Goal: Transaction & Acquisition: Download file/media

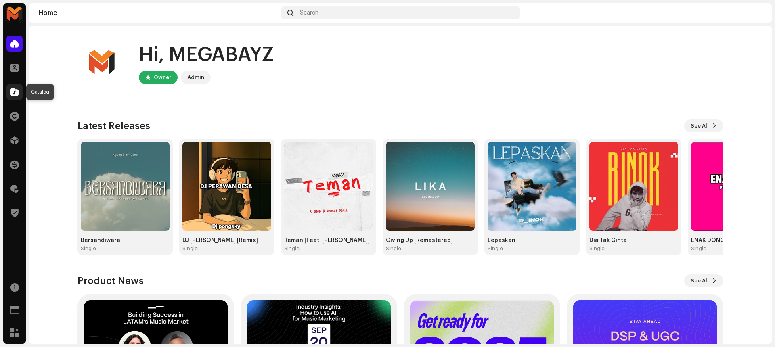
click at [8, 94] on div at bounding box center [14, 92] width 16 height 16
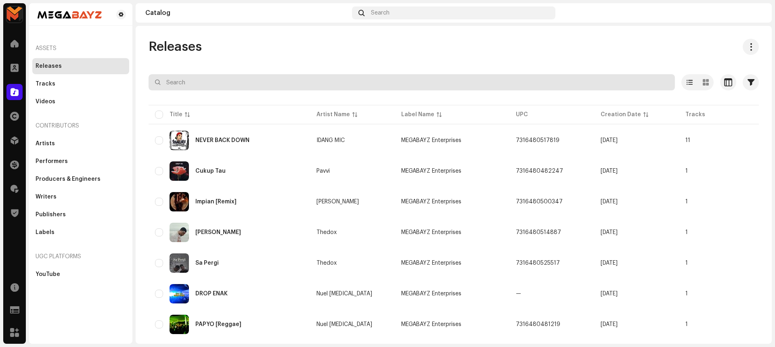
click at [398, 84] on input "text" at bounding box center [412, 82] width 526 height 16
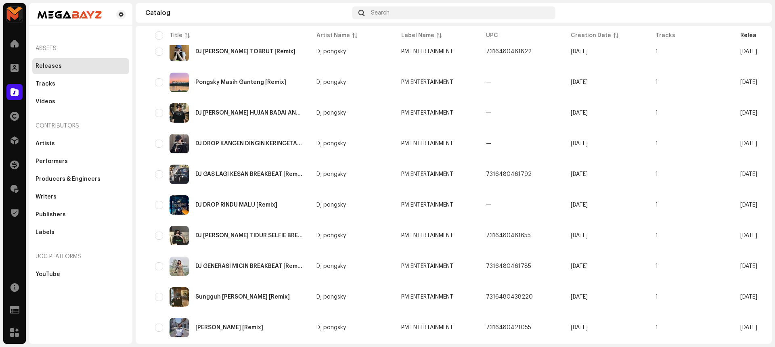
scroll to position [543, 0]
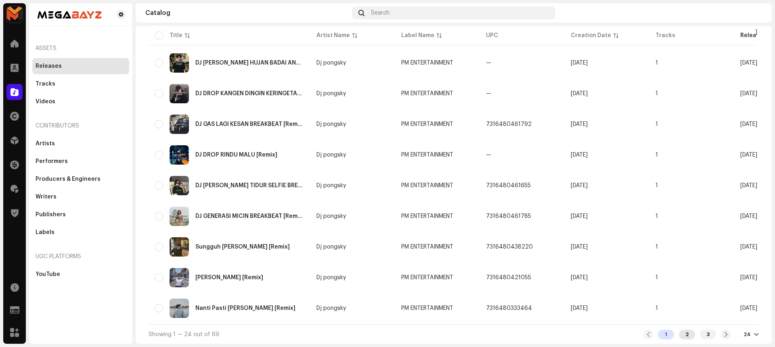
type input "pm"
click at [680, 333] on div "2" at bounding box center [687, 335] width 16 height 10
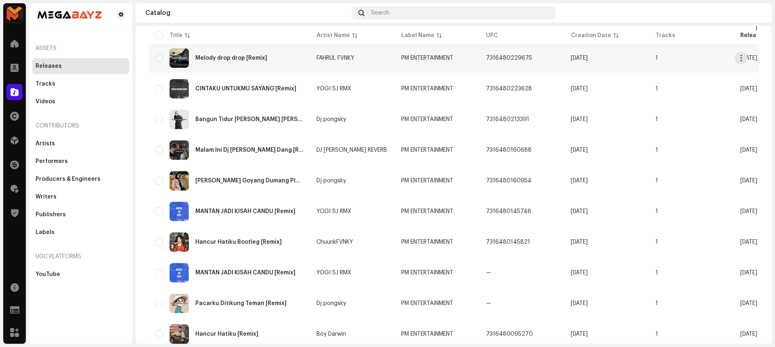
scroll to position [273, 0]
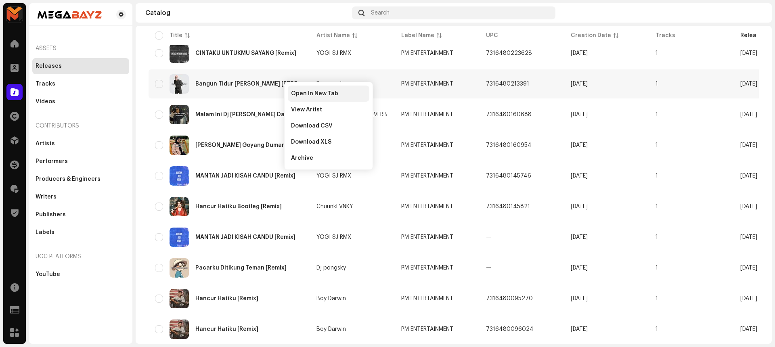
click at [312, 92] on span "Open In New Tab" at bounding box center [314, 93] width 47 height 6
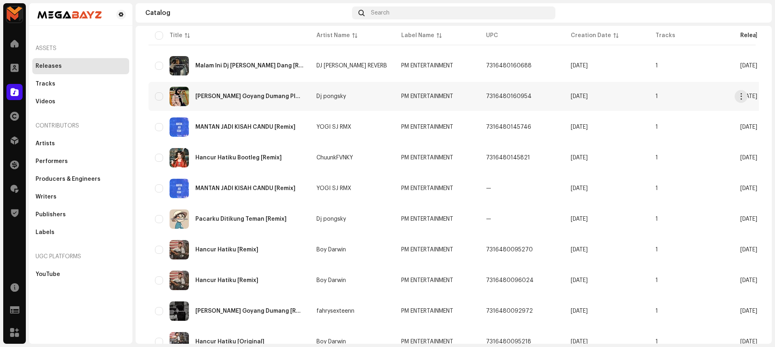
scroll to position [324, 0]
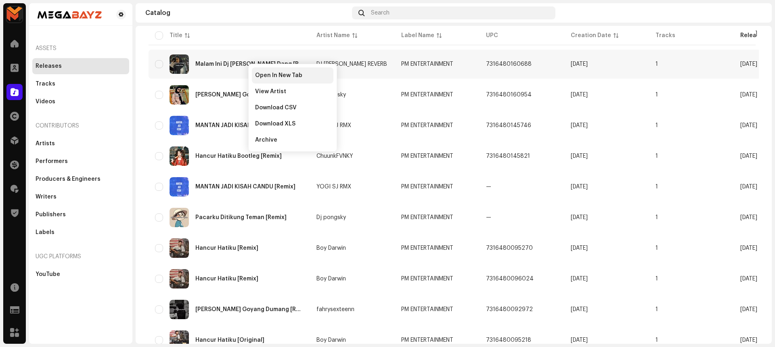
click at [259, 71] on div "Open In New Tab" at bounding box center [293, 75] width 82 height 16
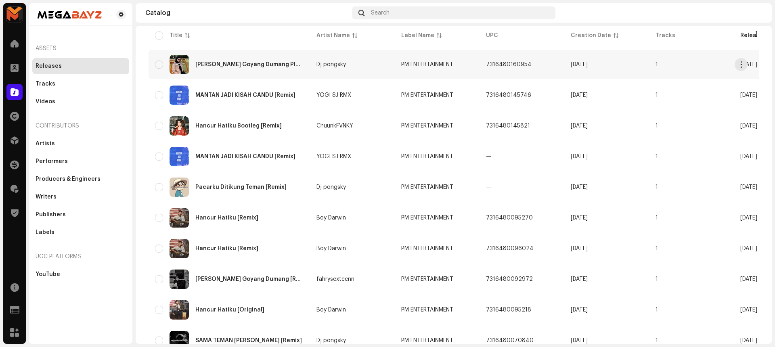
scroll to position [355, 0]
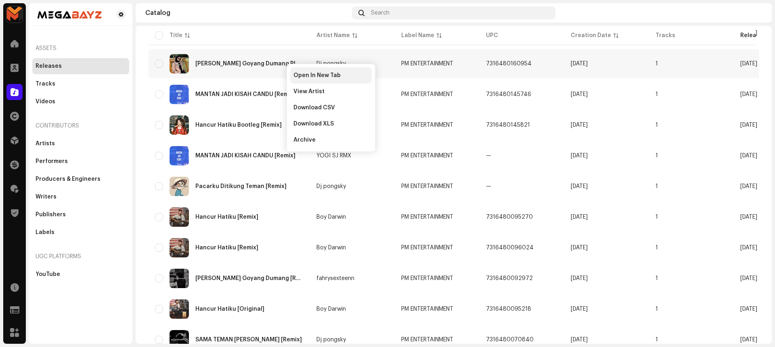
click at [299, 70] on div "Open In New Tab" at bounding box center [331, 75] width 82 height 16
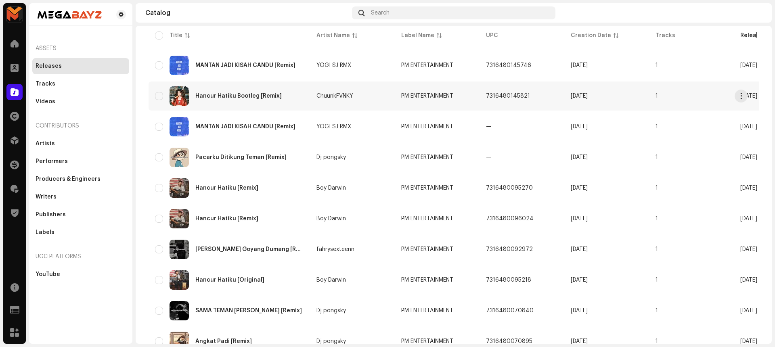
scroll to position [384, 0]
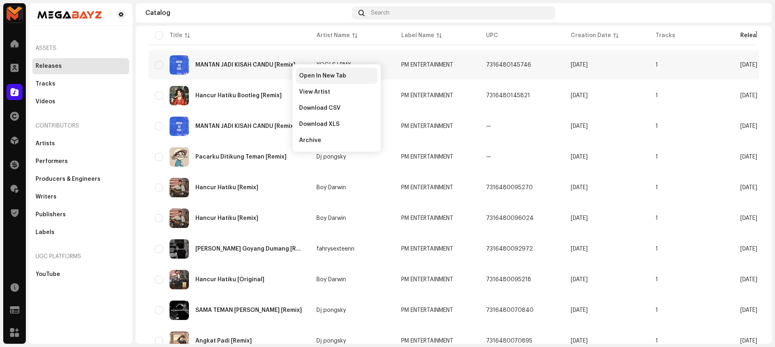
click at [303, 74] on span "Open In New Tab" at bounding box center [322, 76] width 47 height 6
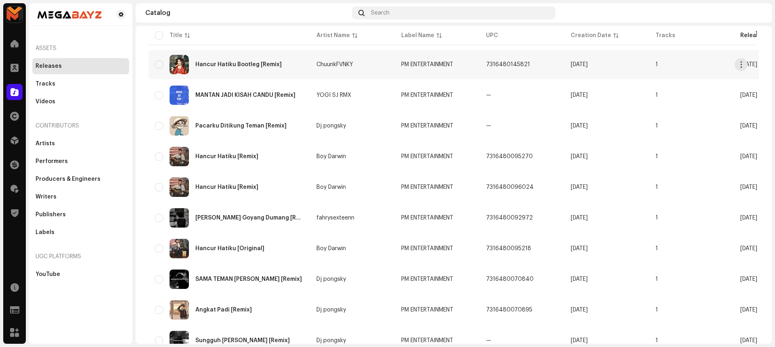
scroll to position [417, 0]
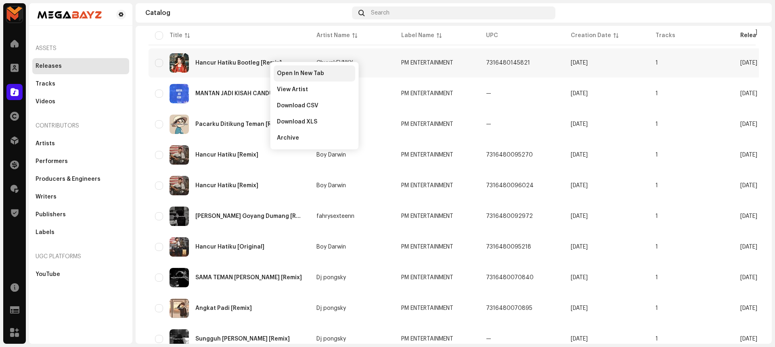
click at [290, 72] on span "Open In New Tab" at bounding box center [300, 73] width 47 height 6
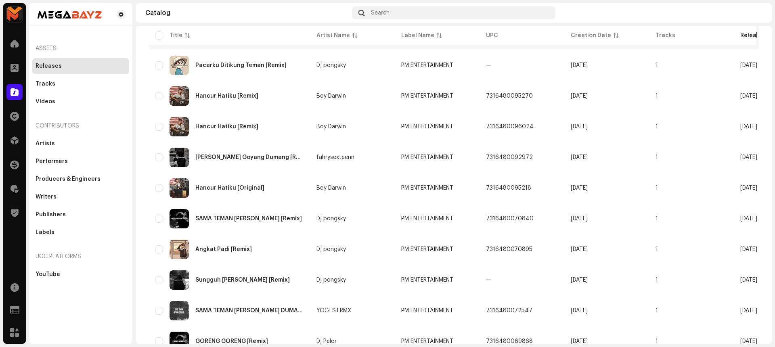
scroll to position [478, 0]
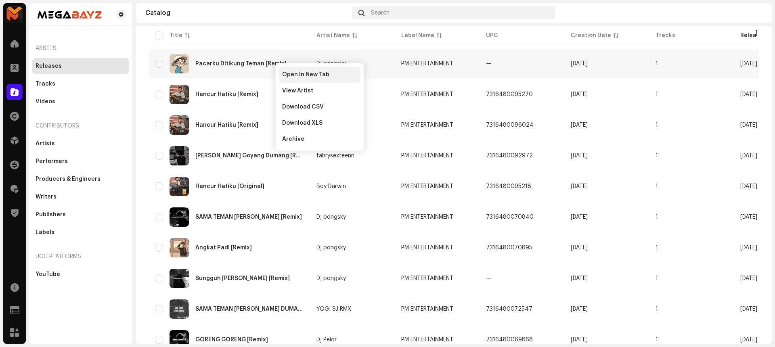
click at [281, 75] on div "Open In New Tab" at bounding box center [320, 75] width 82 height 16
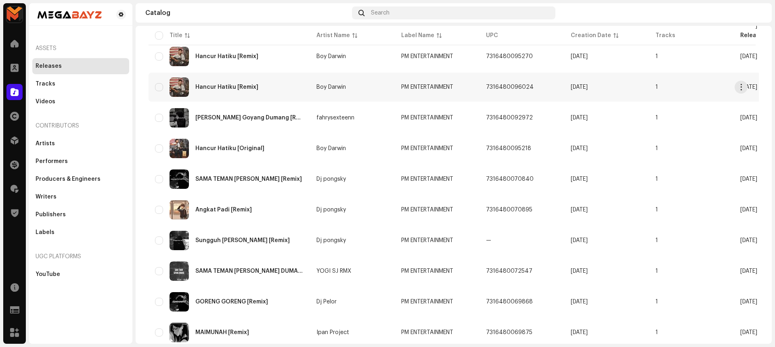
scroll to position [514, 0]
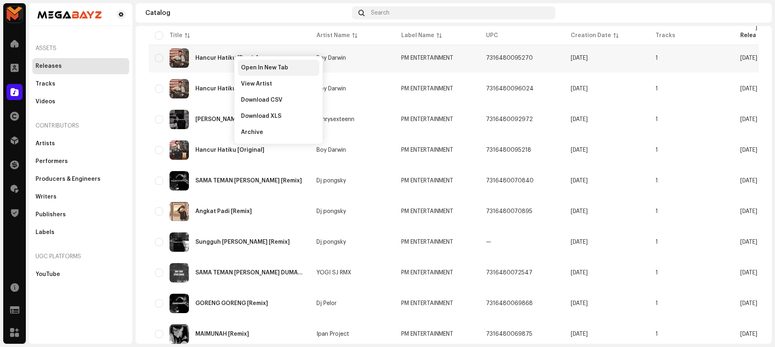
click at [247, 67] on span "Open In New Tab" at bounding box center [264, 68] width 47 height 6
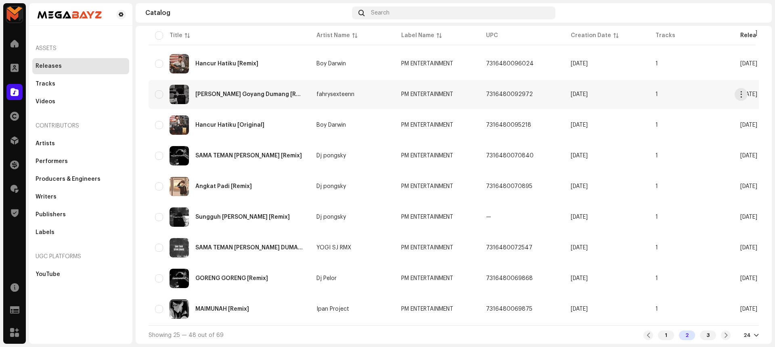
scroll to position [543, 0]
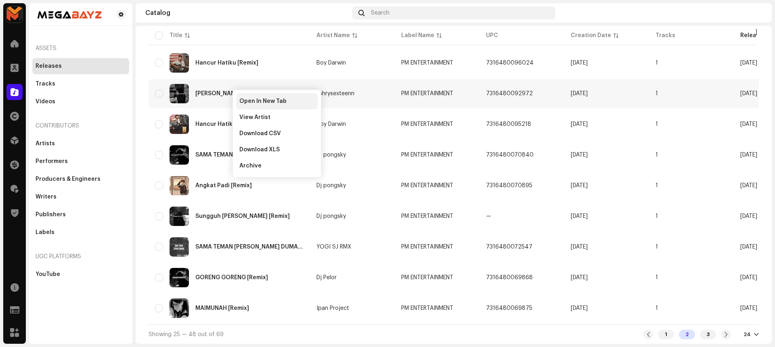
click at [244, 96] on div "Open In New Tab" at bounding box center [277, 101] width 82 height 16
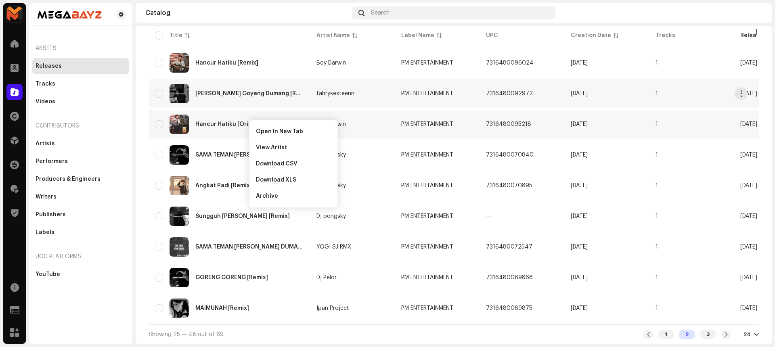
click at [221, 103] on td "Sama Teman Goyang Dumang [Remix]" at bounding box center [229, 93] width 161 height 29
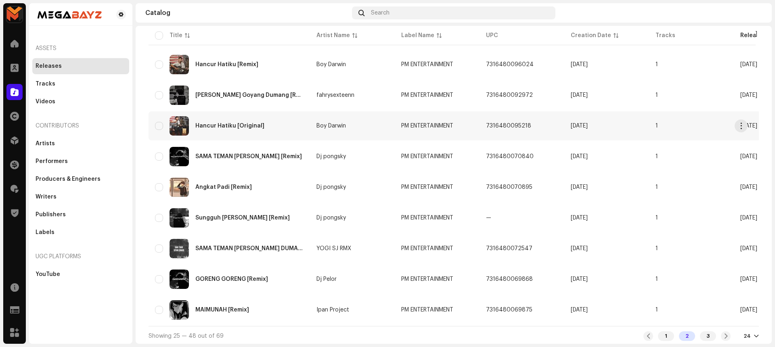
scroll to position [543, 0]
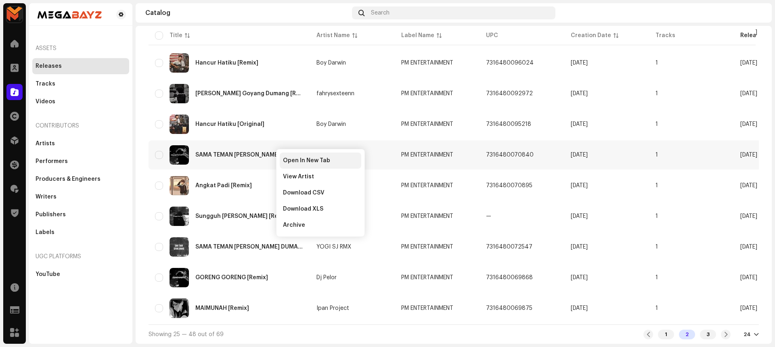
click at [293, 161] on span "Open In New Tab" at bounding box center [306, 160] width 47 height 6
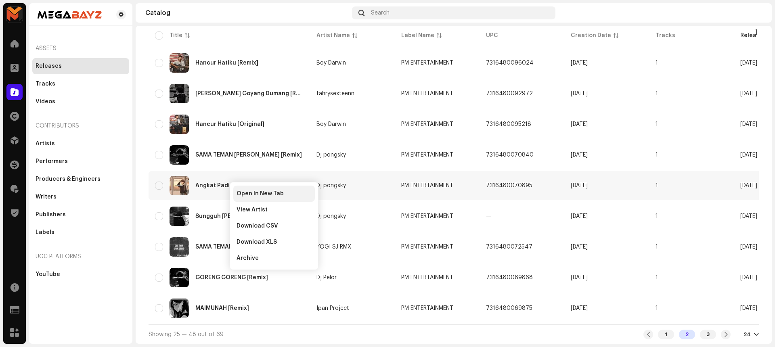
click at [244, 191] on span "Open In New Tab" at bounding box center [260, 194] width 47 height 6
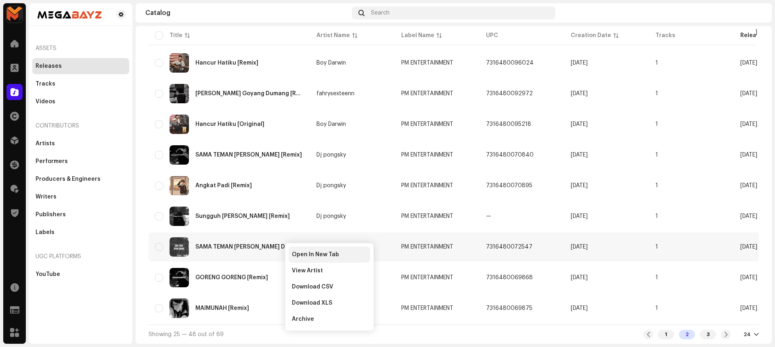
click at [299, 254] on span "Open In New Tab" at bounding box center [315, 255] width 47 height 6
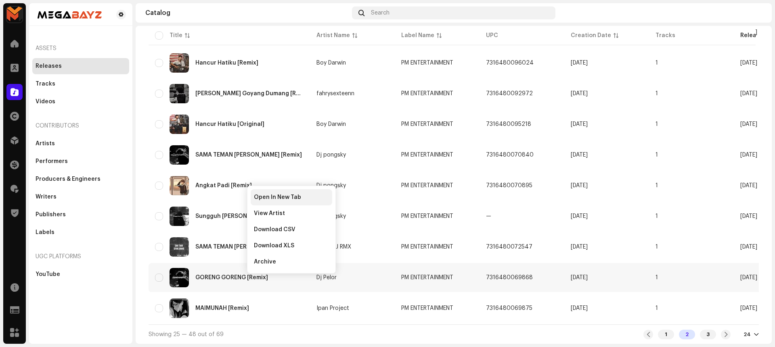
click at [278, 194] on span "Open In New Tab" at bounding box center [277, 197] width 47 height 6
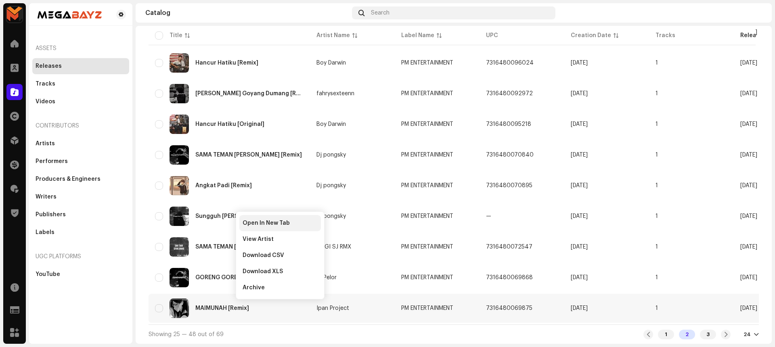
click at [273, 222] on span "Open In New Tab" at bounding box center [266, 223] width 47 height 6
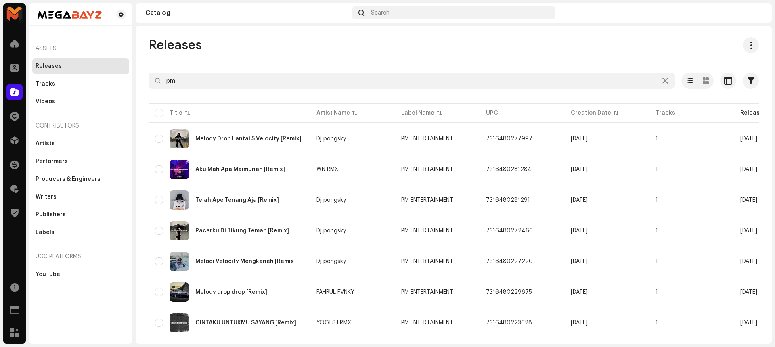
scroll to position [0, 0]
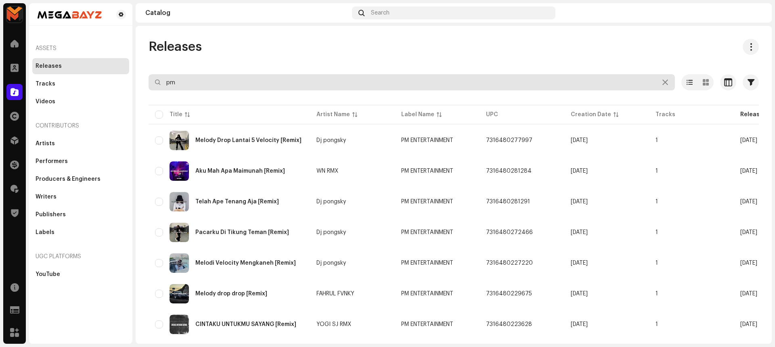
click at [218, 81] on input "pm" at bounding box center [412, 82] width 526 height 16
type input "p"
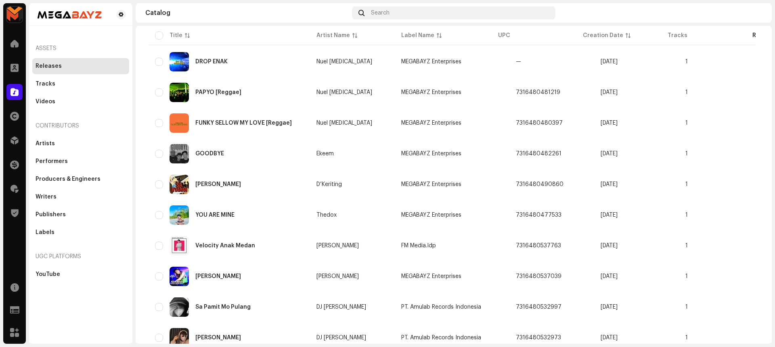
scroll to position [543, 0]
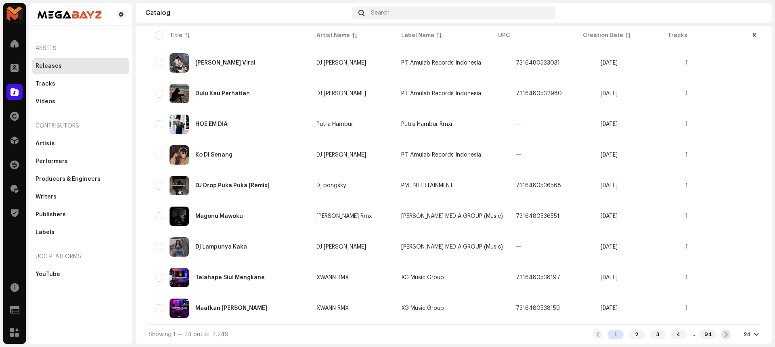
click at [723, 333] on span at bounding box center [725, 334] width 5 height 6
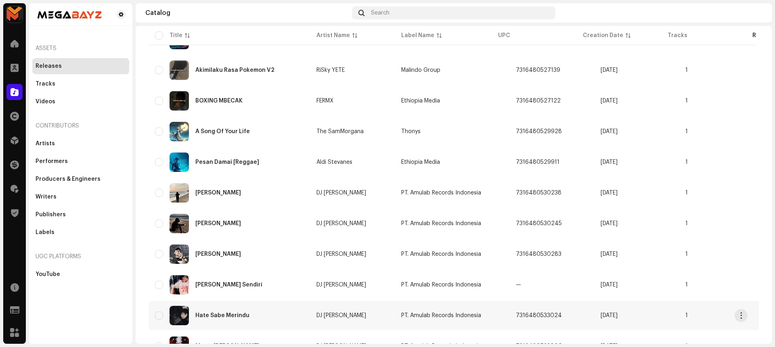
scroll to position [543, 0]
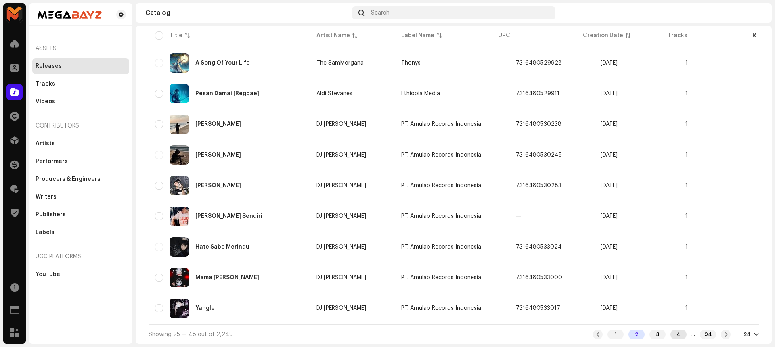
click at [671, 337] on div "4" at bounding box center [679, 335] width 16 height 10
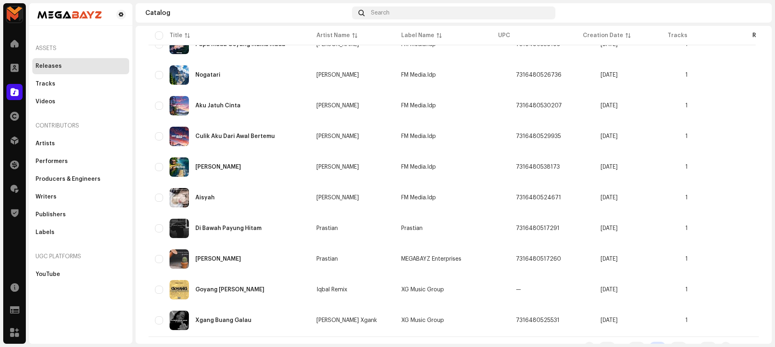
scroll to position [543, 0]
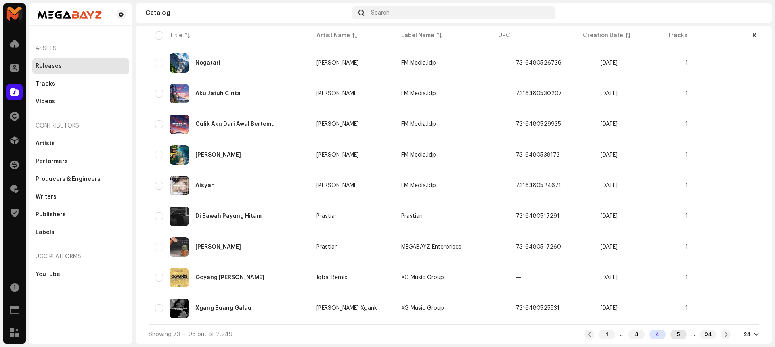
click at [671, 335] on div "5" at bounding box center [679, 335] width 16 height 10
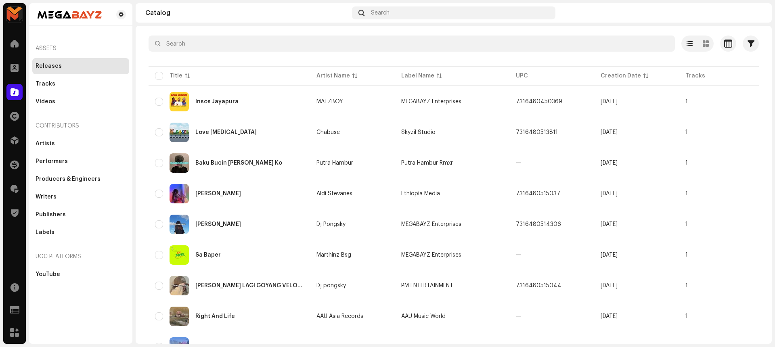
scroll to position [30, 0]
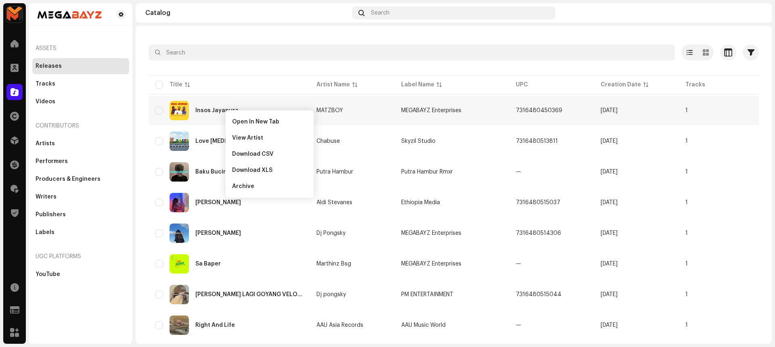
click at [225, 68] on div at bounding box center [454, 67] width 610 height 13
click at [225, 115] on div "Open In New Tab" at bounding box center [265, 120] width 82 height 16
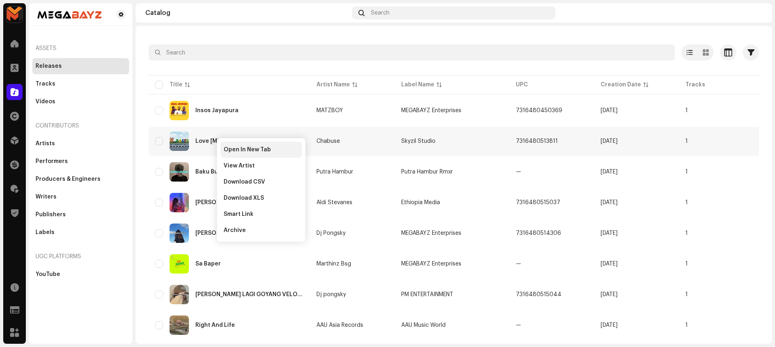
click at [224, 143] on div "Open In New Tab" at bounding box center [261, 150] width 82 height 16
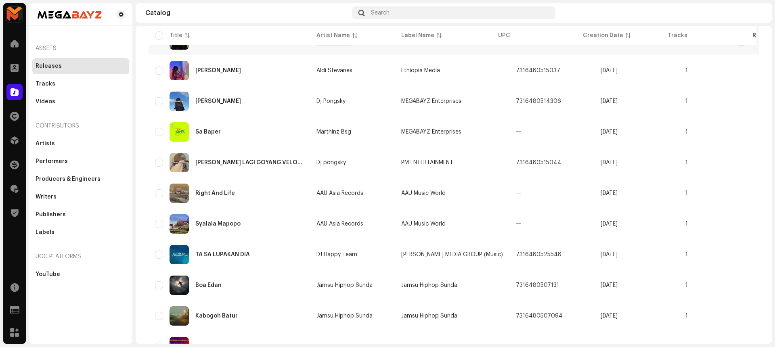
scroll to position [164, 0]
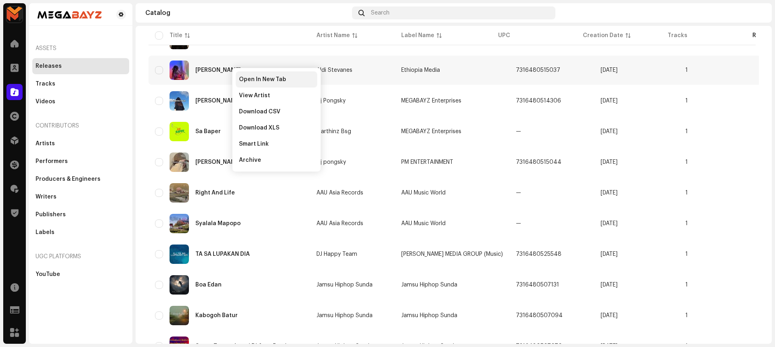
click at [243, 77] on span "Open In New Tab" at bounding box center [262, 79] width 47 height 6
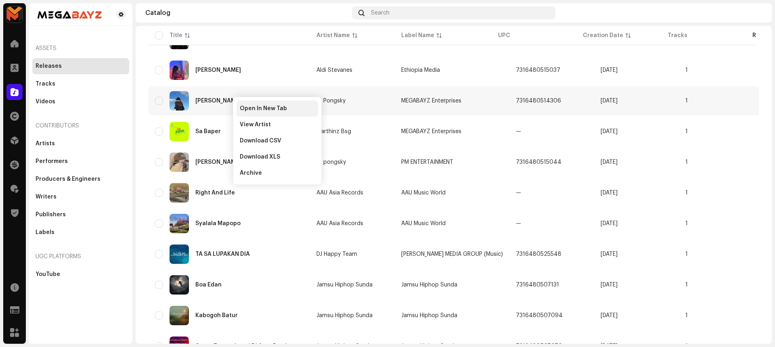
click at [250, 109] on span "Open In New Tab" at bounding box center [263, 108] width 47 height 6
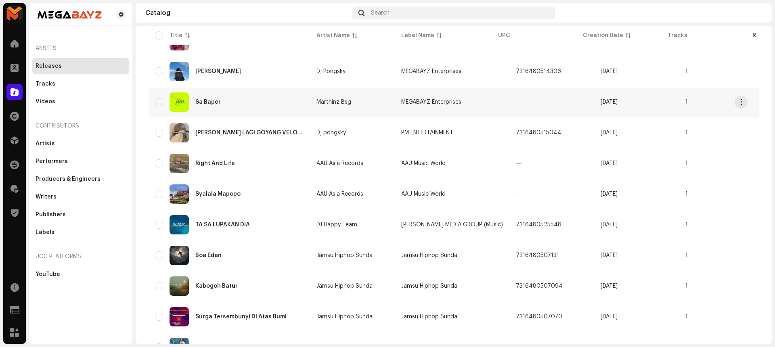
scroll to position [228, 0]
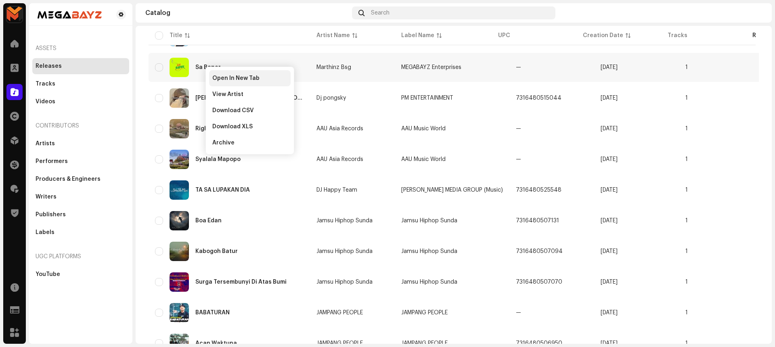
click at [217, 72] on div "Open In New Tab" at bounding box center [250, 78] width 82 height 16
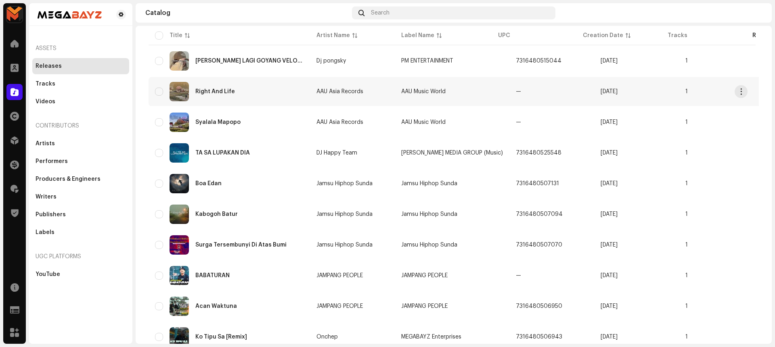
scroll to position [264, 0]
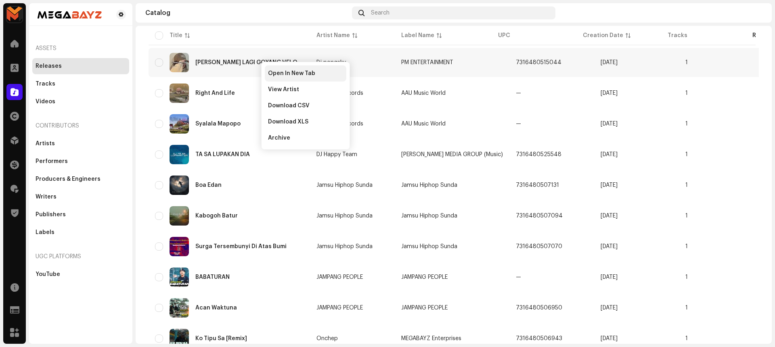
click at [270, 72] on span "Open In New Tab" at bounding box center [291, 73] width 47 height 6
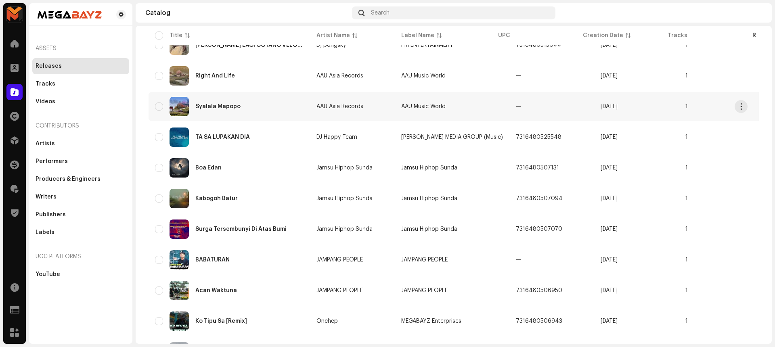
scroll to position [283, 0]
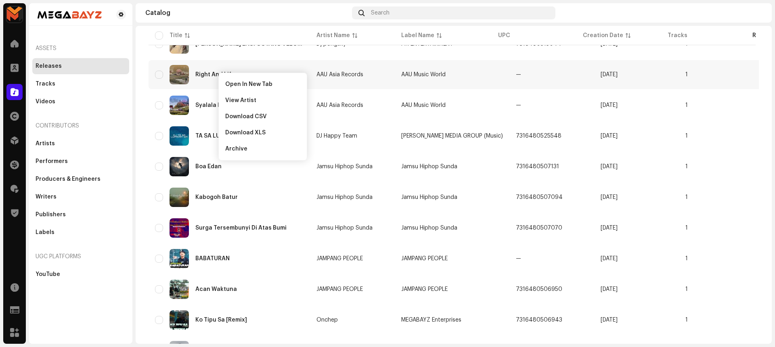
click at [278, 13] on div "Catalog" at bounding box center [246, 13] width 203 height 6
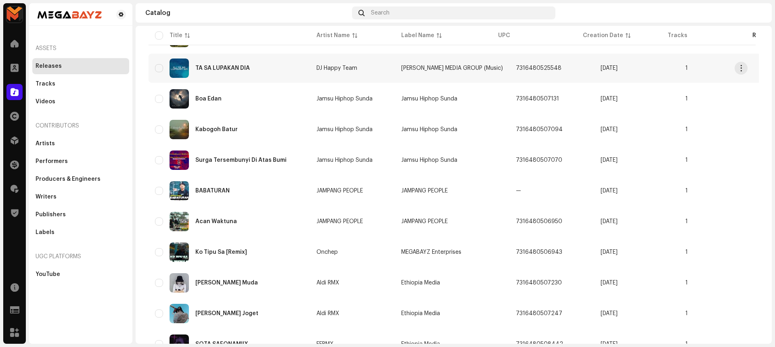
scroll to position [351, 0]
click at [270, 22] on div "Catalog Search" at bounding box center [454, 12] width 636 height 19
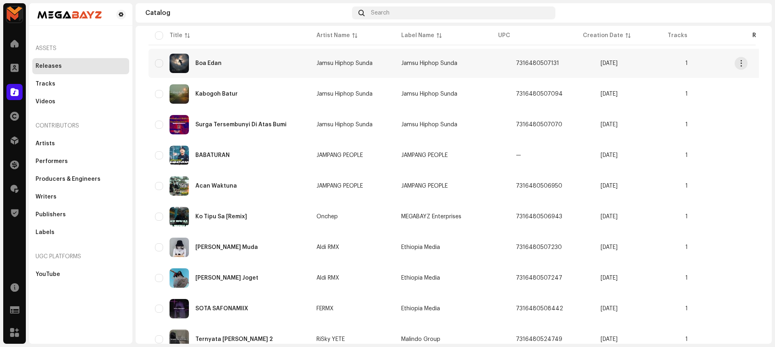
scroll to position [389, 0]
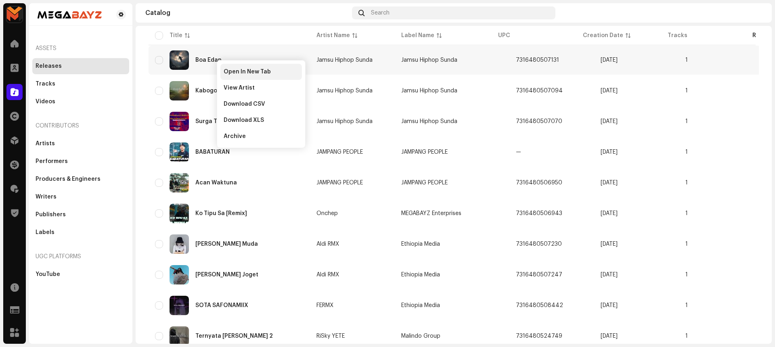
click at [224, 72] on span "Open In New Tab" at bounding box center [247, 72] width 47 height 6
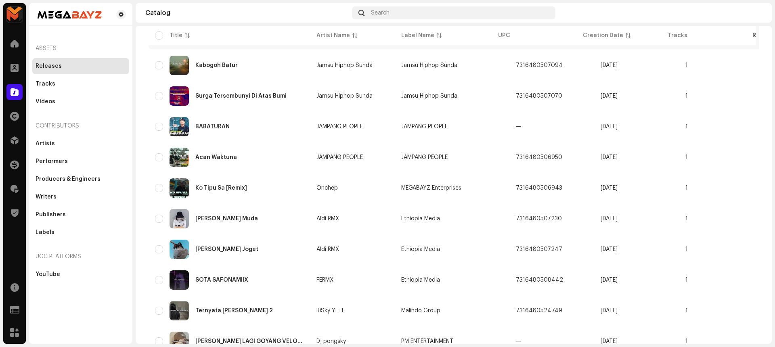
scroll to position [416, 0]
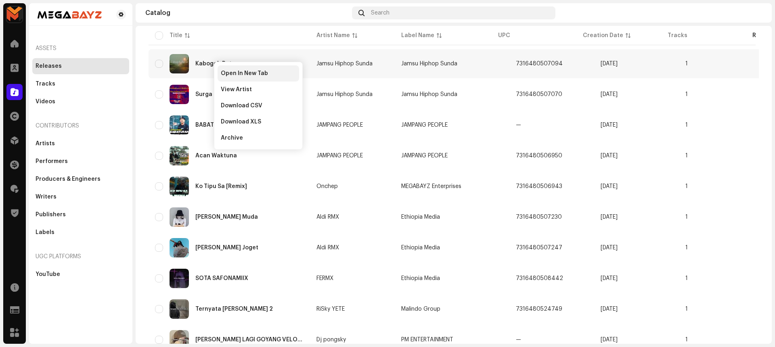
click at [222, 76] on span "Open In New Tab" at bounding box center [244, 73] width 47 height 6
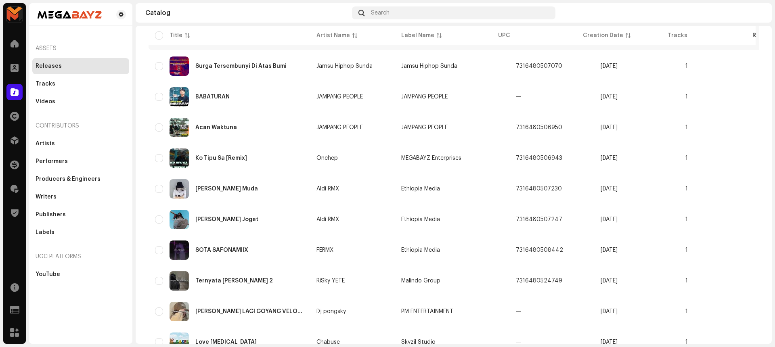
scroll to position [453, 0]
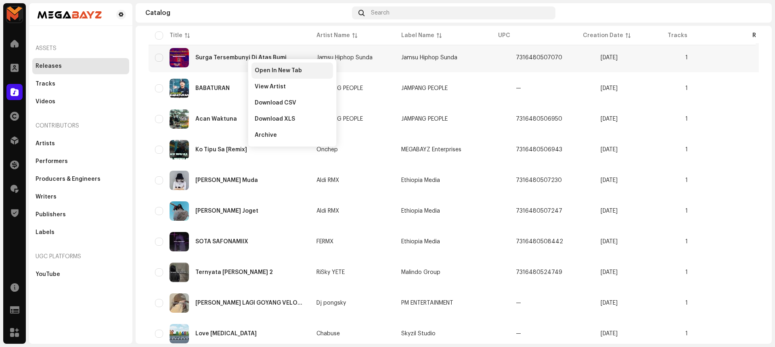
click at [256, 66] on div "Open In New Tab" at bounding box center [293, 71] width 82 height 16
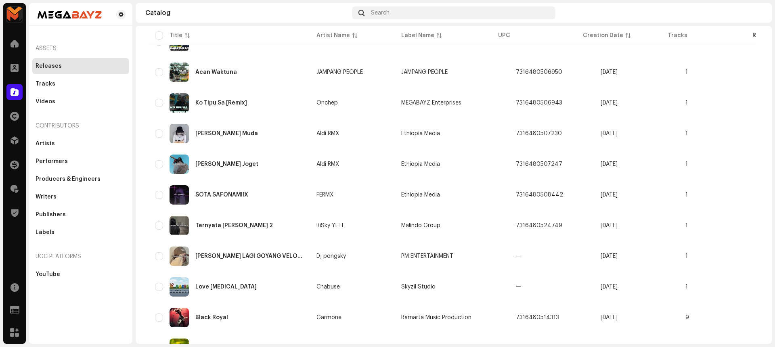
scroll to position [516, 0]
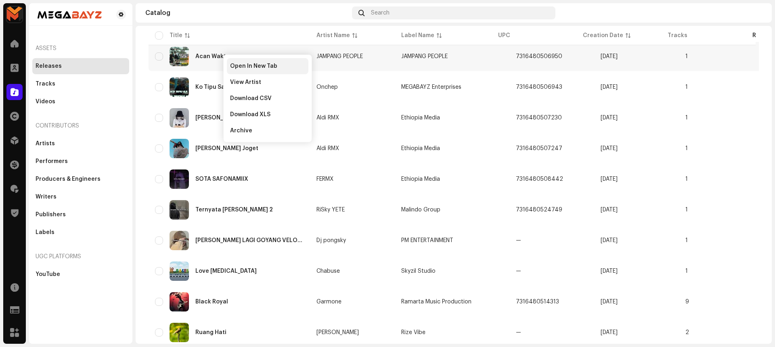
click at [236, 65] on span "Open In New Tab" at bounding box center [253, 66] width 47 height 6
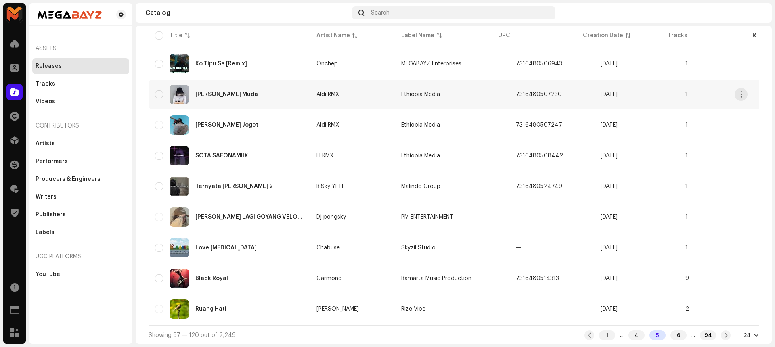
scroll to position [541, 0]
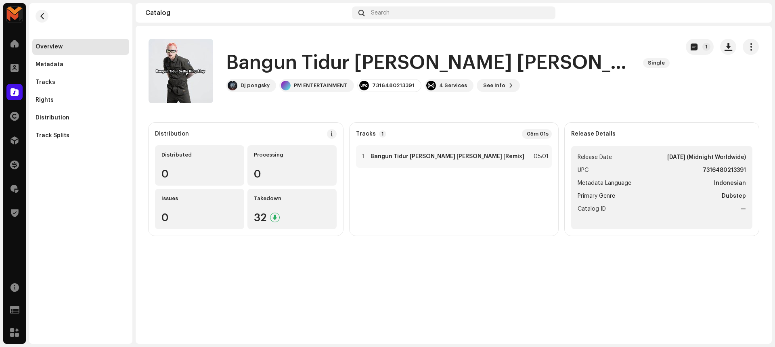
click at [275, 64] on h1 "Bangun Tidur [PERSON_NAME] [PERSON_NAME] [Remix]" at bounding box center [431, 63] width 411 height 26
click at [365, 114] on catalog-releases-details-overview "Bangun Tidur [PERSON_NAME] Aloy [Remix] Single 1 Bangun Tidur [PERSON_NAME] Alo…" at bounding box center [454, 137] width 636 height 223
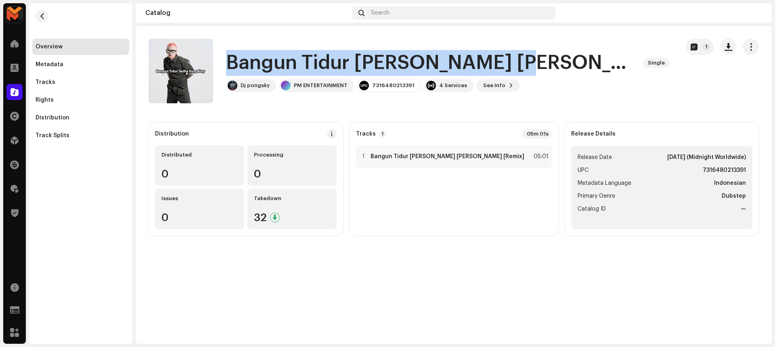
drag, startPoint x: 228, startPoint y: 63, endPoint x: 497, endPoint y: 56, distance: 269.0
click at [497, 56] on h1 "Bangun Tidur [PERSON_NAME] [PERSON_NAME] [Remix]" at bounding box center [431, 63] width 411 height 26
copy h1 "Bangun Tidur [PERSON_NAME] [PERSON_NAME]"
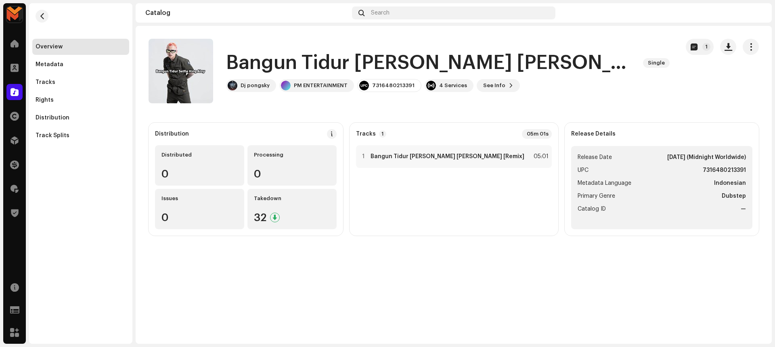
click at [363, 98] on div "Bangun Tidur [PERSON_NAME] [PERSON_NAME] [Remix] Single Dj pongsky PM ENTERTAIN…" at bounding box center [411, 71] width 524 height 65
click at [439, 155] on strong "Bangun Tidur [PERSON_NAME] [PERSON_NAME] [Remix]" at bounding box center [448, 156] width 154 height 6
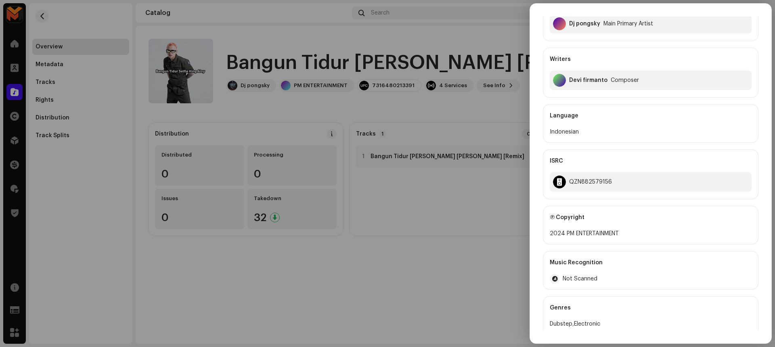
scroll to position [83, 0]
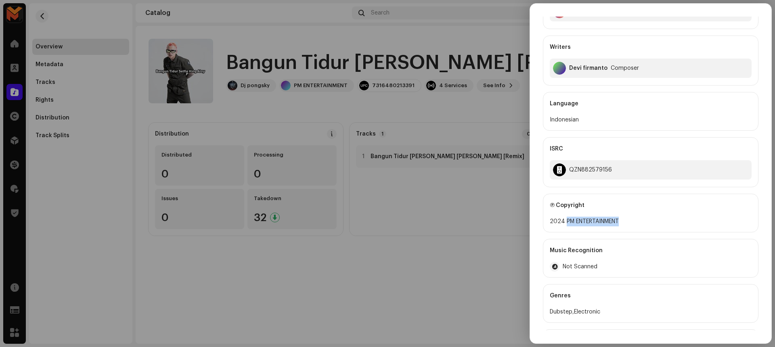
drag, startPoint x: 566, startPoint y: 209, endPoint x: 629, endPoint y: 207, distance: 63.0
click at [629, 217] on div "2024 PM ENTERTAINMENT" at bounding box center [651, 222] width 202 height 10
copy div "PM ENTERTAINMENT"
click at [576, 167] on div "QZN882579156" at bounding box center [590, 170] width 43 height 6
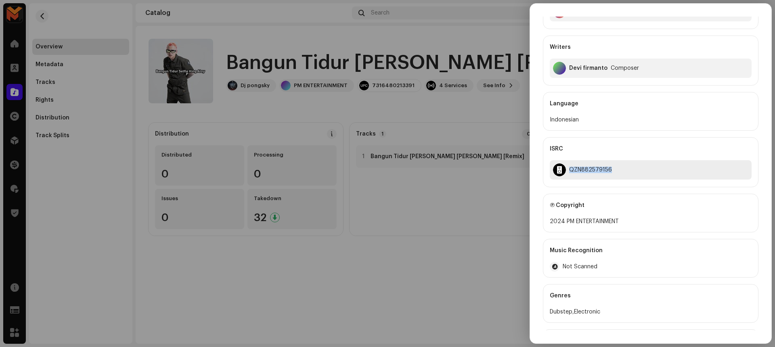
copy div "QZN882579156"
click at [464, 214] on div at bounding box center [387, 173] width 775 height 347
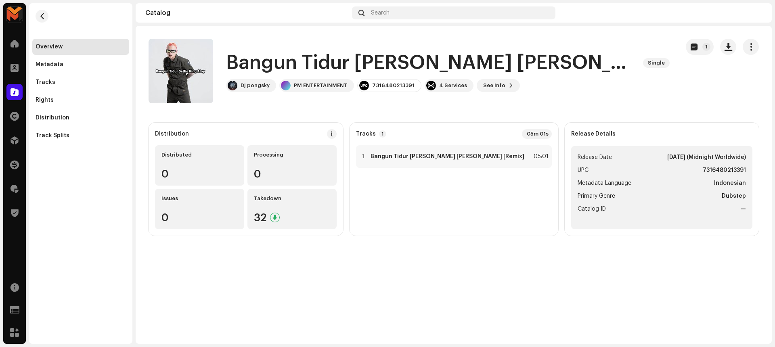
click at [708, 171] on strong "7316480213391" at bounding box center [724, 171] width 43 height 10
copy strong "7316480213391"
click at [587, 109] on catalog-releases-details-overview "Bangun Tidur Selfie King Aloy [Remix] Single 1 Bangun Tidur Selfie King Aloy [R…" at bounding box center [454, 137] width 636 height 223
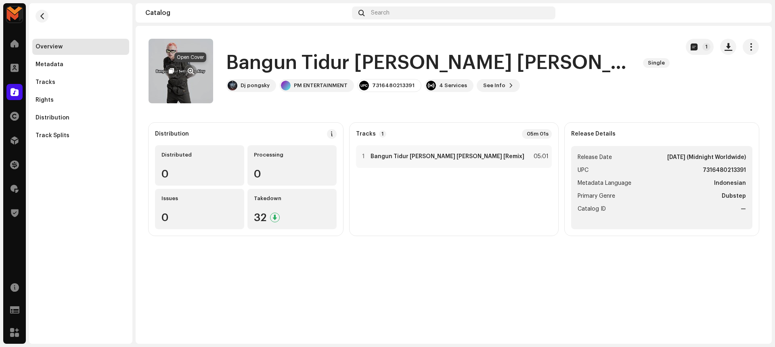
click at [189, 67] on button "button" at bounding box center [190, 71] width 13 height 13
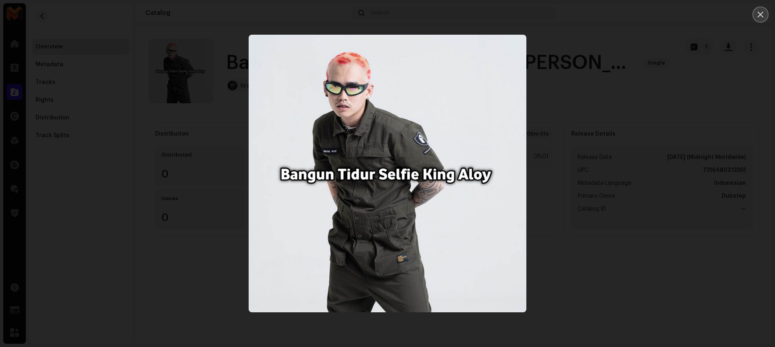
click at [763, 13] on icon "Close" at bounding box center [760, 14] width 7 height 7
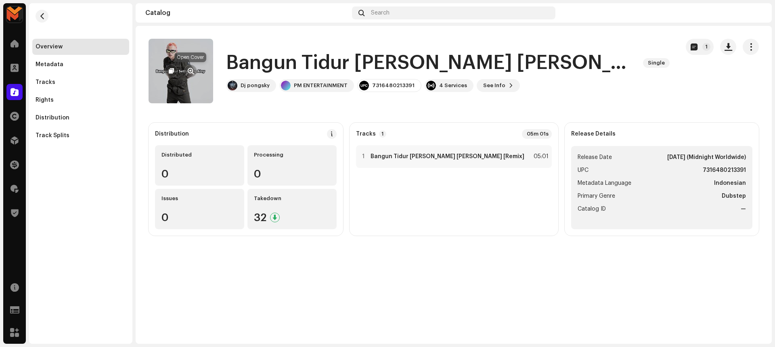
click at [188, 67] on button "button" at bounding box center [190, 71] width 13 height 13
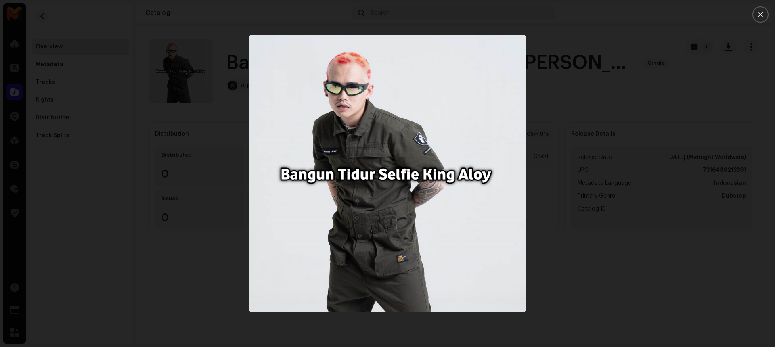
click at [737, 144] on div at bounding box center [387, 173] width 775 height 347
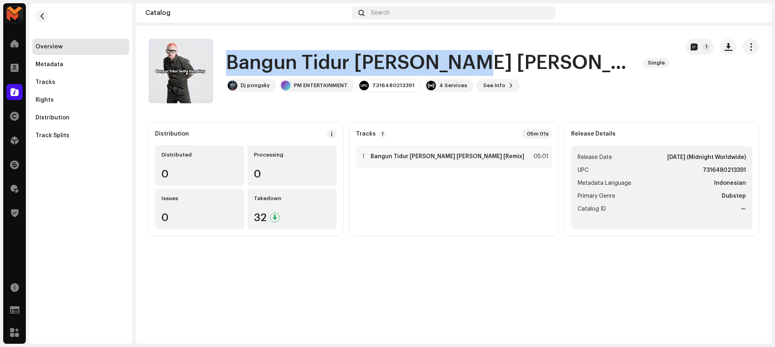
drag, startPoint x: 231, startPoint y: 61, endPoint x: 449, endPoint y: 60, distance: 218.0
click at [449, 60] on h1 "Bangun Tidur Selfie King Aloy [Remix]" at bounding box center [431, 63] width 411 height 26
copy h1 "Bangun Tidur Selfie King"
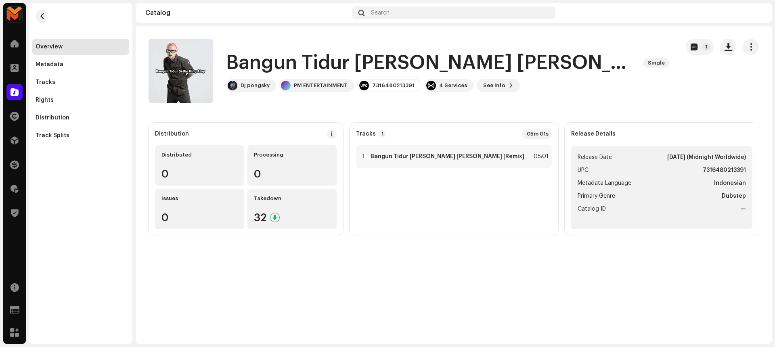
drag, startPoint x: 644, startPoint y: 85, endPoint x: 708, endPoint y: 62, distance: 67.8
click at [646, 84] on div "Bangun Tidur Selfie King Aloy [Remix] Single Dj pongsky PM ENTERTAINMENT 731648…" at bounding box center [411, 71] width 524 height 65
click at [481, 152] on div "1 Bangun Tidur Selfie King Aloy [Remix] 05:01" at bounding box center [454, 156] width 196 height 23
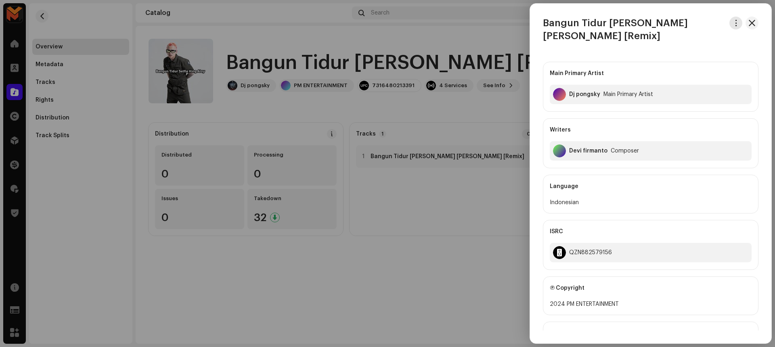
click at [736, 22] on span "button" at bounding box center [736, 23] width 6 height 6
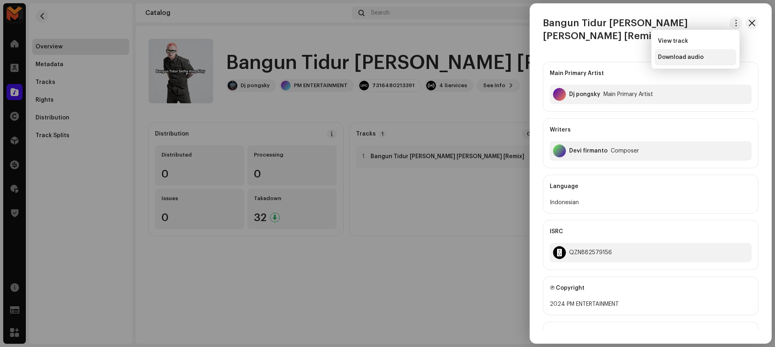
click at [723, 54] on div "Download audio" at bounding box center [695, 57] width 75 height 6
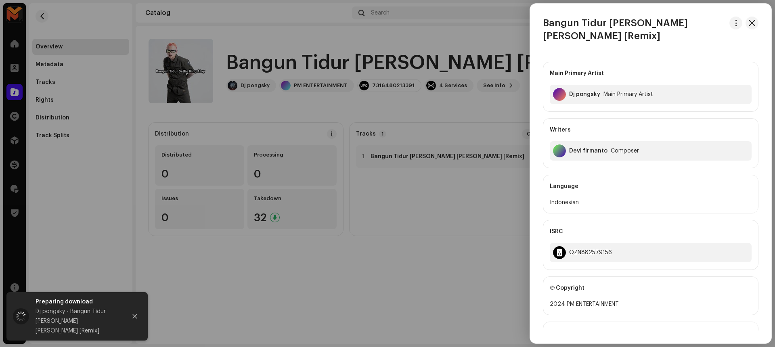
click at [440, 101] on div at bounding box center [387, 173] width 775 height 347
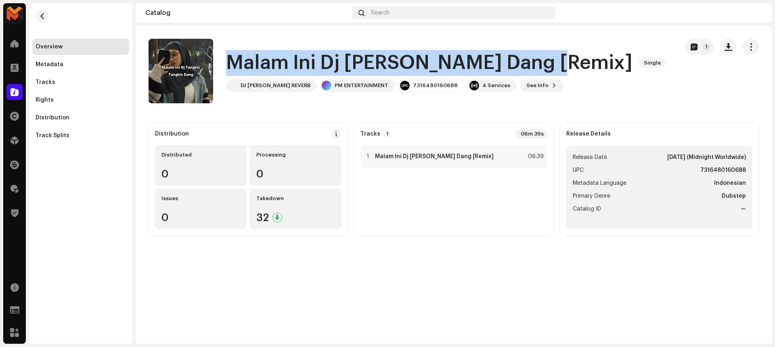
drag, startPoint x: 224, startPoint y: 67, endPoint x: 539, endPoint y: 66, distance: 314.9
click at [539, 66] on div "Malam Ini Dj Tangkis Tangkis Dang [Remix] Single DJ PONGSKY REVERB PM ENTERTAIN…" at bounding box center [411, 71] width 524 height 65
copy h1 "Malam Ini Dj Tangkis Tangkis Dang"
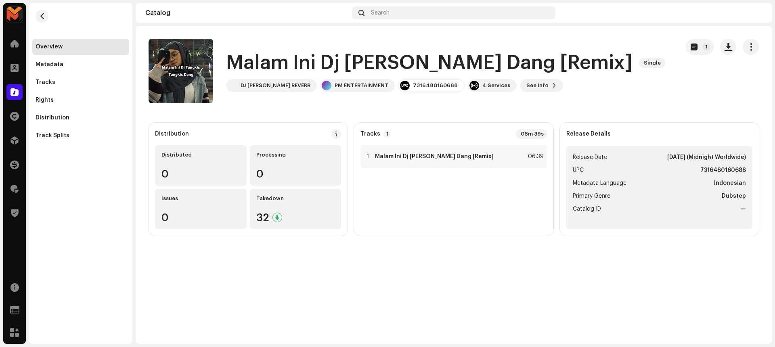
click at [589, 97] on div "Malam Ini Dj Tangkis Tangkis Dang [Remix] Single DJ PONGSKY REVERB PM ENTERTAIN…" at bounding box center [411, 71] width 524 height 65
click at [474, 156] on strong "Malam Ini Dj Tangkis Tangkis Dang [Remix]" at bounding box center [434, 156] width 119 height 6
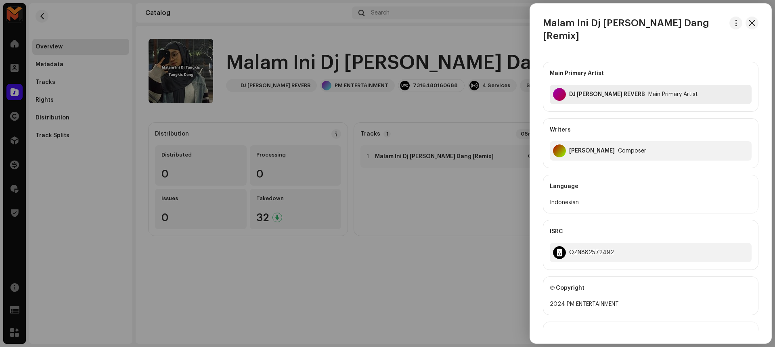
click at [591, 94] on div "DJ PONGSKY REVERB" at bounding box center [607, 94] width 76 height 6
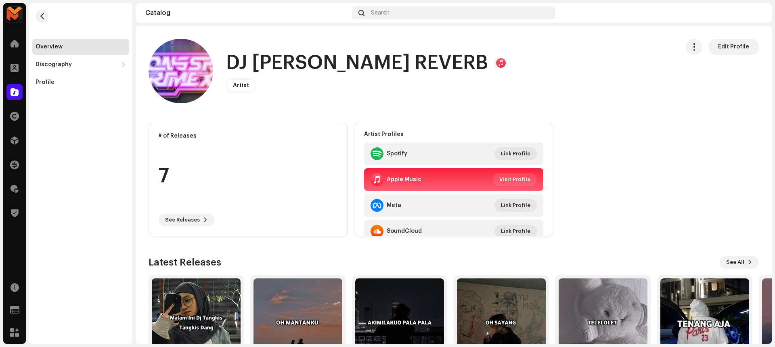
click at [258, 64] on h1 "DJ PONGSKY REVERB" at bounding box center [357, 63] width 262 height 26
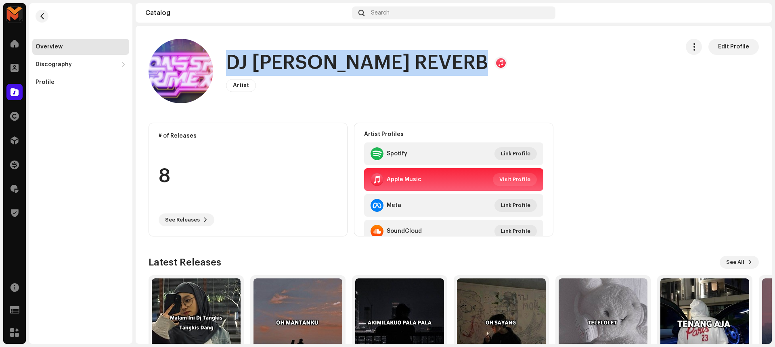
click at [258, 64] on h1 "DJ PONGSKY REVERB" at bounding box center [357, 63] width 262 height 26
copy h1 "DJ PONGSKY REVERB"
click at [543, 76] on div "DJ PONGSKY REVERB Artist Edit Profile" at bounding box center [411, 71] width 524 height 65
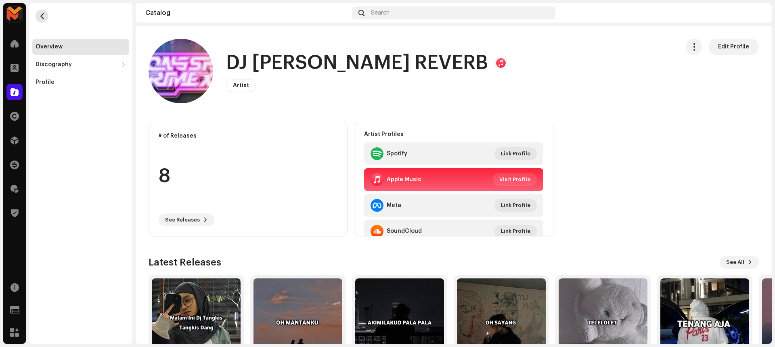
click at [40, 16] on span "button" at bounding box center [42, 16] width 6 height 6
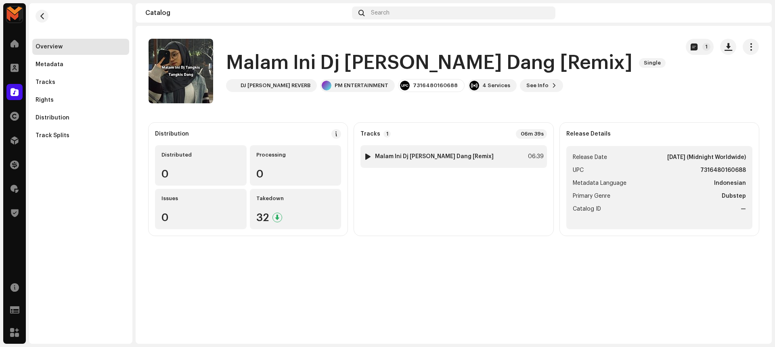
click at [468, 150] on div "1 Malam Ini Dj Tangkis Tangkis Dang [Remix] 06:39" at bounding box center [453, 156] width 186 height 23
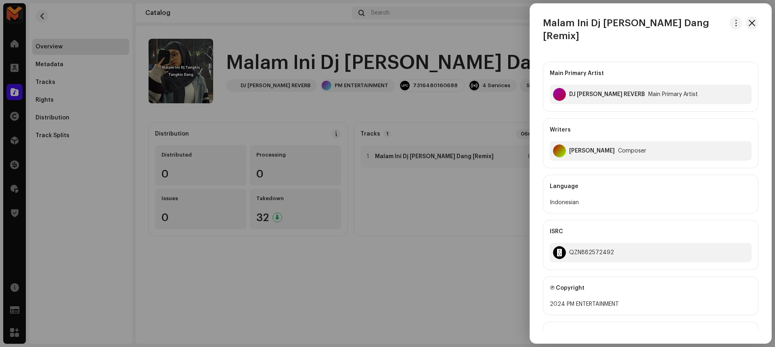
drag, startPoint x: 570, startPoint y: 149, endPoint x: 608, endPoint y: 155, distance: 37.6
click at [608, 155] on div "Yogi danu lesmana Composer" at bounding box center [651, 150] width 202 height 19
copy div "Yogi danu lesmana"
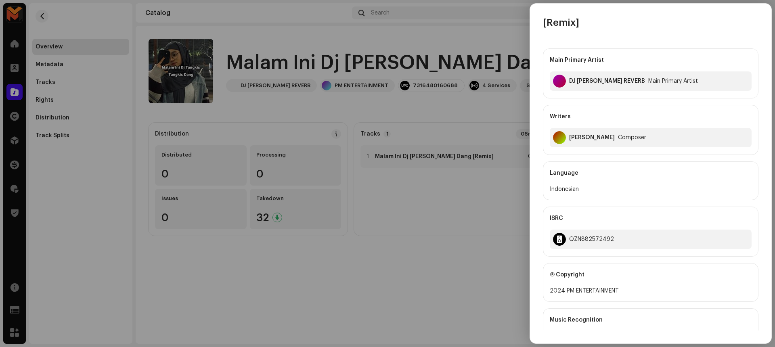
scroll to position [42, 0]
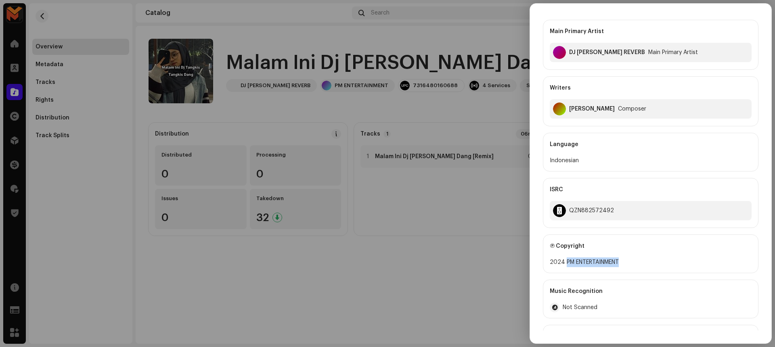
drag, startPoint x: 564, startPoint y: 260, endPoint x: 622, endPoint y: 260, distance: 58.1
click at [622, 260] on div "2024 PM ENTERTAINMENT" at bounding box center [651, 263] width 202 height 10
copy div "PM ENTERTAINMENT"
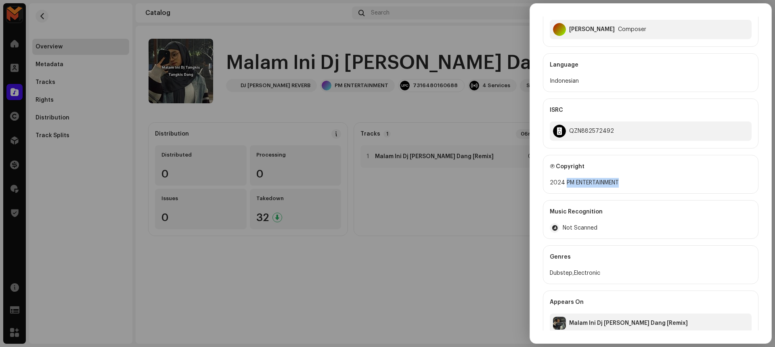
scroll to position [126, 0]
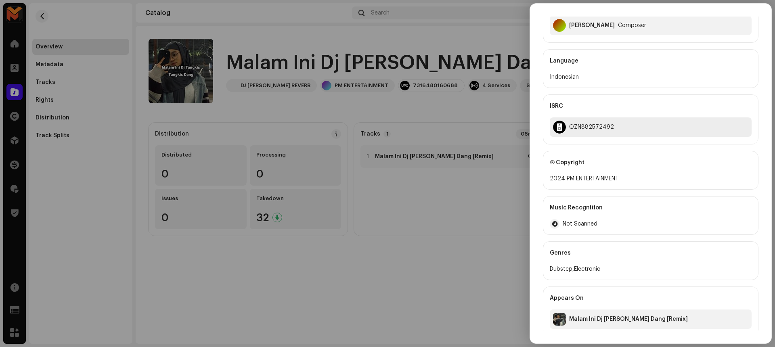
click at [594, 125] on div "QZN882572492" at bounding box center [591, 127] width 45 height 6
copy div "QZN882572492"
click at [478, 122] on div at bounding box center [387, 173] width 775 height 347
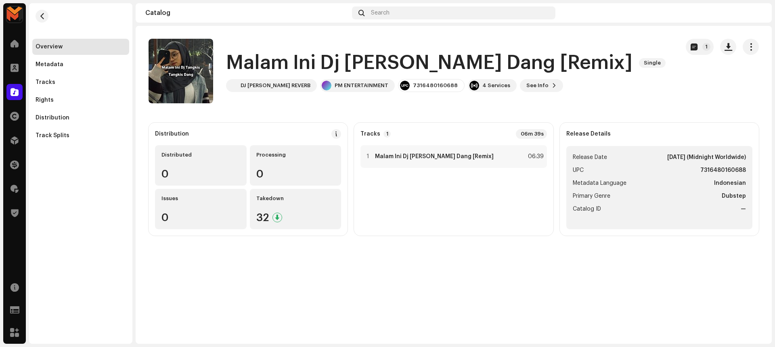
click at [709, 168] on strong "7316480160688" at bounding box center [723, 171] width 46 height 10
copy strong "7316480160688"
click at [450, 148] on div "1 Malam Ini Dj Tangkis Tangkis Dang [Remix] 06:39" at bounding box center [453, 156] width 186 height 23
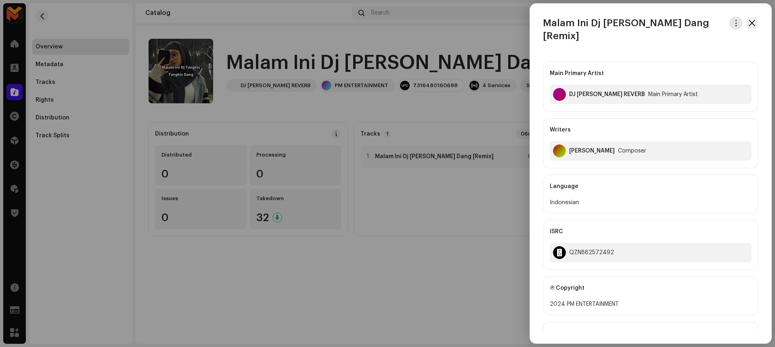
click at [735, 22] on span "button" at bounding box center [736, 23] width 6 height 6
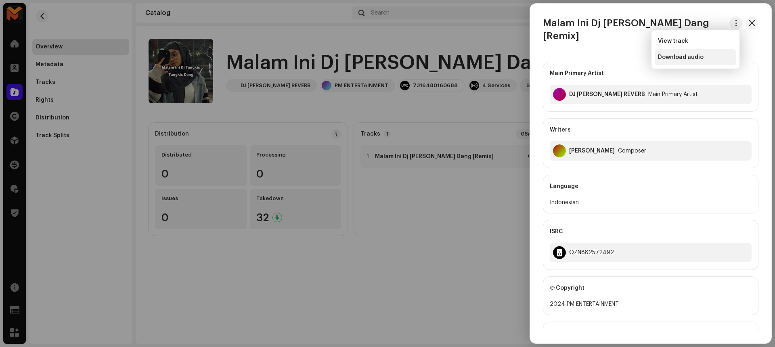
click at [713, 59] on div "Download audio" at bounding box center [695, 57] width 75 height 6
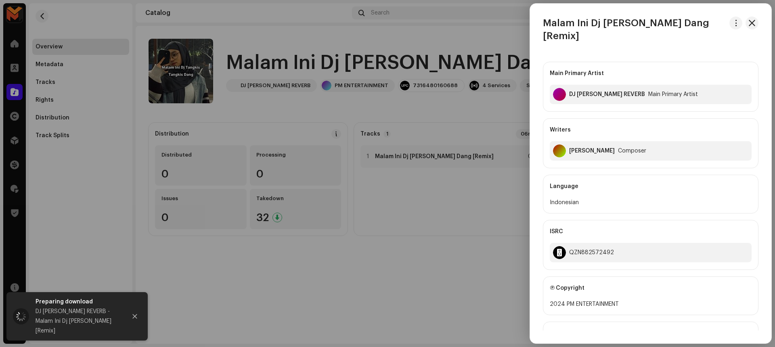
click at [482, 106] on div at bounding box center [387, 173] width 775 height 347
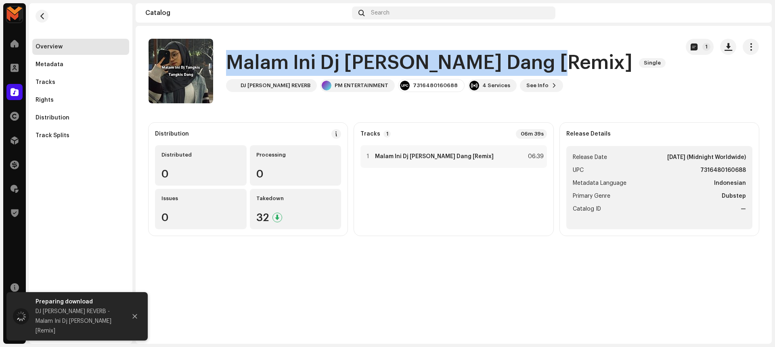
drag, startPoint x: 224, startPoint y: 65, endPoint x: 541, endPoint y: 67, distance: 317.3
click at [541, 67] on div "Malam Ini Dj Tangkis Tangkis Dang [Remix] Single DJ PONGSKY REVERB PM ENTERTAIN…" at bounding box center [411, 71] width 524 height 65
copy h1 "Malam Ini Dj Tangkis Tangkis Dang"
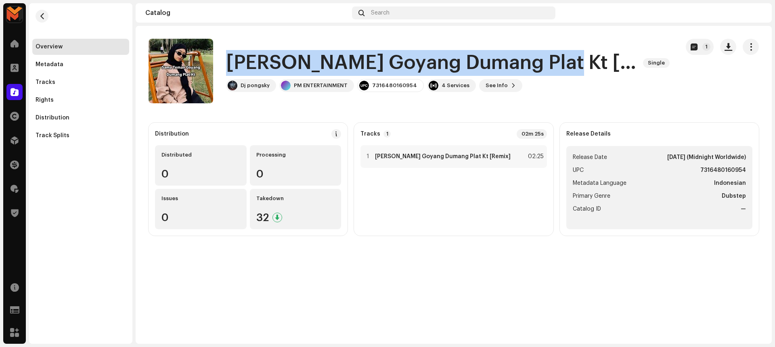
drag, startPoint x: 230, startPoint y: 67, endPoint x: 564, endPoint y: 51, distance: 335.0
click at [564, 51] on h1 "Sama Teman Goyang Dumang Plat Kt [Remix]" at bounding box center [431, 63] width 411 height 26
copy h1 "Sama Teman Goyang Dumang Plat Kt"
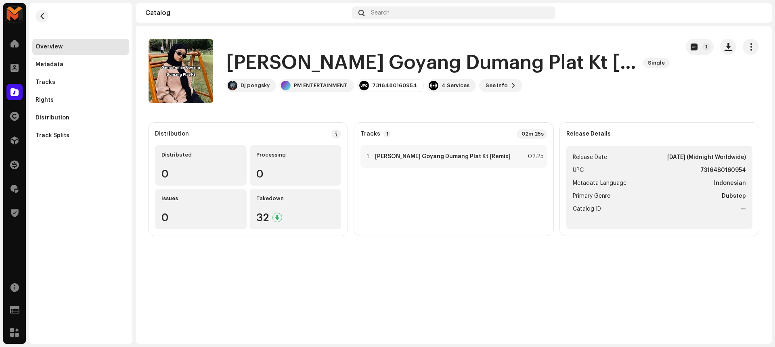
click at [426, 117] on catalog-releases-details-overview "Sama Teman Goyang Dumang Plat Kt [Remix] Single 1 Sama Teman Goyang Dumang Plat…" at bounding box center [454, 137] width 636 height 223
click at [365, 157] on div at bounding box center [368, 156] width 6 height 6
click at [259, 326] on span at bounding box center [258, 328] width 5 height 6
drag, startPoint x: 224, startPoint y: 62, endPoint x: 241, endPoint y: 63, distance: 17.4
click at [241, 63] on div "Sama Teman Goyang Dumang Plat Kt [Remix] Single Dj pongsky PM ENTERTAINMENT 731…" at bounding box center [411, 71] width 524 height 65
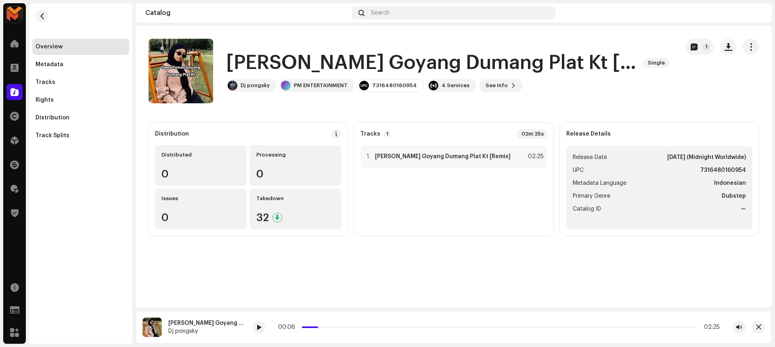
click at [277, 52] on h1 "Sama Teman Goyang Dumang Plat Kt [Remix]" at bounding box center [431, 63] width 411 height 26
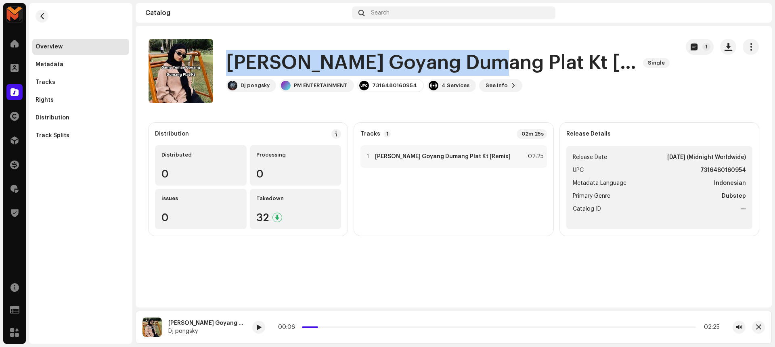
drag, startPoint x: 226, startPoint y: 65, endPoint x: 498, endPoint y: 64, distance: 271.7
click at [498, 64] on h1 "Sama Teman Goyang Dumang Plat Kt [Remix]" at bounding box center [431, 63] width 411 height 26
copy h1 "Sama Teman Goyang Dumang"
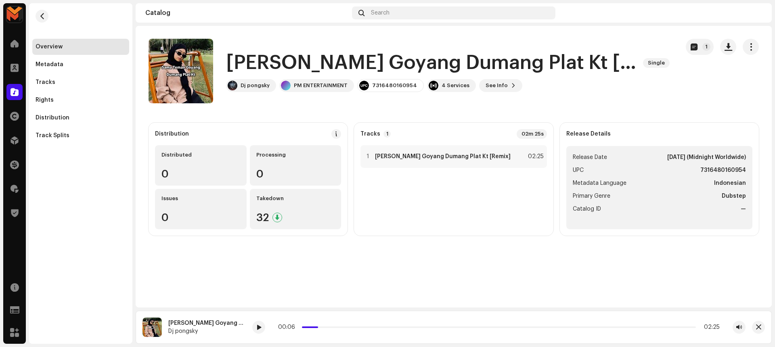
click at [348, 31] on catalog-releases-details-overview "Sama Teman Goyang Dumang Plat Kt [Remix] Single 1 Sama Teman Goyang Dumang Plat…" at bounding box center [454, 137] width 636 height 223
drag, startPoint x: 314, startPoint y: 327, endPoint x: 288, endPoint y: 330, distance: 26.9
click at [288, 330] on div "00:00 02:25" at bounding box center [498, 327] width 443 height 6
drag, startPoint x: 307, startPoint y: 329, endPoint x: 329, endPoint y: 327, distance: 21.9
click at [329, 327] on p-slider at bounding box center [499, 328] width 394 height 2
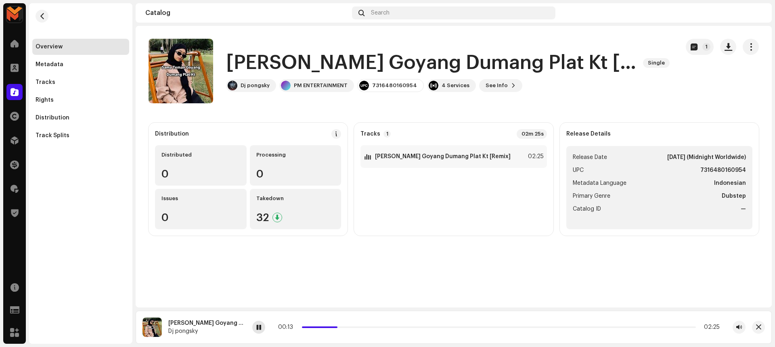
click at [260, 328] on span at bounding box center [258, 328] width 5 height 6
drag, startPoint x: 338, startPoint y: 326, endPoint x: 287, endPoint y: 328, distance: 50.9
click at [291, 328] on div "00:00 02:25" at bounding box center [499, 327] width 442 height 6
click at [260, 328] on span at bounding box center [258, 328] width 5 height 6
click at [472, 160] on div "1 Sama Teman Goyang Dumang Plat Kt [Remix]" at bounding box center [437, 157] width 147 height 8
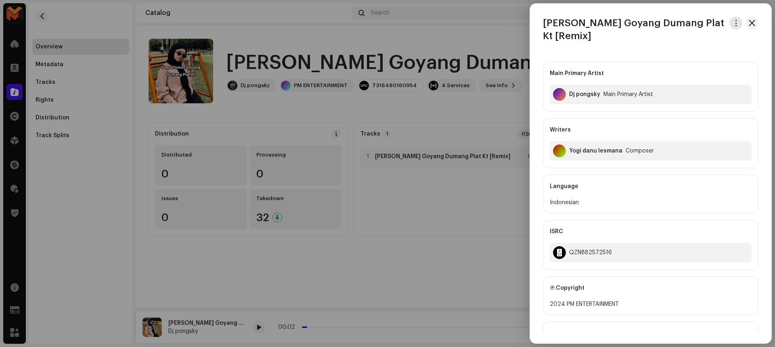
click at [729, 20] on button "button" at bounding box center [735, 23] width 13 height 13
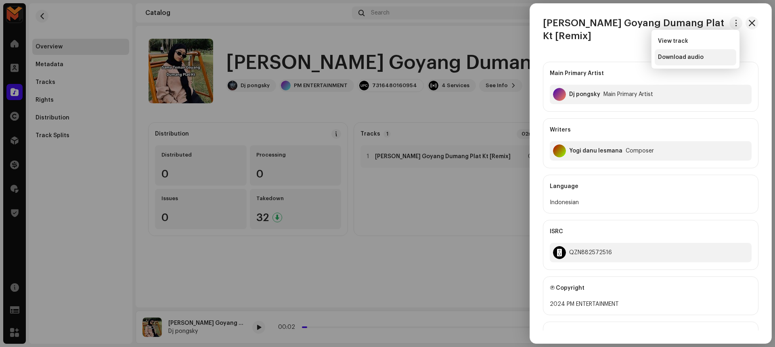
click at [709, 56] on div "Download audio" at bounding box center [695, 57] width 75 height 6
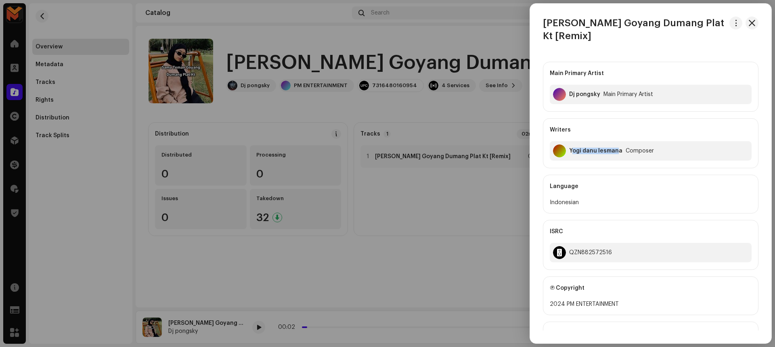
drag, startPoint x: 572, startPoint y: 151, endPoint x: 618, endPoint y: 150, distance: 46.4
click at [618, 150] on div "Yogi danu lesmana" at bounding box center [595, 151] width 53 height 6
click at [532, 166] on div "Main Primary Artist Dj pongsky Main Primary Artist Writers Yogi danu lesmana Co…" at bounding box center [650, 258] width 241 height 407
drag, startPoint x: 567, startPoint y: 150, endPoint x: 598, endPoint y: 151, distance: 30.7
click at [598, 151] on div "Yogi danu lesmana Composer" at bounding box center [651, 150] width 202 height 19
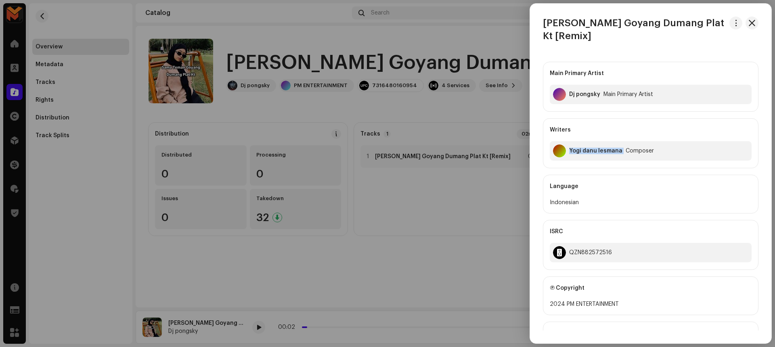
drag, startPoint x: 570, startPoint y: 151, endPoint x: 622, endPoint y: 149, distance: 51.7
click at [622, 149] on div "Yogi danu lesmana Composer" at bounding box center [651, 150] width 202 height 19
copy div "Yogi danu lesmana"
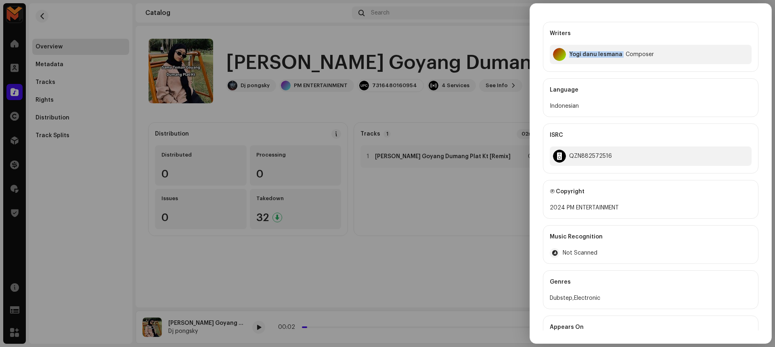
scroll to position [97, 0]
drag, startPoint x: 565, startPoint y: 207, endPoint x: 620, endPoint y: 207, distance: 55.3
click at [620, 207] on div "2024 PM ENTERTAINMENT" at bounding box center [651, 207] width 202 height 10
copy div "PM ENTERTAINMENT"
click at [593, 154] on div "QZN882572516" at bounding box center [590, 155] width 43 height 6
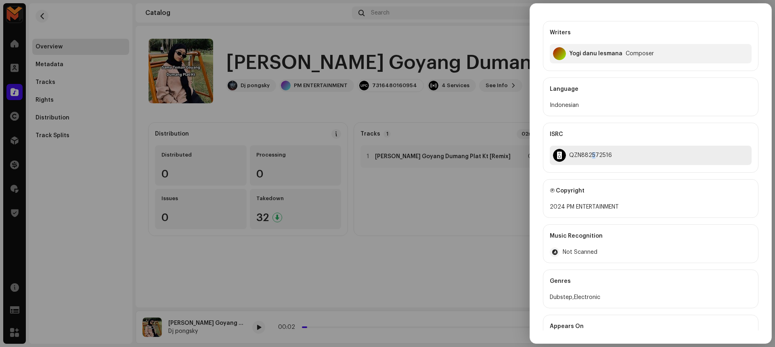
click at [593, 154] on div "QZN882572516" at bounding box center [590, 155] width 43 height 6
click at [454, 96] on div at bounding box center [387, 173] width 775 height 347
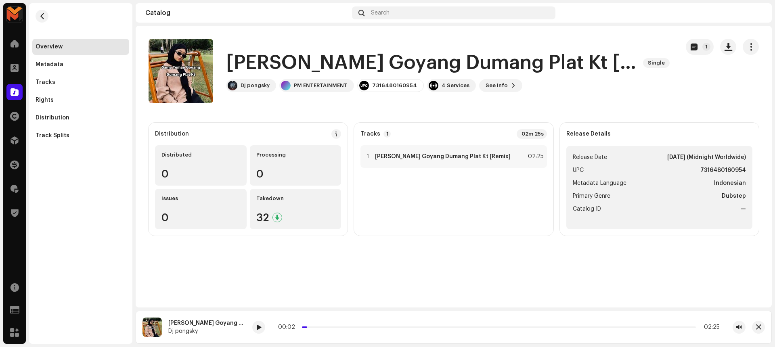
click at [706, 168] on strong "7316480160954" at bounding box center [723, 171] width 46 height 10
copy strong "7316480160954"
click at [634, 113] on catalog-releases-details-overview "Sama Teman Goyang Dumang Plat Kt [Remix] Single 1 Sama Teman Goyang Dumang Plat…" at bounding box center [454, 137] width 636 height 223
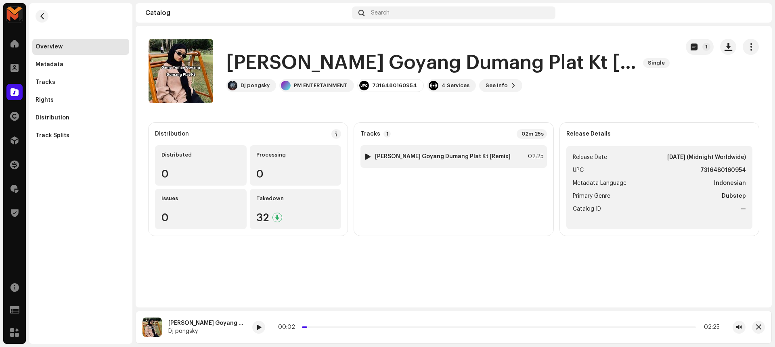
click at [487, 151] on div "1 Sama Teman Goyang Dumang Plat Kt [Remix] 02:25" at bounding box center [453, 156] width 186 height 23
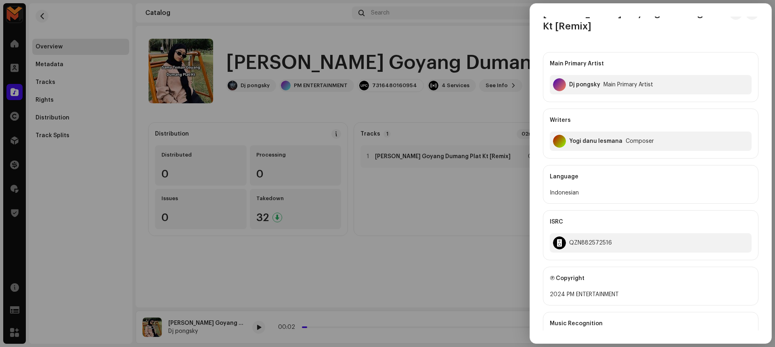
scroll to position [0, 0]
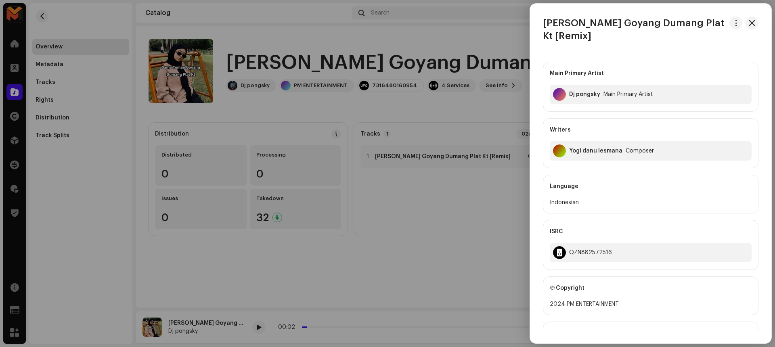
click at [482, 106] on div at bounding box center [387, 173] width 775 height 347
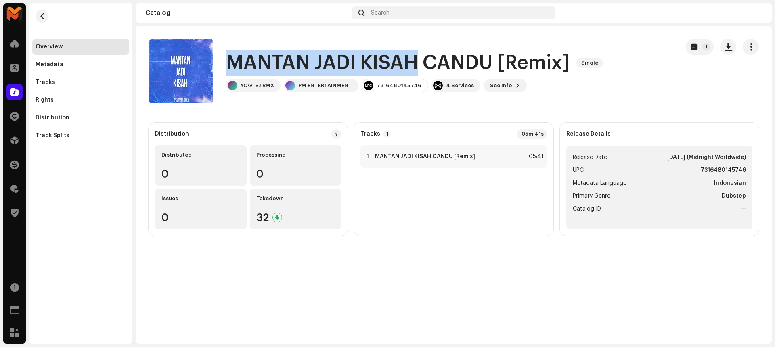
drag, startPoint x: 231, startPoint y: 65, endPoint x: 419, endPoint y: 68, distance: 187.7
click at [419, 68] on h1 "MANTAN JADI KISAH CANDU [Remix]" at bounding box center [398, 63] width 344 height 26
copy h1 "MANTAN JADI KISAH"
click at [433, 44] on div "MANTAN JADI KISAH CANDU [Remix] Single YOGI SJ RMX PM ENTERTAINMENT 73164801457…" at bounding box center [411, 71] width 524 height 65
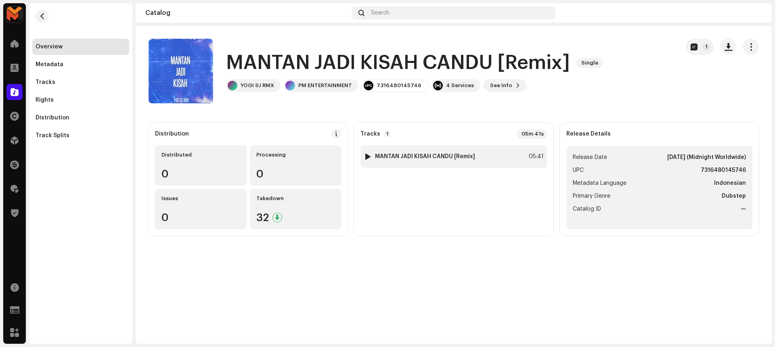
click at [456, 156] on strong "MANTAN JADI KISAH CANDU [Remix]" at bounding box center [425, 156] width 100 height 6
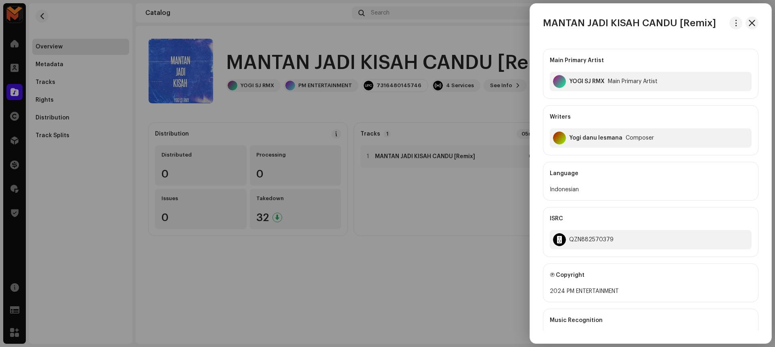
click at [450, 117] on div at bounding box center [387, 173] width 775 height 347
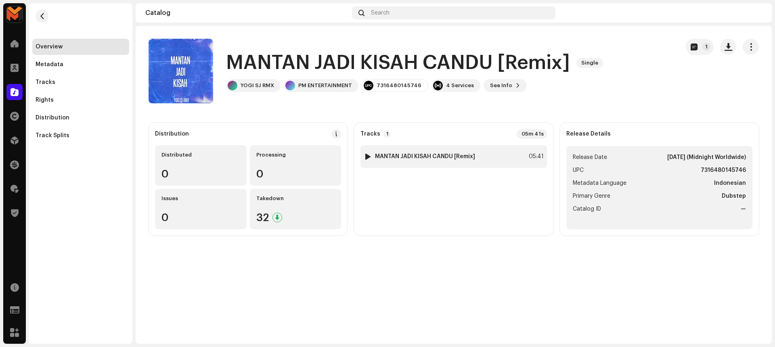
click at [451, 156] on strong "MANTAN JADI KISAH CANDU [Remix]" at bounding box center [425, 156] width 100 height 6
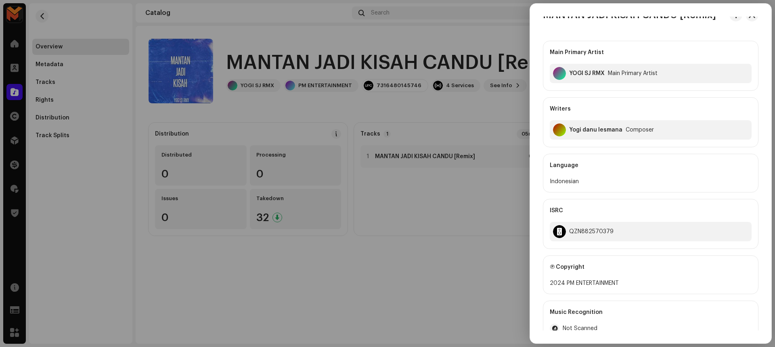
scroll to position [14, 0]
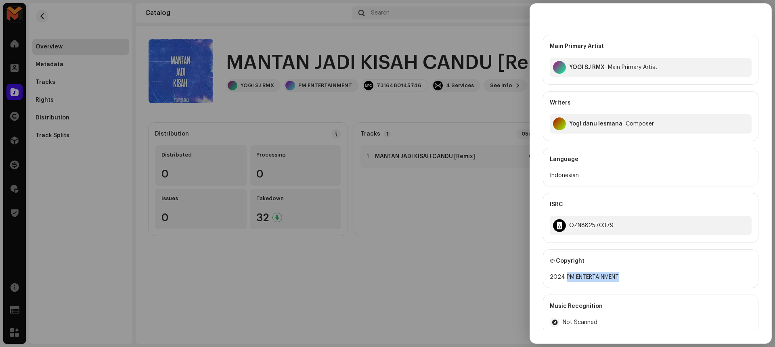
drag, startPoint x: 565, startPoint y: 277, endPoint x: 627, endPoint y: 280, distance: 61.8
click at [627, 280] on div "2024 PM ENTERTAINMENT" at bounding box center [651, 277] width 202 height 10
copy div "PM ENTERTAINMENT"
drag, startPoint x: 568, startPoint y: 223, endPoint x: 625, endPoint y: 222, distance: 56.5
click at [625, 222] on div "QZN882570379" at bounding box center [651, 225] width 202 height 19
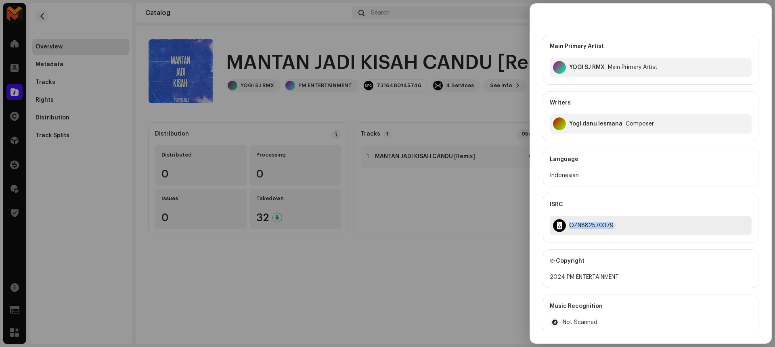
copy div "QZN882570379"
click at [498, 190] on div at bounding box center [387, 173] width 775 height 347
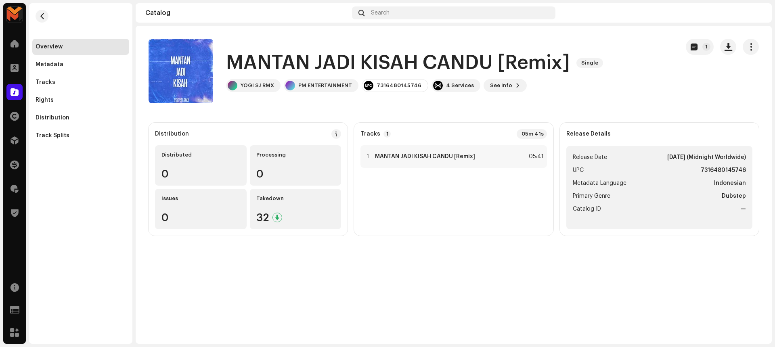
click at [717, 170] on strong "7316480145746" at bounding box center [723, 171] width 45 height 10
copy strong "7316480145746"
click at [533, 155] on div "05:41" at bounding box center [535, 157] width 18 height 10
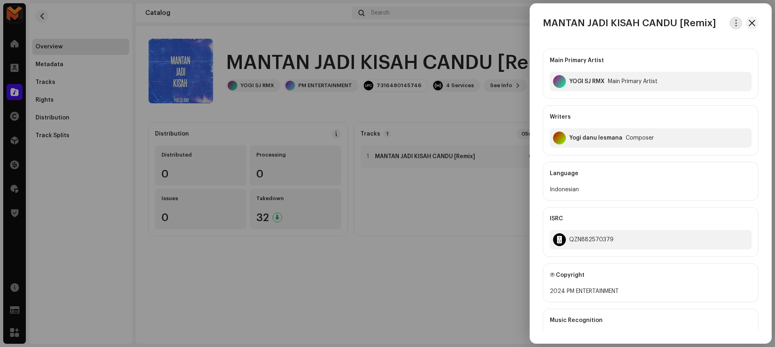
click at [733, 21] on span "button" at bounding box center [736, 23] width 6 height 6
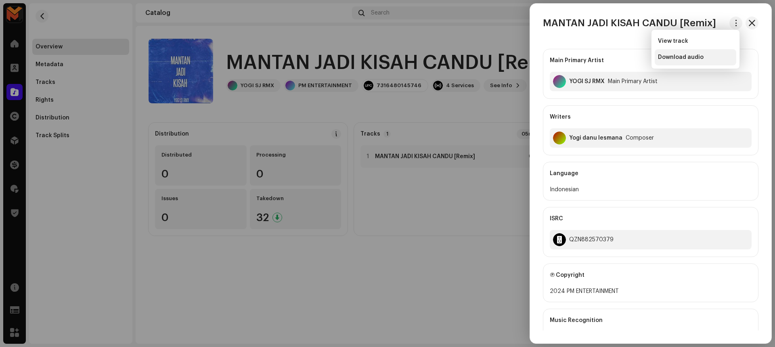
click at [723, 50] on div "Download audio" at bounding box center [696, 57] width 82 height 16
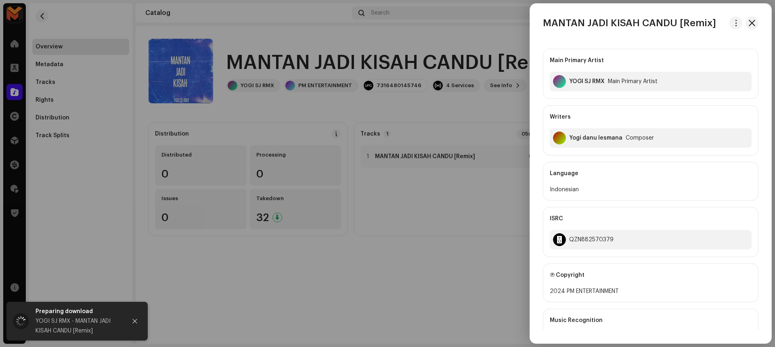
click at [480, 190] on div at bounding box center [387, 173] width 775 height 347
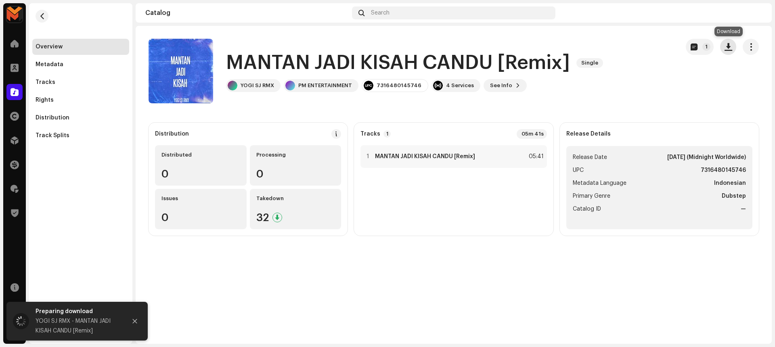
click at [729, 49] on span "button" at bounding box center [729, 47] width 8 height 6
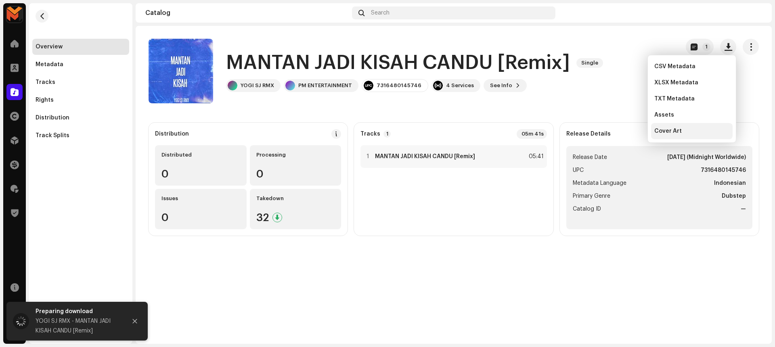
click at [684, 127] on div "Cover Art" at bounding box center [692, 131] width 82 height 16
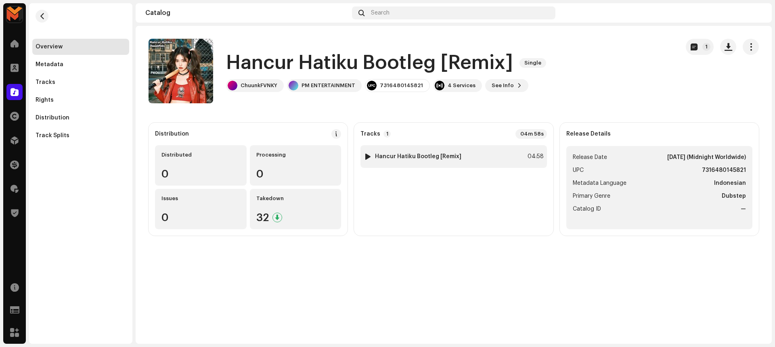
click at [417, 155] on strong "Hancur Hatiku Bootleg [Remix]" at bounding box center [418, 156] width 86 height 6
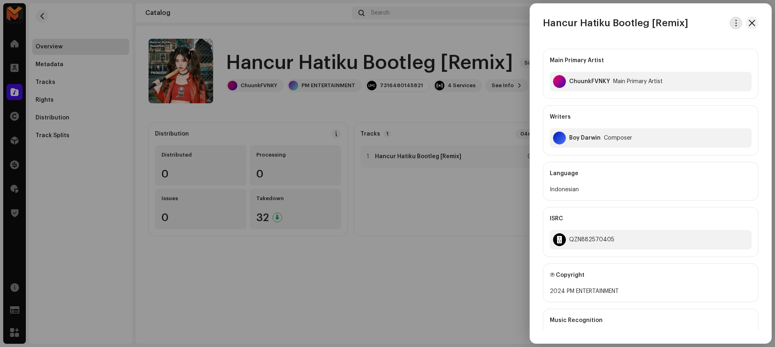
click at [737, 21] on button "button" at bounding box center [735, 23] width 13 height 13
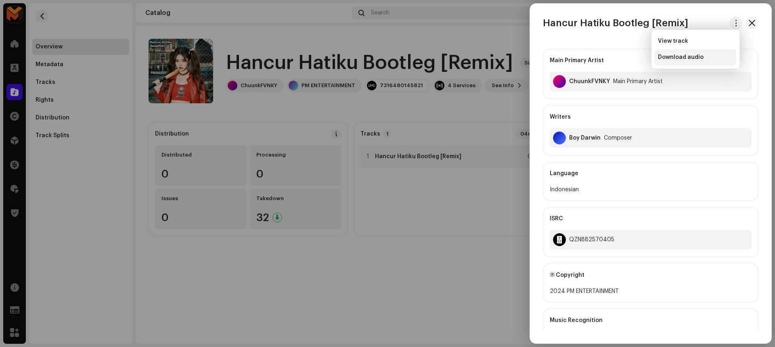
click at [723, 52] on div "Download audio" at bounding box center [696, 57] width 82 height 16
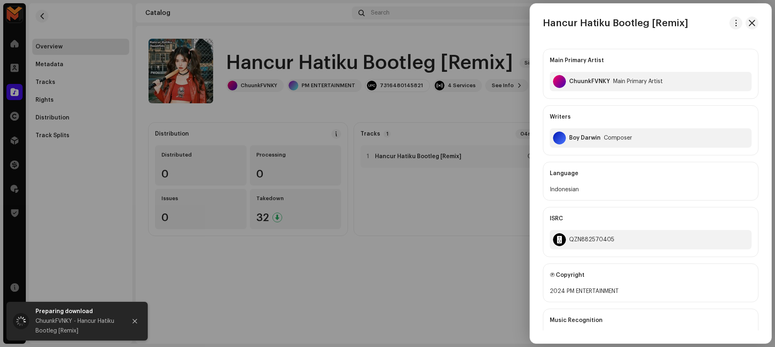
click at [414, 194] on div at bounding box center [387, 173] width 775 height 347
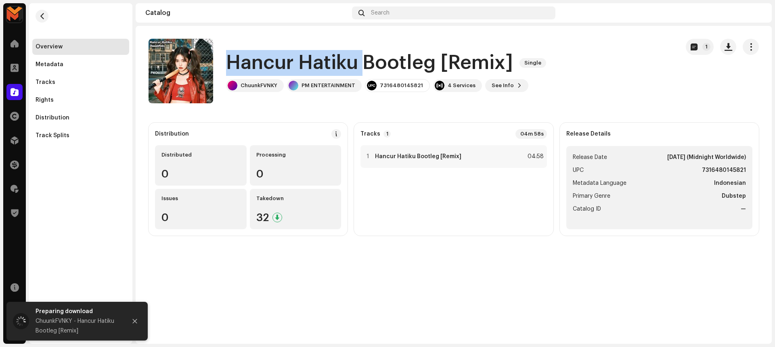
drag, startPoint x: 225, startPoint y: 66, endPoint x: 361, endPoint y: 69, distance: 136.1
click at [361, 69] on div "Hancur Hatiku Bootleg [Remix] Single ChuunkFVNKY PM ENTERTAINMENT 7316480145821…" at bounding box center [411, 71] width 524 height 65
copy h1 "Hancur Hatiku"
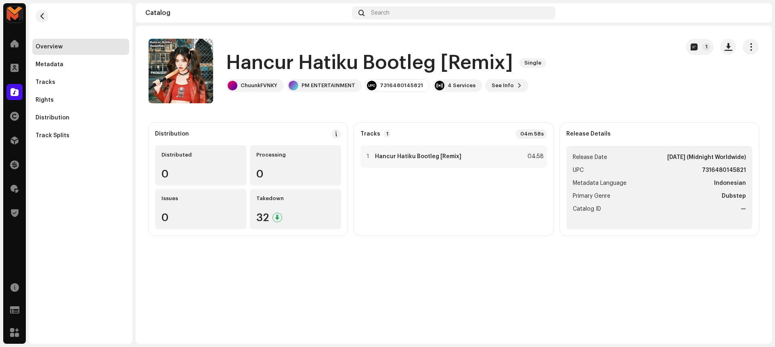
click at [428, 100] on div "Hancur Hatiku Bootleg [Remix] Single ChuunkFVNKY PM ENTERTAINMENT 7316480145821…" at bounding box center [411, 71] width 524 height 65
click at [423, 151] on div "1 Hancur Hatiku Bootleg [Remix] 04:58" at bounding box center [453, 156] width 186 height 23
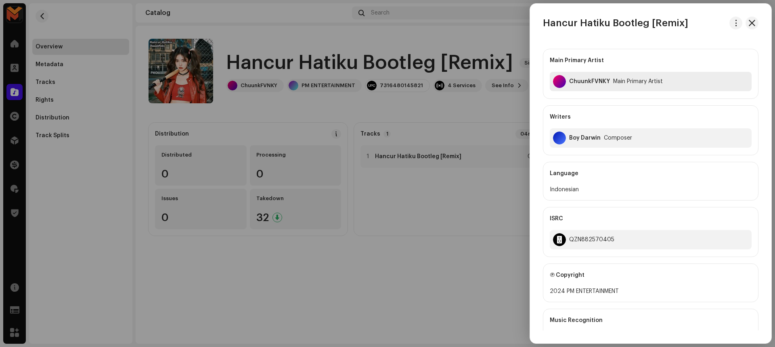
click at [567, 77] on div "ChuunkFVNKY Main Primary Artist" at bounding box center [651, 81] width 202 height 19
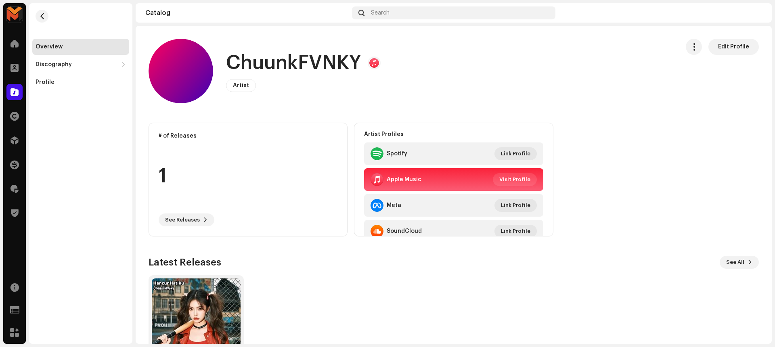
click at [239, 63] on h1 "ChuunkFVNKY" at bounding box center [293, 63] width 135 height 26
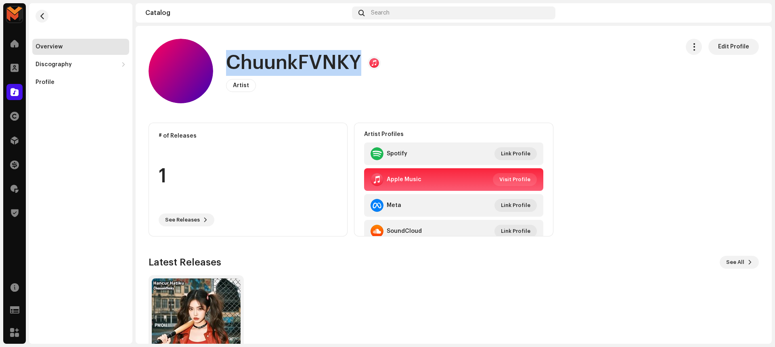
click at [239, 63] on h1 "ChuunkFVNKY" at bounding box center [293, 63] width 135 height 26
copy h1 "ChuunkFVNKY"
click at [46, 15] on button "button" at bounding box center [42, 16] width 13 height 13
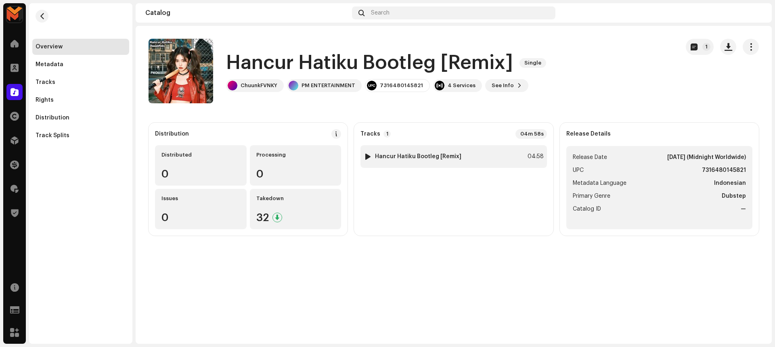
click at [419, 162] on div "1 Hancur Hatiku Bootleg [Remix] 04:58" at bounding box center [453, 156] width 186 height 23
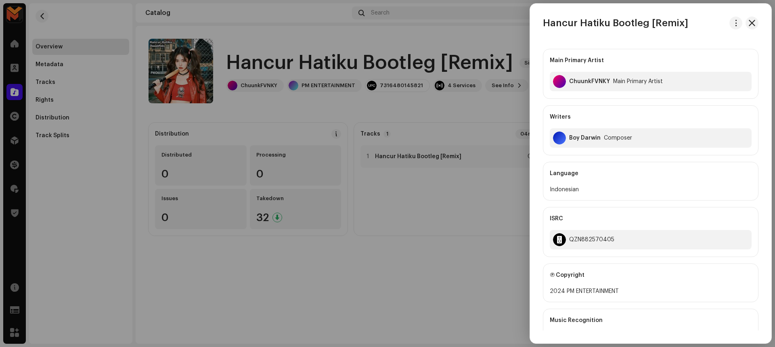
drag, startPoint x: 569, startPoint y: 136, endPoint x: 600, endPoint y: 134, distance: 31.5
click at [600, 134] on div "Boy Darwin Composer" at bounding box center [651, 137] width 202 height 19
drag, startPoint x: 570, startPoint y: 138, endPoint x: 601, endPoint y: 136, distance: 30.7
click at [601, 136] on div "Boy Darwin Composer" at bounding box center [651, 137] width 202 height 19
copy div "Boy Darwin"
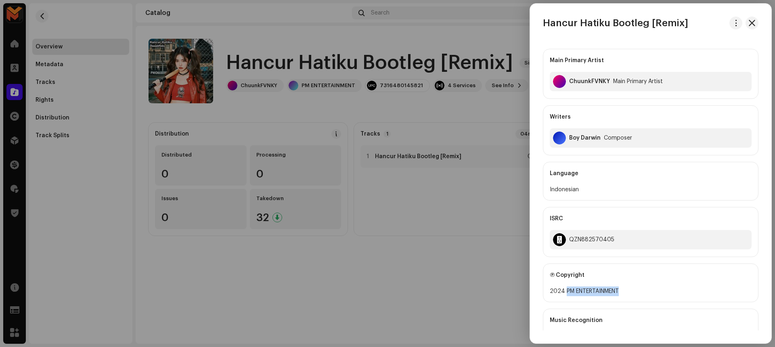
drag, startPoint x: 566, startPoint y: 290, endPoint x: 621, endPoint y: 289, distance: 55.7
click at [621, 289] on div "2024 PM ENTERTAINMENT" at bounding box center [651, 292] width 202 height 10
copy div "PM ENTERTAINMENT"
click at [599, 239] on div "QZN882570405" at bounding box center [591, 240] width 45 height 6
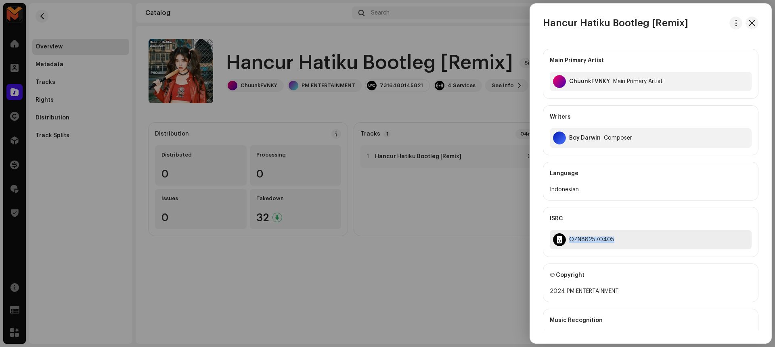
click at [599, 239] on div "QZN882570405" at bounding box center [591, 240] width 45 height 6
copy div "QZN882570405"
click at [483, 113] on div at bounding box center [387, 173] width 775 height 347
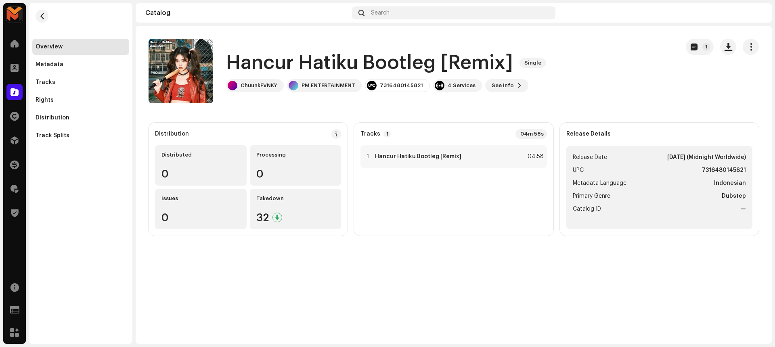
click at [715, 173] on strong "7316480145821" at bounding box center [724, 171] width 44 height 10
copy strong "7316480145821"
click at [528, 152] on div "04:58" at bounding box center [535, 157] width 18 height 10
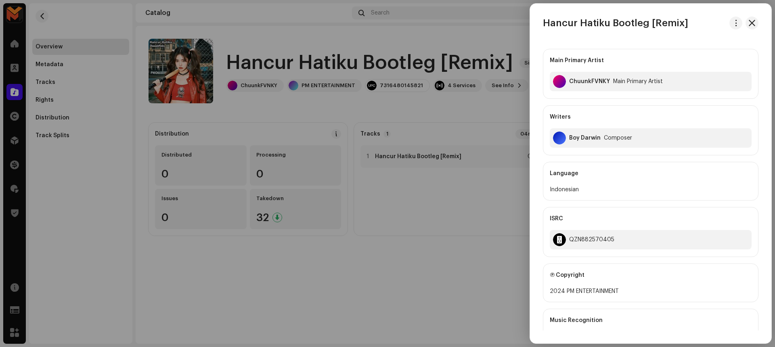
click at [487, 105] on div at bounding box center [387, 173] width 775 height 347
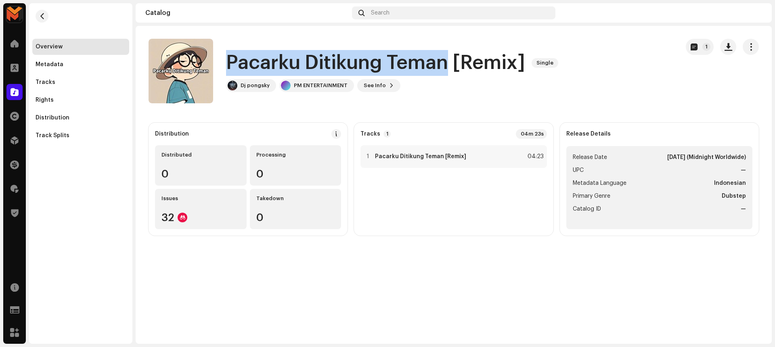
drag, startPoint x: 231, startPoint y: 64, endPoint x: 445, endPoint y: 66, distance: 214.4
click at [445, 66] on h1 "Pacarku Ditikung Teman [Remix]" at bounding box center [375, 63] width 299 height 26
copy h1 "Pacarku Ditikung Teman"
click at [372, 155] on img at bounding box center [368, 156] width 10 height 10
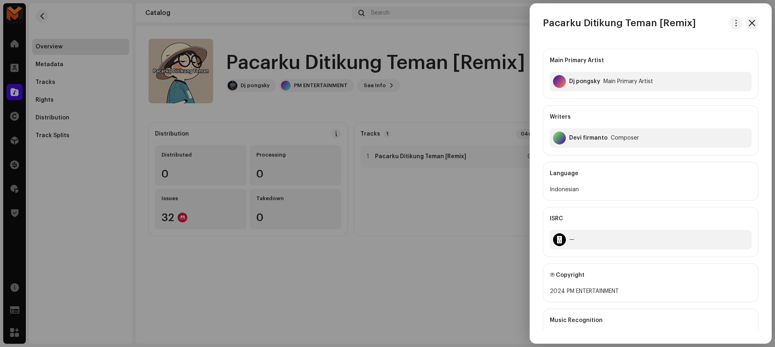
click at [378, 187] on div at bounding box center [387, 173] width 775 height 347
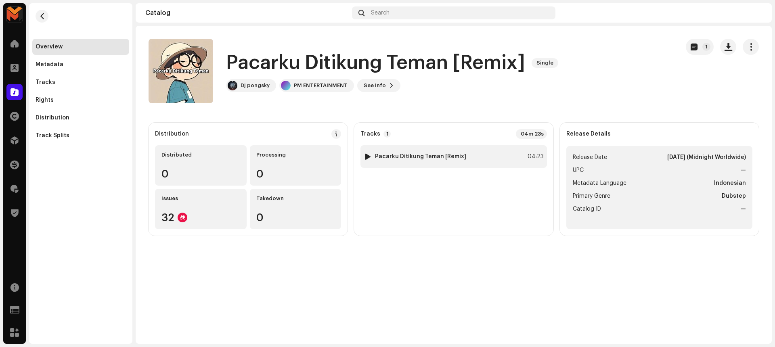
click at [369, 157] on div at bounding box center [368, 156] width 6 height 6
click at [256, 326] on span at bounding box center [258, 328] width 5 height 6
drag, startPoint x: 309, startPoint y: 327, endPoint x: 299, endPoint y: 327, distance: 10.5
click at [299, 327] on span at bounding box center [301, 327] width 4 height 4
click at [258, 328] on span at bounding box center [258, 328] width 5 height 6
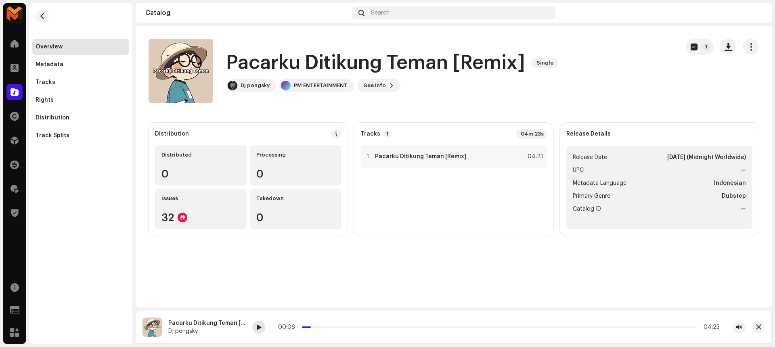
click at [260, 328] on span at bounding box center [258, 328] width 5 height 6
click at [257, 325] on span at bounding box center [258, 328] width 5 height 6
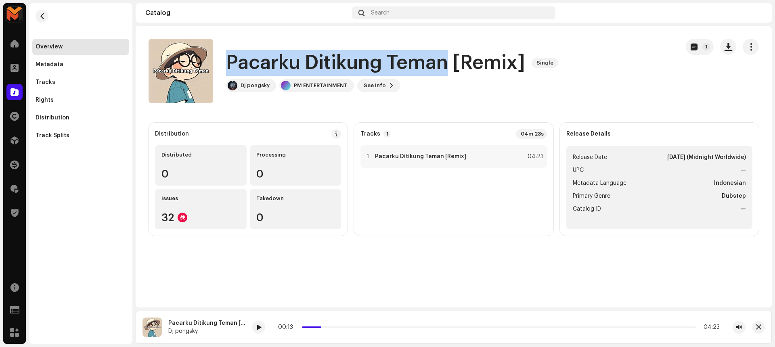
drag, startPoint x: 226, startPoint y: 63, endPoint x: 443, endPoint y: 67, distance: 216.8
click at [443, 67] on h1 "Pacarku Ditikung Teman [Remix]" at bounding box center [375, 63] width 299 height 26
copy h1 "Pacarku Ditikung Teman"
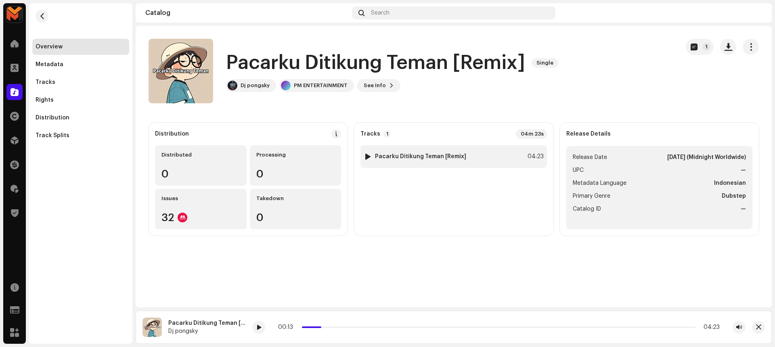
click at [410, 156] on strong "Pacarku Ditikung Teman [Remix]" at bounding box center [420, 156] width 91 height 6
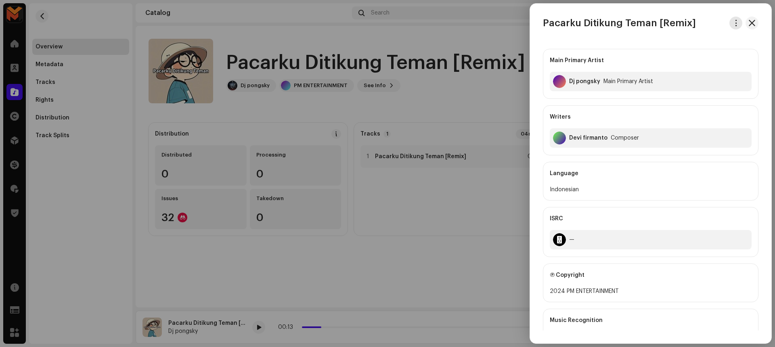
click at [738, 21] on button "button" at bounding box center [735, 23] width 13 height 13
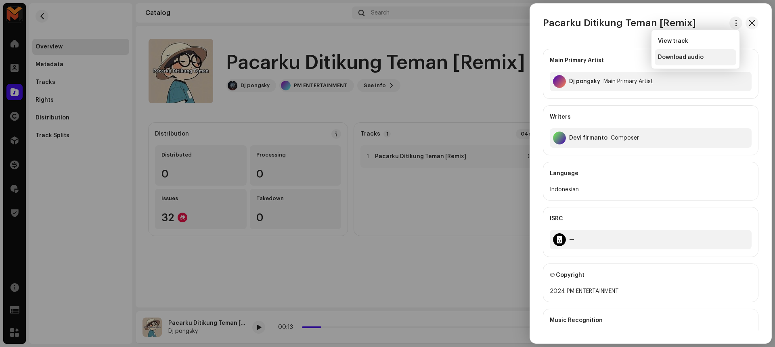
click at [704, 60] on div "Download audio" at bounding box center [695, 57] width 75 height 6
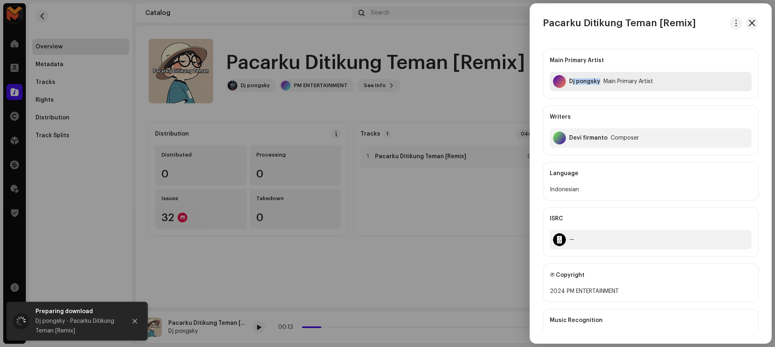
drag, startPoint x: 571, startPoint y: 80, endPoint x: 598, endPoint y: 78, distance: 26.7
click at [598, 78] on div "Dj pongsky" at bounding box center [584, 81] width 31 height 6
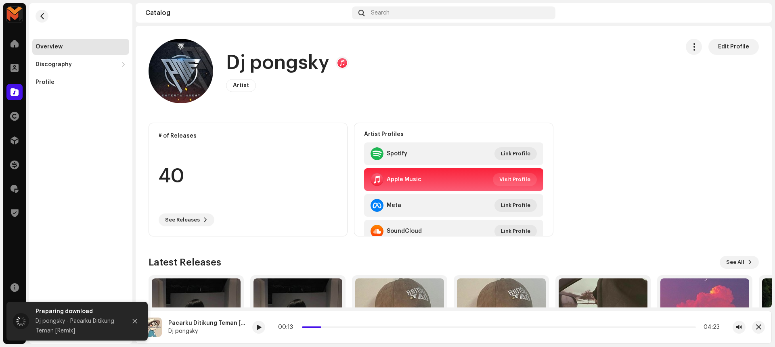
click at [242, 63] on h1 "Dj pongsky" at bounding box center [277, 63] width 103 height 26
copy h1 "Dj pongsky"
click at [37, 14] on button "button" at bounding box center [42, 16] width 13 height 13
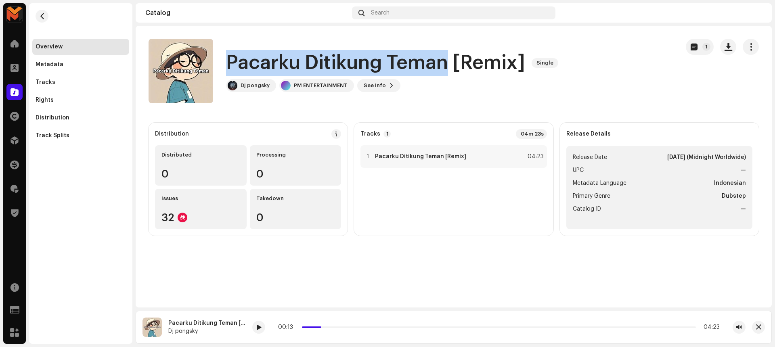
drag, startPoint x: 230, startPoint y: 64, endPoint x: 443, endPoint y: 66, distance: 213.2
click at [443, 66] on h1 "Pacarku Ditikung Teman [Remix]" at bounding box center [375, 63] width 299 height 26
copy h1 "Pacarku Ditikung Teman"
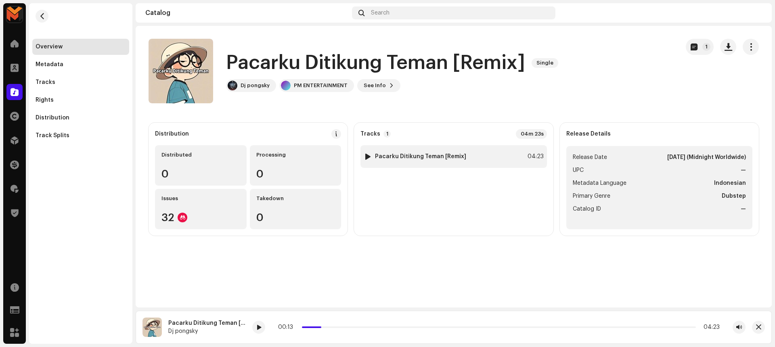
click at [453, 154] on strong "Pacarku Ditikung Teman [Remix]" at bounding box center [420, 156] width 91 height 6
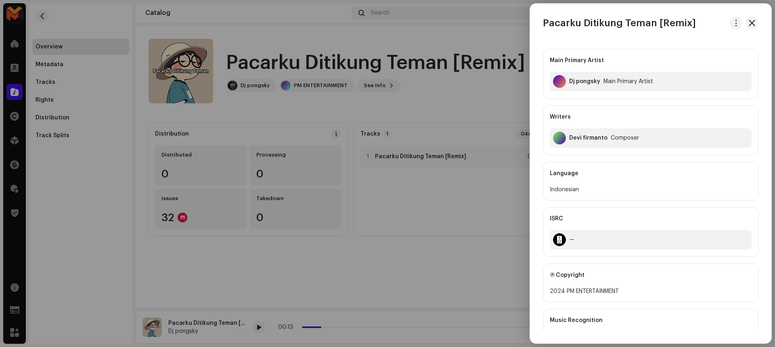
click at [488, 107] on div at bounding box center [387, 173] width 775 height 347
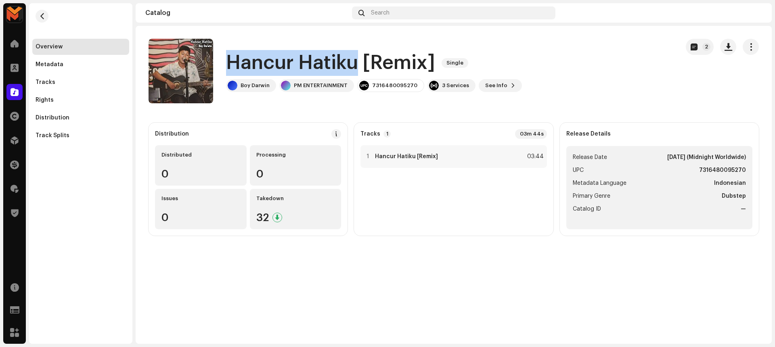
drag, startPoint x: 223, startPoint y: 66, endPoint x: 357, endPoint y: 64, distance: 134.0
click at [357, 64] on div "Hancur Hatiku [Remix] Single Boy [PERSON_NAME] PM ENTERTAINMENT 7316480095270 3…" at bounding box center [411, 71] width 524 height 65
copy h1 "Hancur Hatiku"
click at [186, 67] on button "button" at bounding box center [190, 71] width 13 height 13
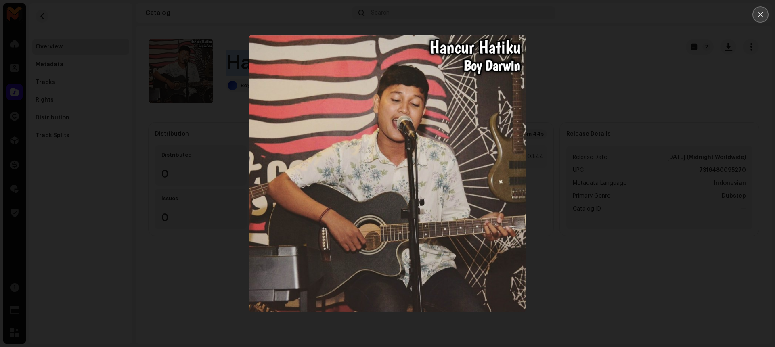
click at [760, 17] on icon "Close" at bounding box center [760, 14] width 7 height 7
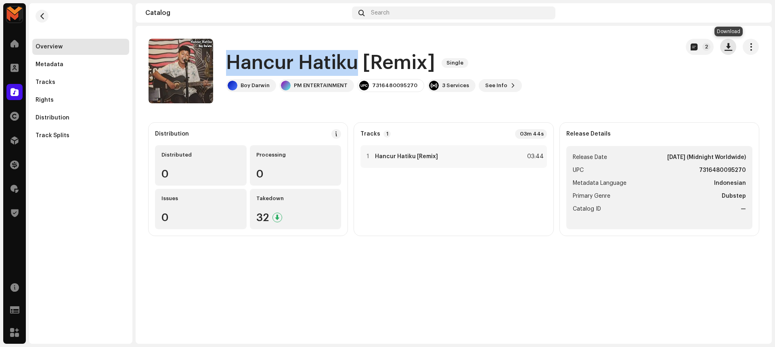
click at [727, 47] on span "button" at bounding box center [729, 47] width 8 height 6
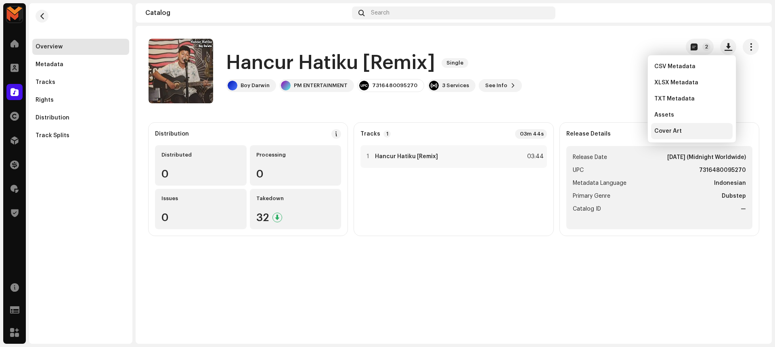
click at [701, 130] on div "Cover Art" at bounding box center [691, 131] width 75 height 6
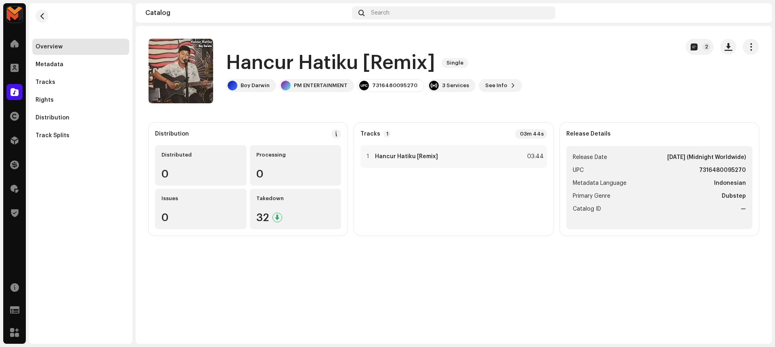
click at [549, 55] on div "Hancur Hatiku [Remix] Single Boy Darwin PM ENTERTAINMENT 7316480095270 3 Servic…" at bounding box center [411, 71] width 524 height 65
click at [520, 153] on div "1 Hancur Hatiku [Remix] 03:44" at bounding box center [453, 156] width 186 height 23
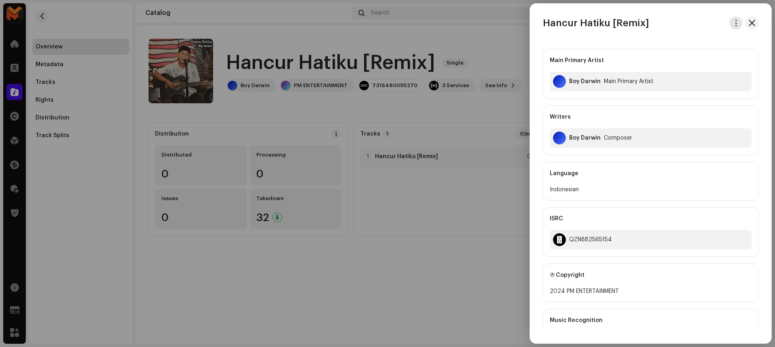
click at [736, 22] on span "button" at bounding box center [736, 23] width 6 height 6
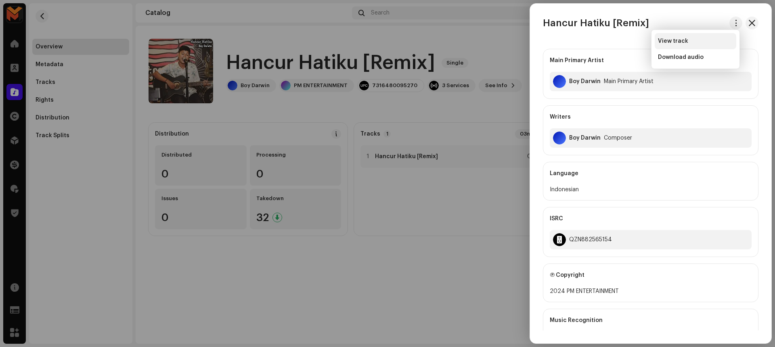
click at [702, 38] on div "View track" at bounding box center [695, 41] width 75 height 6
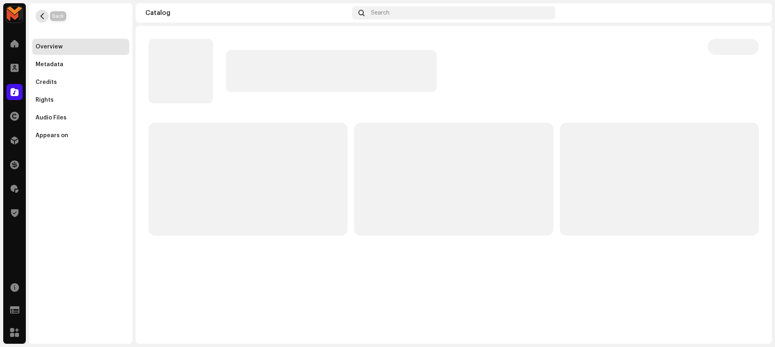
click at [39, 18] on span "button" at bounding box center [42, 16] width 6 height 6
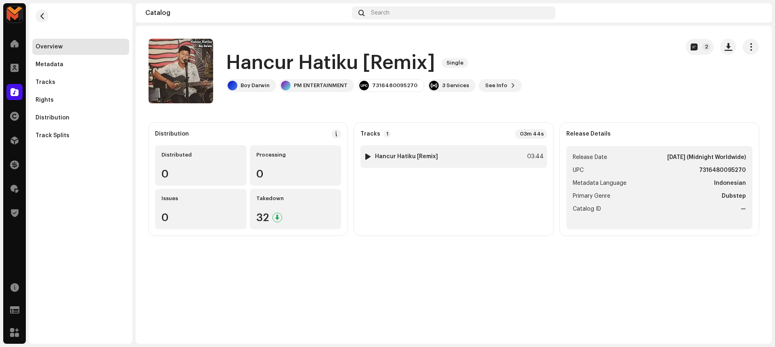
click at [480, 163] on div "1 Hancur Hatiku [Remix] 03:44" at bounding box center [453, 156] width 186 height 23
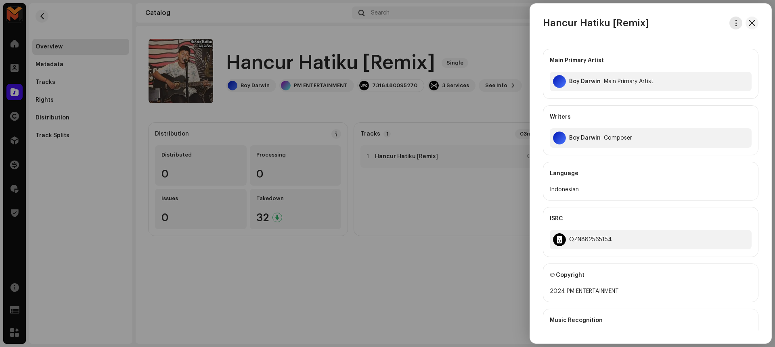
click at [733, 23] on span "button" at bounding box center [736, 23] width 6 height 6
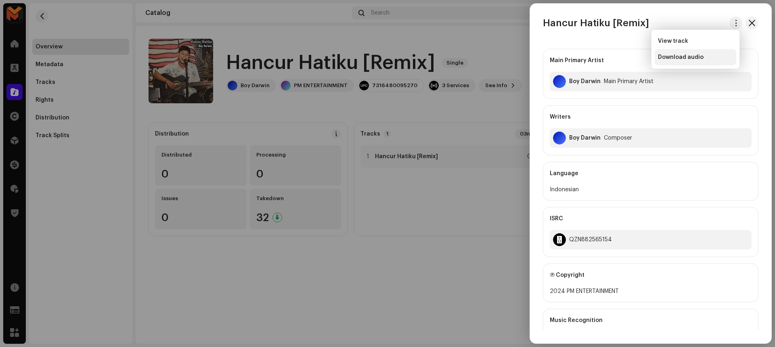
click at [700, 56] on span "Download audio" at bounding box center [681, 57] width 46 height 6
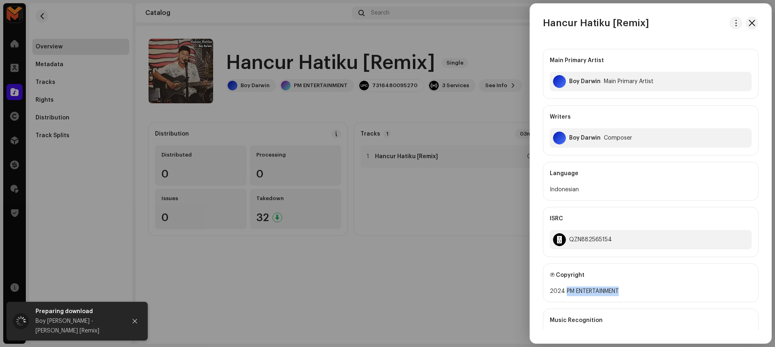
drag, startPoint x: 564, startPoint y: 292, endPoint x: 621, endPoint y: 290, distance: 57.3
click at [621, 290] on div "2024 PM ENTERTAINMENT" at bounding box center [651, 292] width 202 height 10
copy div "PM ENTERTAINMENT"
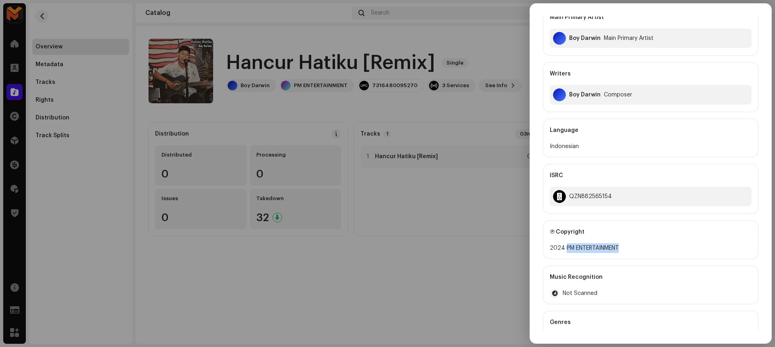
scroll to position [78, 0]
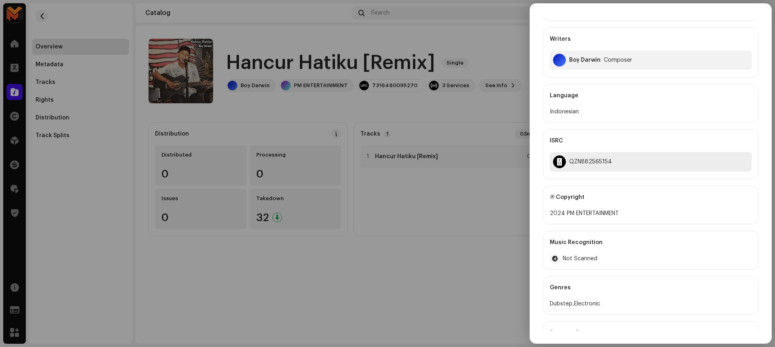
click at [583, 161] on div "QZN882565154" at bounding box center [590, 162] width 43 height 6
copy div "QZN882565154"
click at [482, 260] on div at bounding box center [387, 173] width 775 height 347
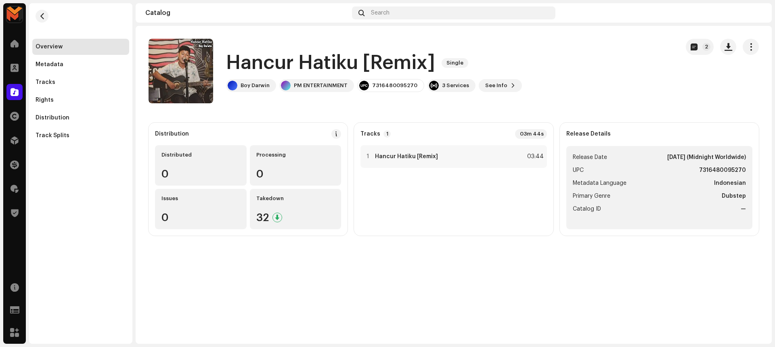
click at [703, 166] on strong "7316480095270" at bounding box center [722, 171] width 47 height 10
copy strong "7316480095270"
click at [492, 156] on div "1 Hancur Hatiku [Remix] 03:44" at bounding box center [453, 156] width 186 height 23
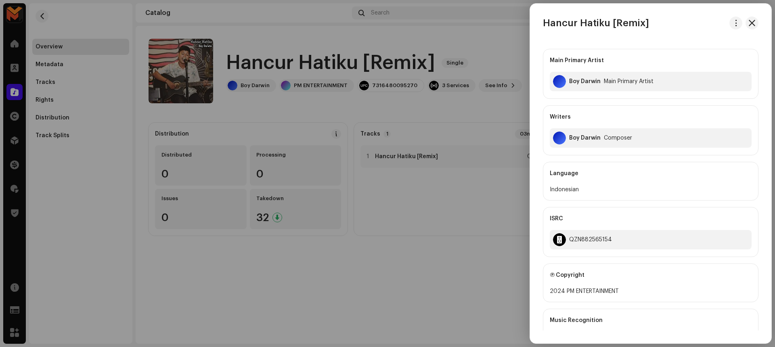
click at [500, 103] on div at bounding box center [387, 173] width 775 height 347
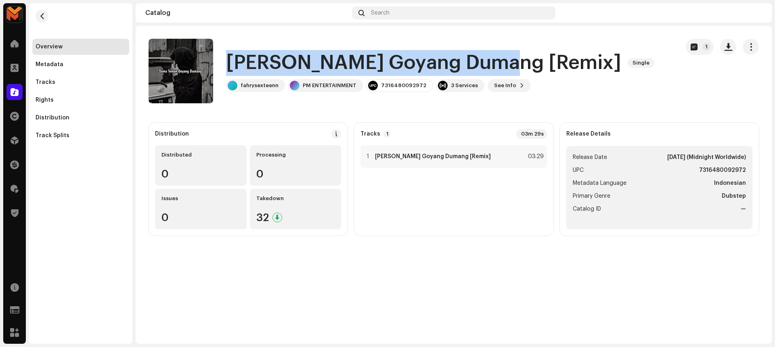
drag, startPoint x: 228, startPoint y: 64, endPoint x: 507, endPoint y: 72, distance: 279.9
click at [507, 72] on h1 "Sama Teman Goyang Dumang [Remix]" at bounding box center [423, 63] width 395 height 26
copy h1 "Sama Teman Goyang Dumang"
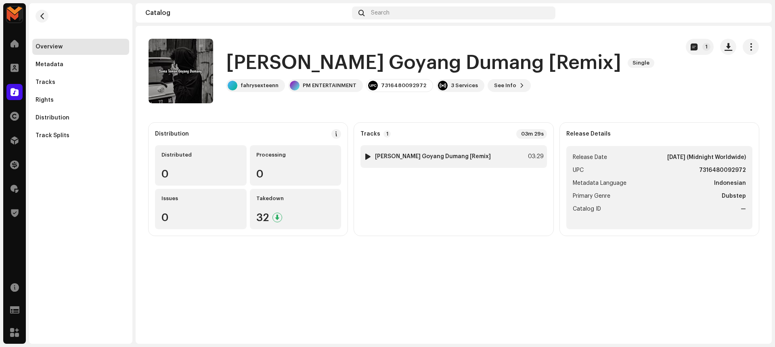
click at [366, 155] on div at bounding box center [368, 156] width 6 height 6
click at [252, 327] on div "Sama Teman Goyang Dumang [Remix] fahrysexteenn 00:07 03:29" at bounding box center [454, 327] width 636 height 33
click at [261, 329] on span at bounding box center [258, 328] width 5 height 6
drag, startPoint x: 321, startPoint y: 327, endPoint x: 297, endPoint y: 327, distance: 24.2
click at [297, 327] on div "00:00 03:29" at bounding box center [498, 327] width 443 height 6
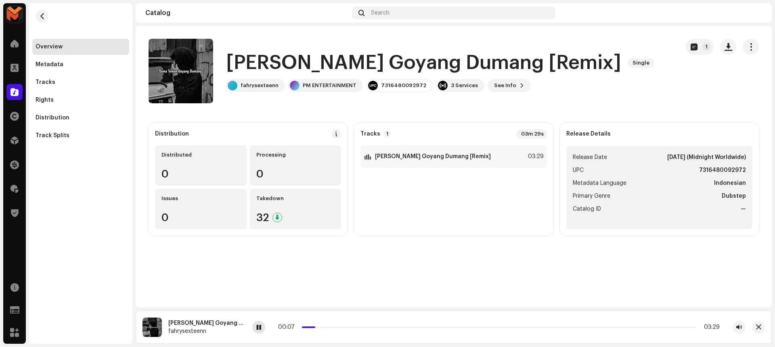
click at [258, 329] on span at bounding box center [258, 328] width 5 height 6
click at [451, 159] on strong "Sama Teman Goyang Dumang [Remix]" at bounding box center [433, 156] width 116 height 6
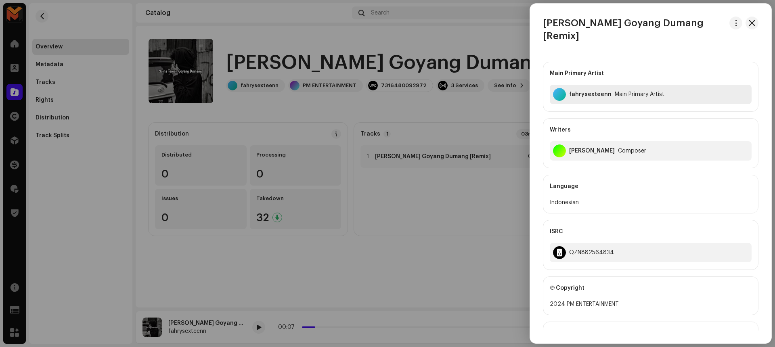
click at [585, 91] on div "fahrysexteenn" at bounding box center [590, 94] width 42 height 6
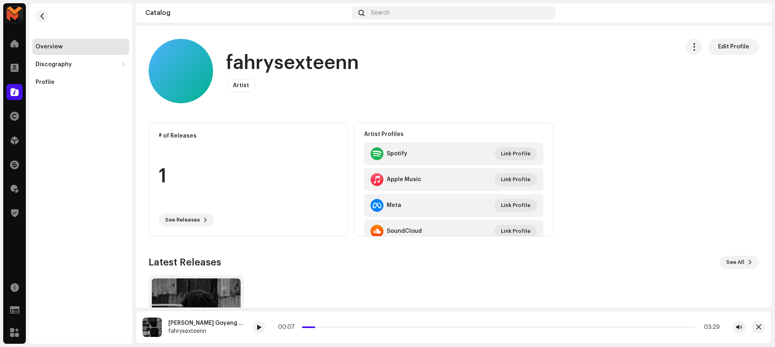
click at [249, 61] on h1 "fahrysexteenn" at bounding box center [292, 63] width 133 height 26
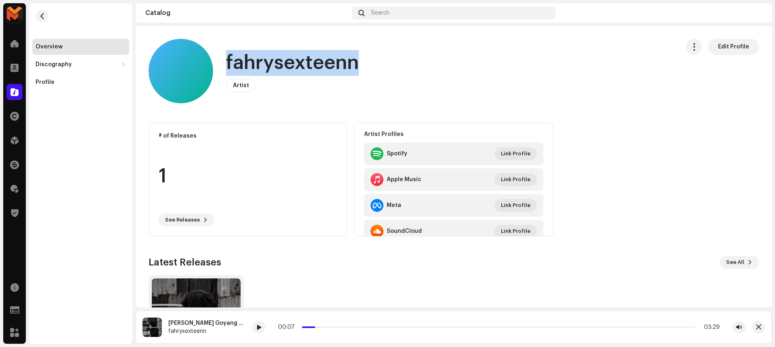
click at [249, 61] on h1 "fahrysexteenn" at bounding box center [292, 63] width 133 height 26
copy h1 "fahrysexteenn"
click at [43, 17] on span "button" at bounding box center [42, 16] width 6 height 6
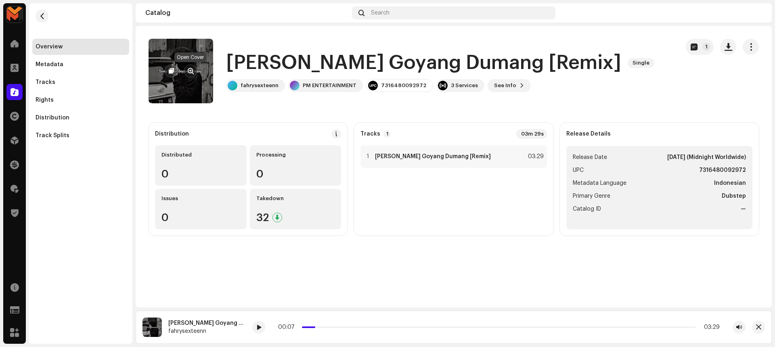
click at [191, 69] on span "button" at bounding box center [191, 71] width 6 height 6
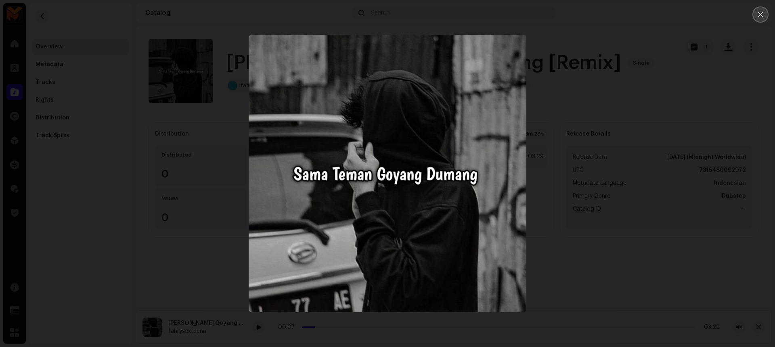
click at [760, 16] on icon "Close" at bounding box center [760, 14] width 7 height 7
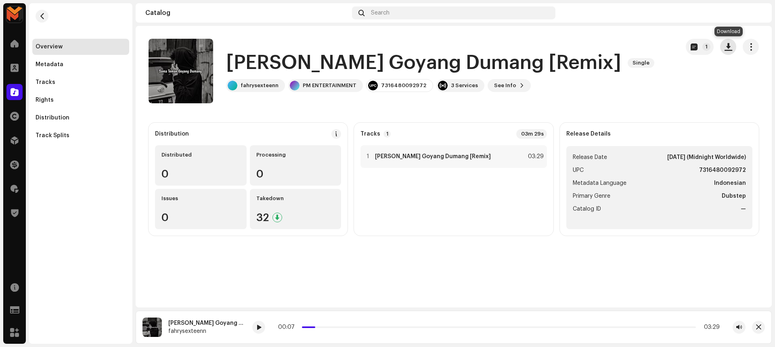
click at [725, 44] on span "button" at bounding box center [729, 47] width 8 height 6
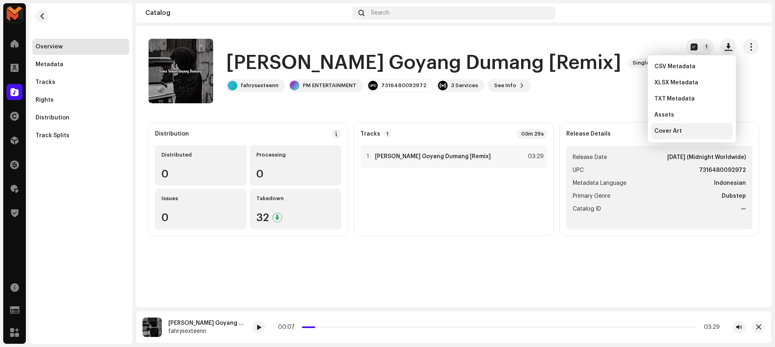
click at [698, 133] on div "Cover Art" at bounding box center [691, 131] width 75 height 6
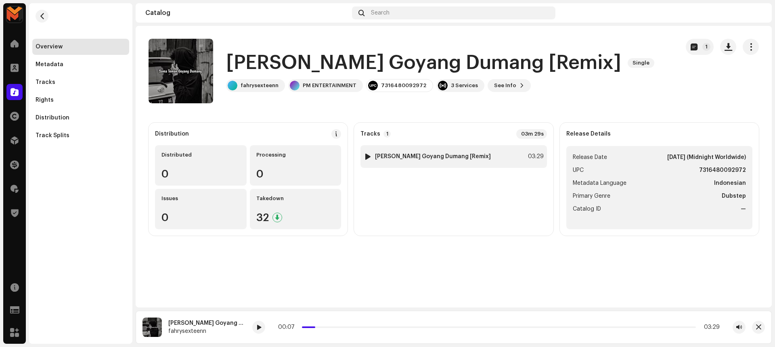
click at [517, 155] on div "1 Sama Teman Goyang Dumang [Remix] 03:29" at bounding box center [453, 156] width 186 height 23
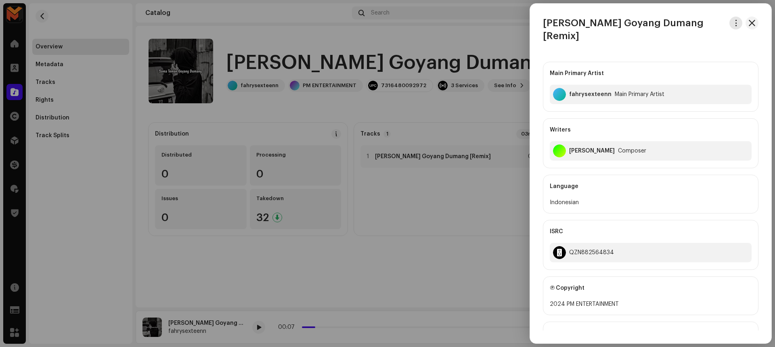
click at [734, 21] on span "button" at bounding box center [736, 23] width 6 height 6
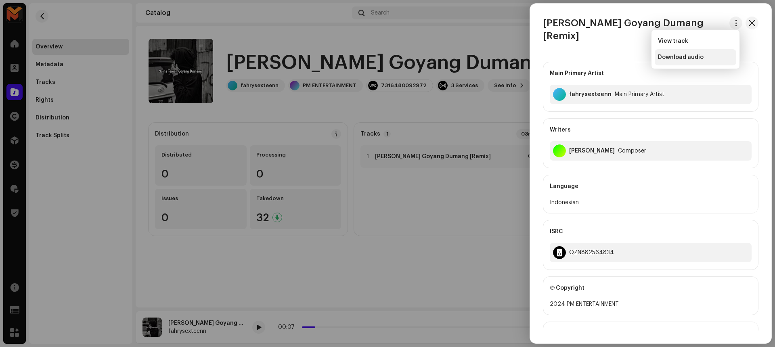
click at [715, 54] on div "Download audio" at bounding box center [695, 57] width 75 height 6
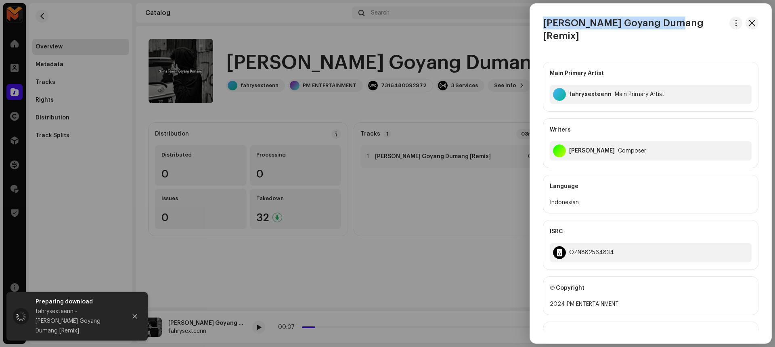
drag, startPoint x: 545, startPoint y: 25, endPoint x: 679, endPoint y: 23, distance: 134.4
click at [679, 23] on h3 "Sama Teman Goyang Dumang [Remix]" at bounding box center [634, 30] width 183 height 26
click at [476, 121] on div at bounding box center [387, 173] width 775 height 347
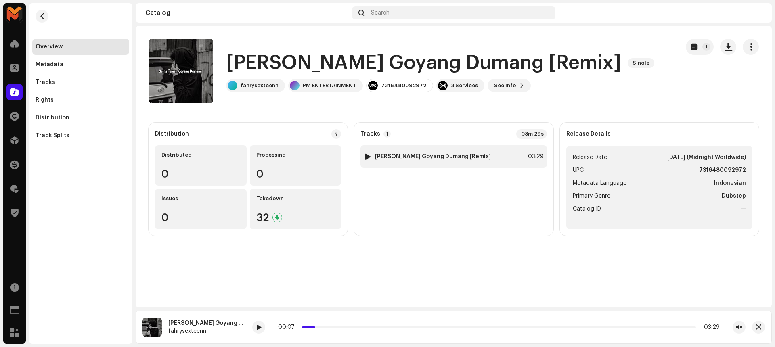
click at [511, 151] on div "1 Sama Teman Goyang Dumang [Remix] 03:29" at bounding box center [453, 156] width 186 height 23
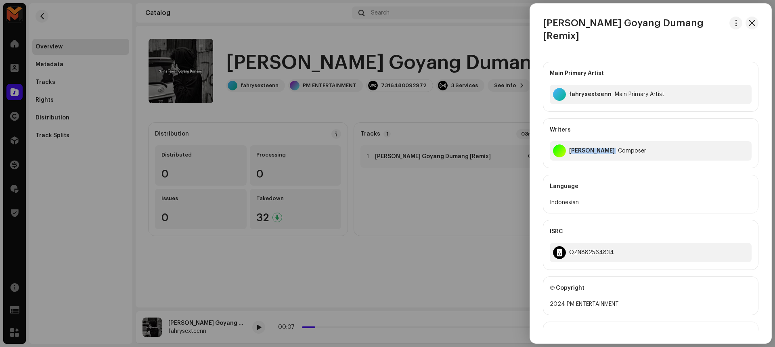
drag, startPoint x: 571, startPoint y: 136, endPoint x: 607, endPoint y: 136, distance: 35.9
click at [607, 141] on div "Yogi harianja Composer" at bounding box center [651, 150] width 202 height 19
drag, startPoint x: 568, startPoint y: 139, endPoint x: 607, endPoint y: 135, distance: 38.9
click at [607, 141] on div "Yogi harianja Composer" at bounding box center [651, 150] width 202 height 19
copy div "Yogi harianja"
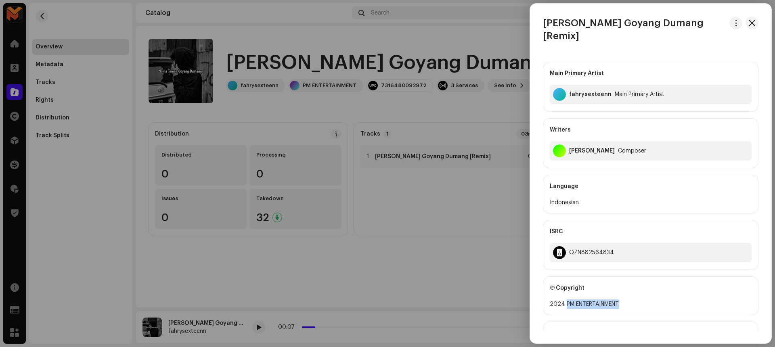
drag, startPoint x: 564, startPoint y: 291, endPoint x: 624, endPoint y: 289, distance: 60.2
click at [624, 300] on div "2024 PM ENTERTAINMENT" at bounding box center [651, 305] width 202 height 10
copy div "PM ENTERTAINMENT"
click at [572, 249] on div "QZN882564834" at bounding box center [591, 252] width 45 height 6
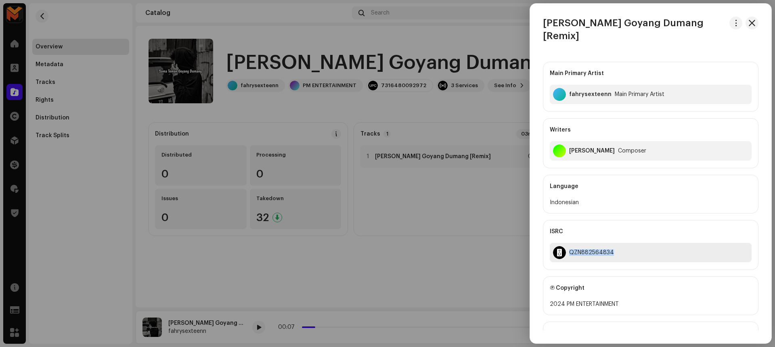
click at [572, 249] on div "QZN882564834" at bounding box center [591, 252] width 45 height 6
copy div "QZN882564834"
click at [469, 107] on div at bounding box center [387, 173] width 775 height 347
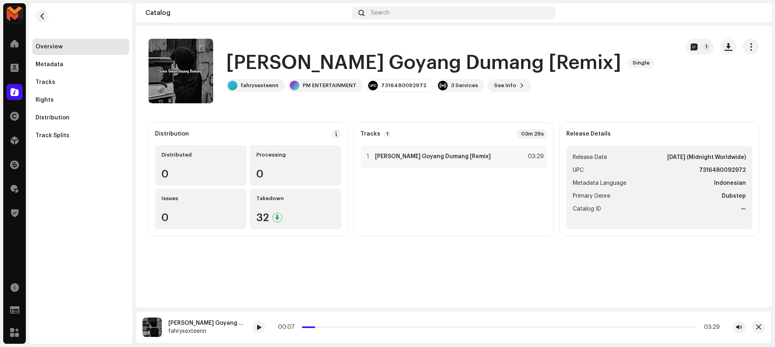
click at [704, 168] on strong "7316480092972" at bounding box center [722, 171] width 47 height 10
copy strong "7316480092972"
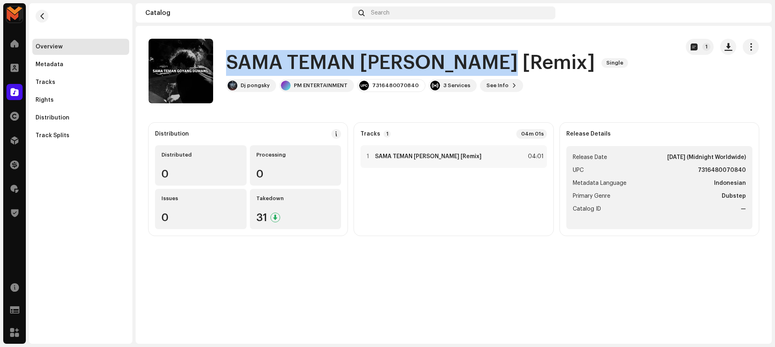
drag, startPoint x: 239, startPoint y: 63, endPoint x: 534, endPoint y: 75, distance: 294.9
click at [534, 75] on h1 "SAMA TEMAN [PERSON_NAME] [Remix]" at bounding box center [410, 63] width 369 height 26
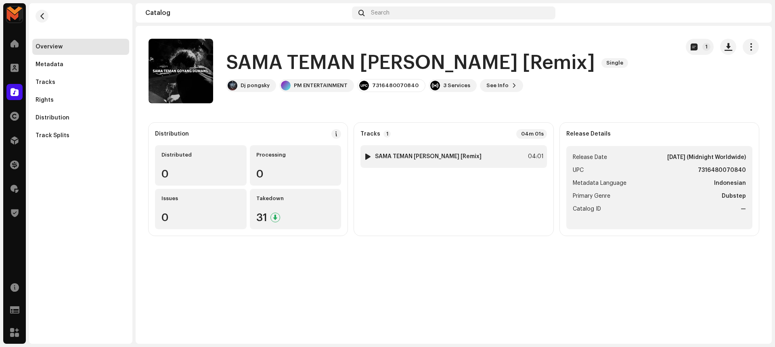
click at [368, 156] on div at bounding box center [368, 156] width 6 height 6
click at [258, 329] on span at bounding box center [258, 328] width 5 height 6
drag, startPoint x: 305, startPoint y: 327, endPoint x: 296, endPoint y: 328, distance: 9.4
click at [296, 328] on div "00:00 04:01" at bounding box center [499, 327] width 442 height 6
click at [259, 328] on span at bounding box center [258, 328] width 5 height 6
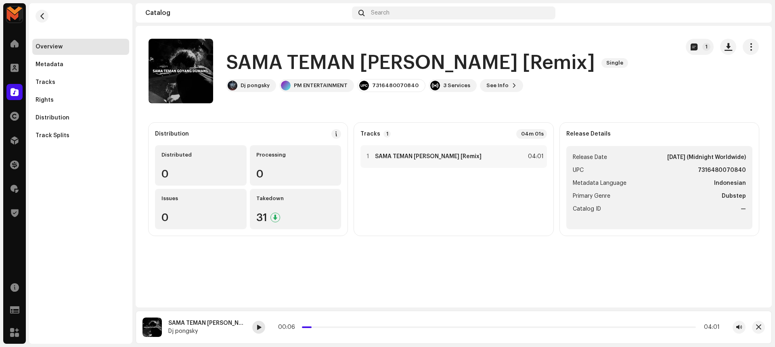
click at [260, 328] on span at bounding box center [258, 328] width 5 height 6
drag, startPoint x: 313, startPoint y: 327, endPoint x: 323, endPoint y: 327, distance: 10.5
click at [321, 327] on span at bounding box center [319, 327] width 4 height 4
click at [261, 328] on span at bounding box center [258, 328] width 5 height 6
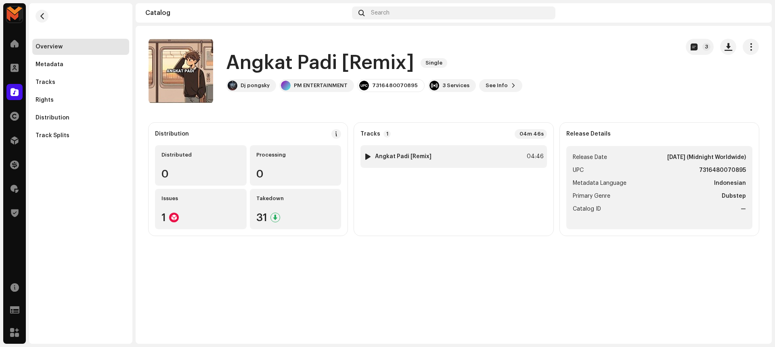
click at [370, 157] on div at bounding box center [368, 156] width 6 height 6
click at [368, 156] on div at bounding box center [368, 156] width 6 height 6
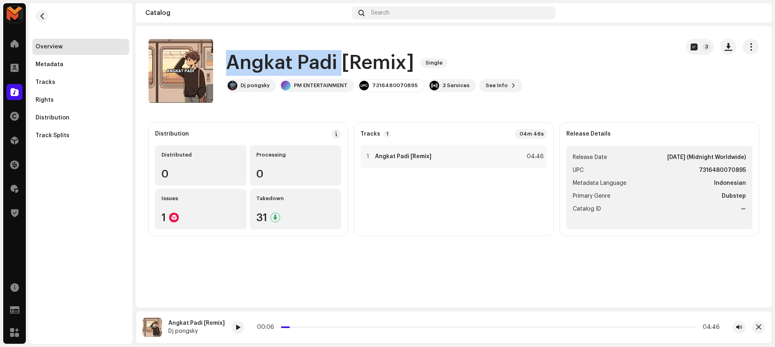
drag, startPoint x: 226, startPoint y: 61, endPoint x: 339, endPoint y: 63, distance: 112.2
click at [339, 63] on h1 "Angkat Padi [Remix]" at bounding box center [320, 63] width 188 height 26
copy h1 "Angkat Padi"
drag, startPoint x: 286, startPoint y: 326, endPoint x: 265, endPoint y: 326, distance: 20.6
click at [265, 326] on div "00:00 04:46" at bounding box center [488, 327] width 464 height 6
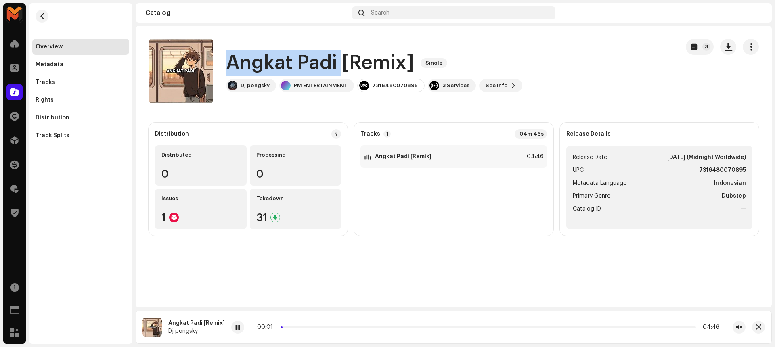
drag, startPoint x: 300, startPoint y: 326, endPoint x: 241, endPoint y: 328, distance: 59.0
click at [240, 328] on div "00:01 04:46" at bounding box center [488, 327] width 514 height 13
click at [232, 331] on div at bounding box center [237, 327] width 13 height 13
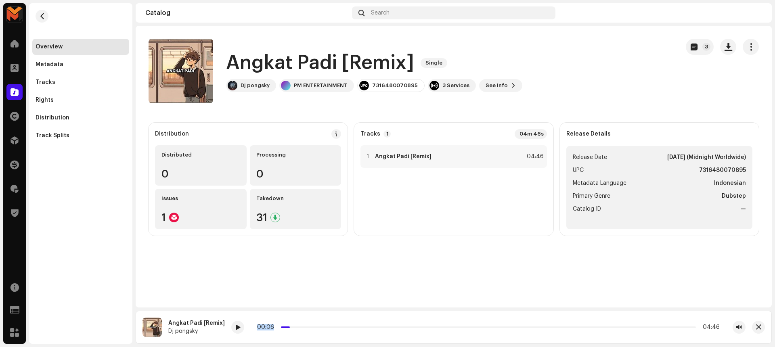
drag, startPoint x: 284, startPoint y: 327, endPoint x: 245, endPoint y: 330, distance: 38.4
click at [245, 330] on div "00:06 04:46" at bounding box center [488, 327] width 514 height 13
click at [235, 329] on span at bounding box center [237, 328] width 5 height 6
drag, startPoint x: 285, startPoint y: 327, endPoint x: 267, endPoint y: 328, distance: 18.2
click at [267, 328] on div "00:00 04:46" at bounding box center [488, 327] width 463 height 6
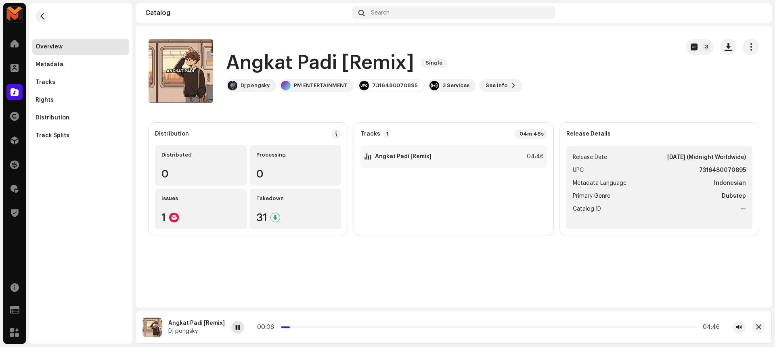
click at [239, 327] on div at bounding box center [237, 327] width 13 height 13
drag, startPoint x: 287, startPoint y: 327, endPoint x: 263, endPoint y: 331, distance: 24.2
click at [263, 331] on div "00:00 04:46" at bounding box center [488, 327] width 514 height 13
click at [235, 329] on span at bounding box center [237, 328] width 5 height 6
click at [530, 155] on div "04:46" at bounding box center [535, 157] width 18 height 10
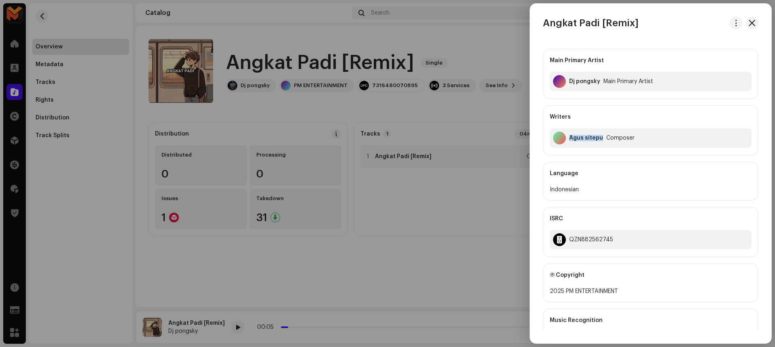
drag, startPoint x: 570, startPoint y: 138, endPoint x: 602, endPoint y: 136, distance: 31.5
click at [602, 136] on div "Agus sitepu Composer" at bounding box center [651, 137] width 202 height 19
copy div "Agus sitepu"
drag, startPoint x: 564, startPoint y: 288, endPoint x: 621, endPoint y: 292, distance: 56.6
click at [621, 292] on div "2025 PM ENTERTAINMENT" at bounding box center [651, 292] width 202 height 10
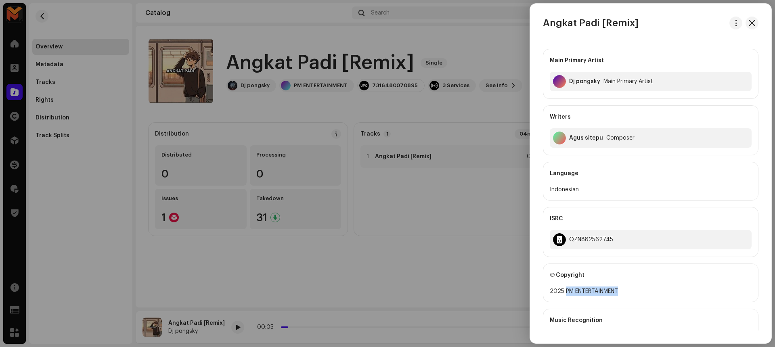
copy div "PM ENTERTAINMENT"
click at [572, 237] on div "QZN882562745" at bounding box center [591, 240] width 44 height 6
copy div "QZN882562745"
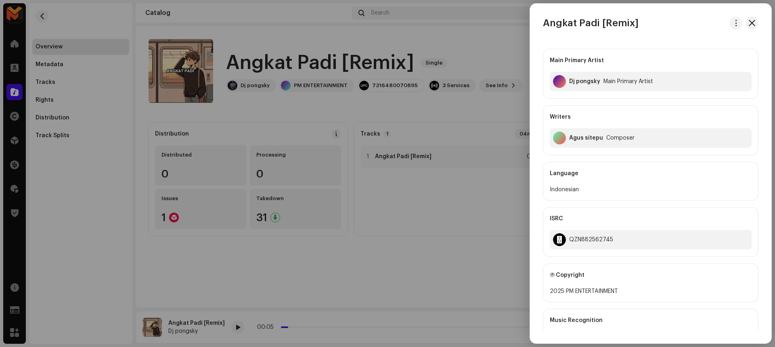
click at [474, 185] on div at bounding box center [387, 173] width 775 height 347
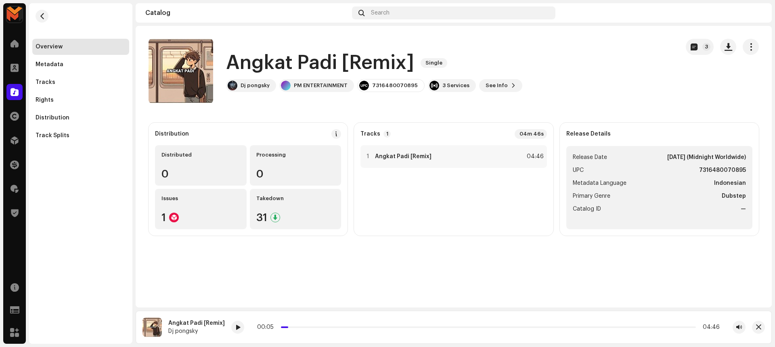
click at [715, 166] on strong "7316480070895" at bounding box center [722, 171] width 47 height 10
copy strong "7316480070895"
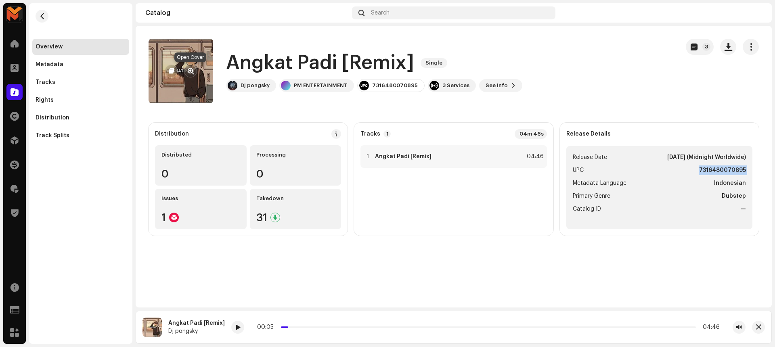
click at [191, 68] on span "button" at bounding box center [191, 71] width 6 height 6
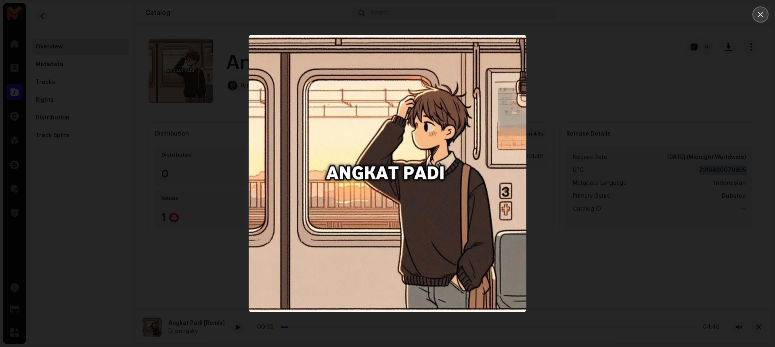
click at [757, 16] on icon "Close" at bounding box center [760, 14] width 7 height 7
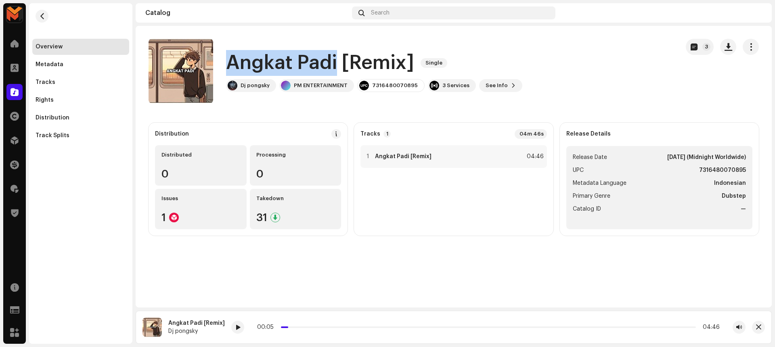
drag, startPoint x: 226, startPoint y: 64, endPoint x: 336, endPoint y: 67, distance: 110.7
click at [336, 67] on h1 "Angkat Padi [Remix]" at bounding box center [320, 63] width 188 height 26
copy h1 "Angkat Padi"
click at [532, 157] on div "04:46" at bounding box center [535, 157] width 18 height 10
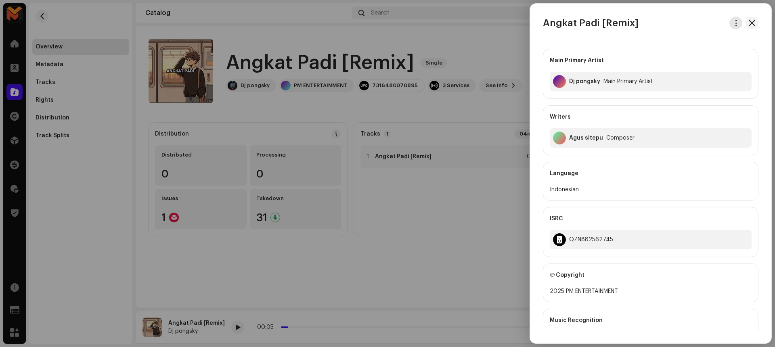
click at [736, 22] on button "button" at bounding box center [735, 23] width 13 height 13
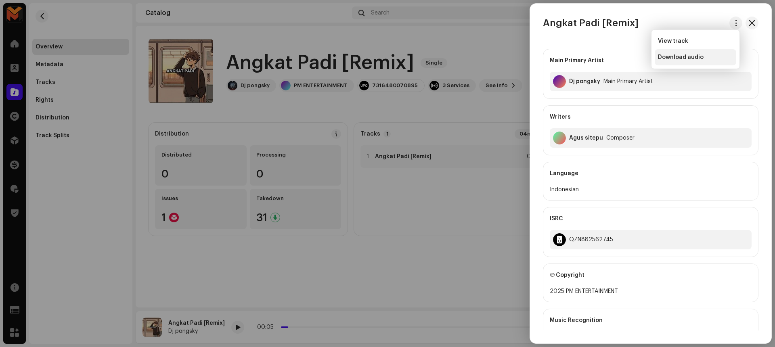
click at [717, 54] on div "Download audio" at bounding box center [695, 57] width 75 height 6
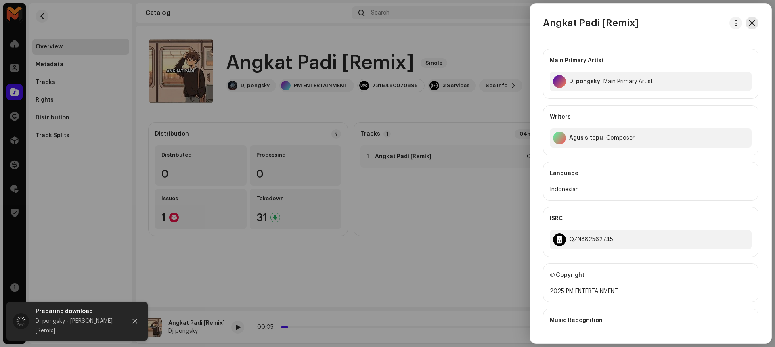
click at [750, 20] on span "button" at bounding box center [752, 23] width 6 height 6
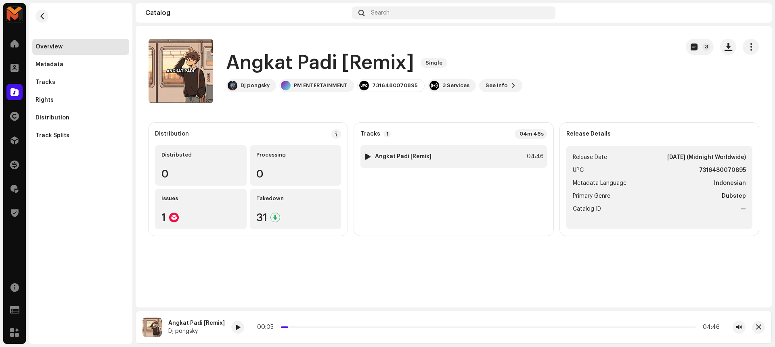
click at [515, 159] on div "1 Angkat Padi [Remix] 04:46" at bounding box center [453, 156] width 186 height 23
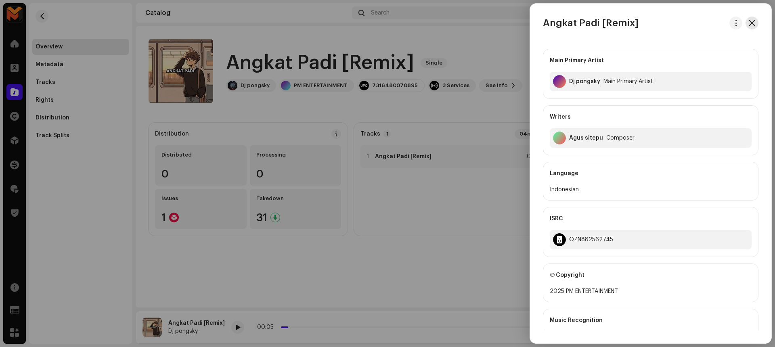
click at [746, 23] on button "button" at bounding box center [752, 23] width 13 height 13
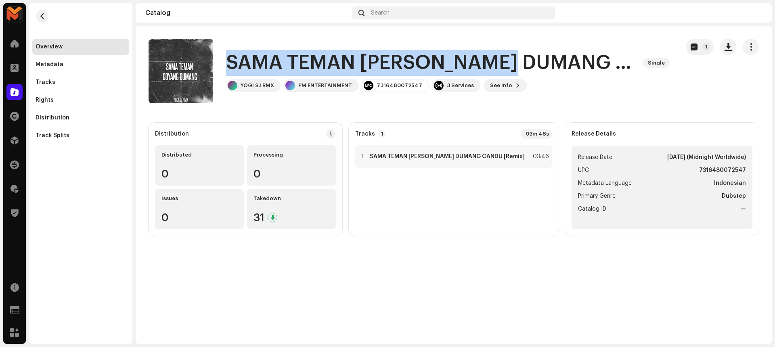
drag, startPoint x: 222, startPoint y: 60, endPoint x: 532, endPoint y: 53, distance: 310.9
click at [532, 53] on div "SAMA TEMAN [PERSON_NAME] DUMANG CANDU [Remix] Single YOGI SJ RMX PM ENTERTAINME…" at bounding box center [411, 71] width 524 height 65
copy h1 "SAMA TEMAN [PERSON_NAME]"
click at [726, 46] on span "button" at bounding box center [729, 47] width 8 height 6
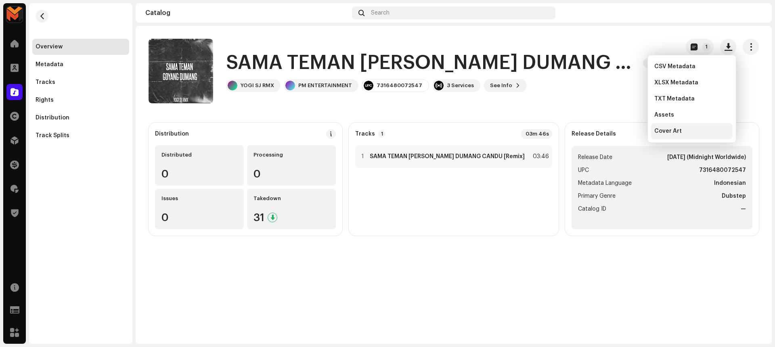
click at [704, 129] on div "Cover Art" at bounding box center [691, 131] width 75 height 6
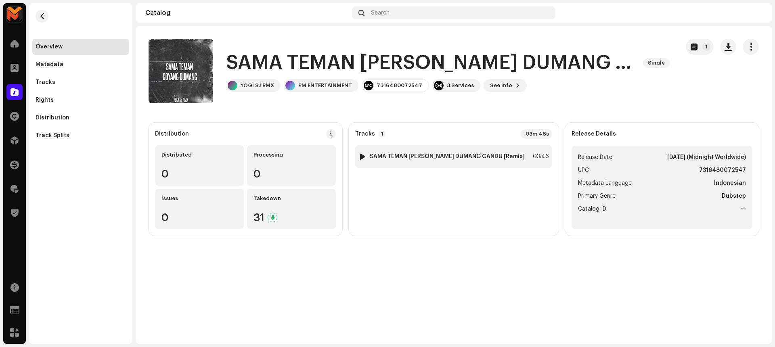
click at [493, 157] on strong "SAMA TEMAN [PERSON_NAME] DUMANG CANDU [Remix]" at bounding box center [447, 156] width 155 height 6
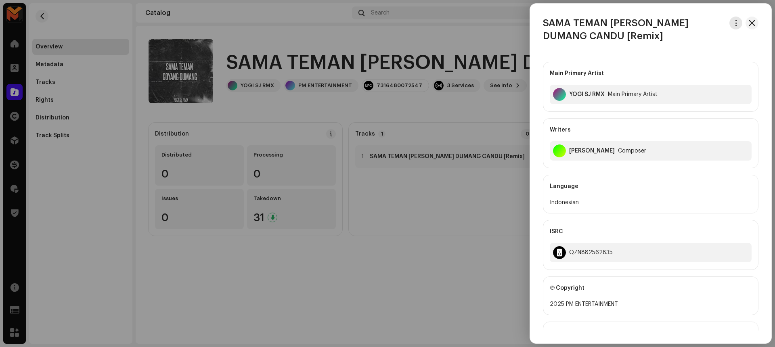
click at [735, 21] on span "button" at bounding box center [736, 23] width 6 height 6
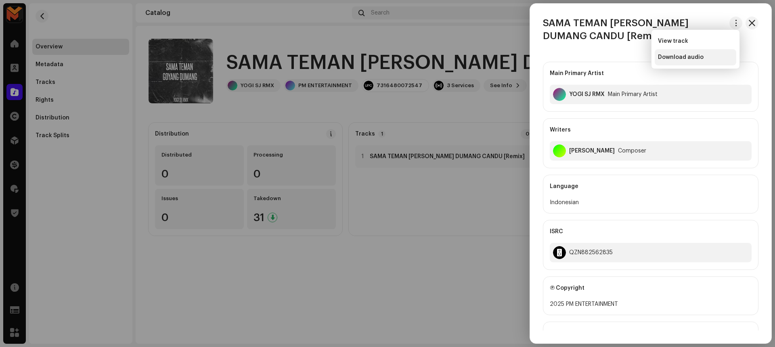
click at [716, 57] on div "Download audio" at bounding box center [695, 57] width 75 height 6
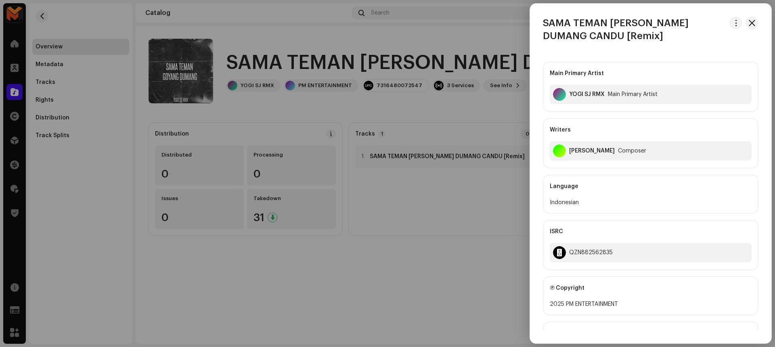
drag, startPoint x: 564, startPoint y: 302, endPoint x: 606, endPoint y: 302, distance: 42.0
click at [612, 302] on div "2025 PM ENTERTAINMENT" at bounding box center [651, 305] width 202 height 10
drag, startPoint x: 565, startPoint y: 302, endPoint x: 626, endPoint y: 302, distance: 61.0
click at [626, 302] on div "2025 PM ENTERTAINMENT" at bounding box center [651, 305] width 202 height 10
drag, startPoint x: 564, startPoint y: 303, endPoint x: 629, endPoint y: 305, distance: 65.4
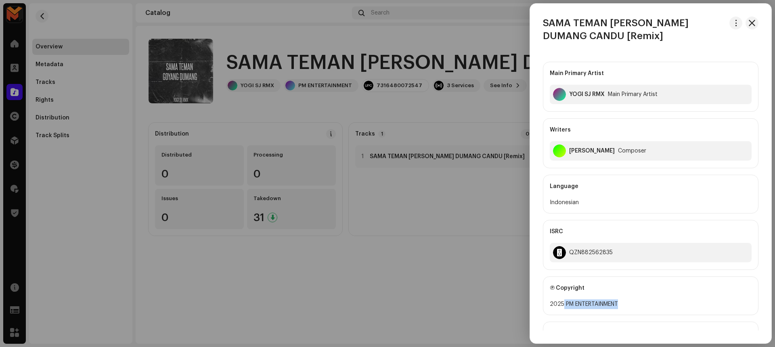
click at [629, 305] on div "2025 PM ENTERTAINMENT" at bounding box center [651, 305] width 202 height 10
copy div "PM ENTERTAINMENT"
click at [571, 253] on div "QZN882562835" at bounding box center [591, 252] width 44 height 6
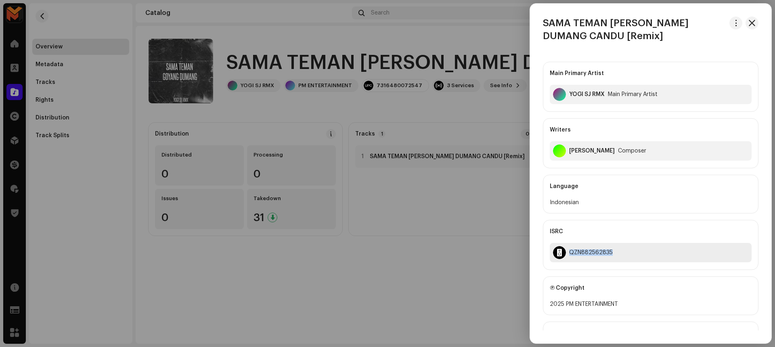
copy div "QZN882562835"
click at [510, 247] on div at bounding box center [387, 173] width 775 height 347
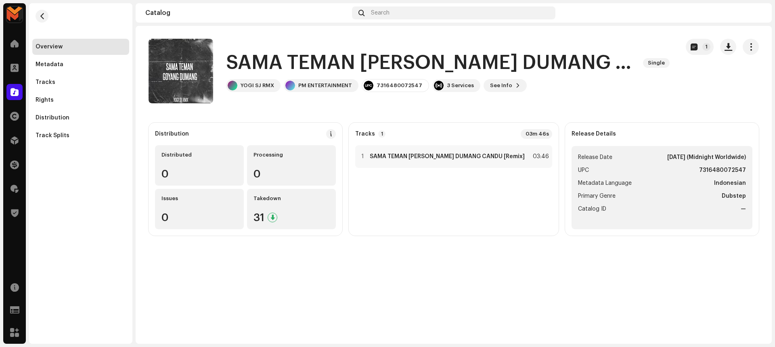
click at [714, 170] on strong "7316480072547" at bounding box center [722, 171] width 47 height 10
copy strong "7316480072547"
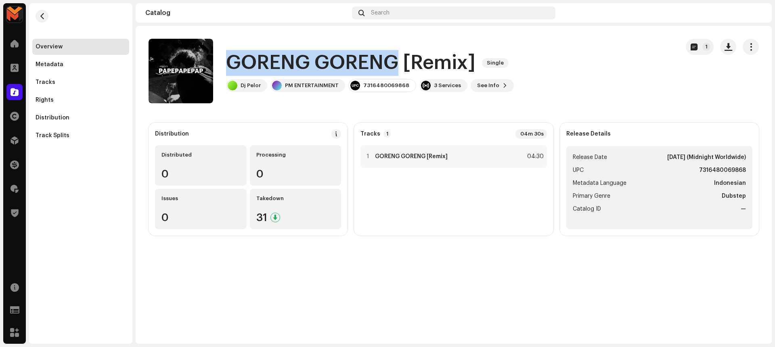
drag, startPoint x: 225, startPoint y: 65, endPoint x: 396, endPoint y: 68, distance: 171.2
click at [396, 68] on div "GORENG GORENG [Remix] Single Dj Pelor PM ENTERTAINMENT 7316480069868 3 Services…" at bounding box center [411, 71] width 524 height 65
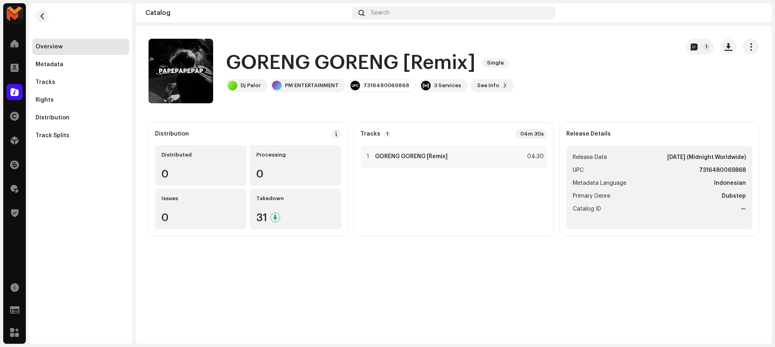
click at [543, 65] on div "GORENG GORENG [Remix] Single Dj Pelor PM ENTERTAINMENT 7316480069868 3 Services…" at bounding box center [411, 71] width 524 height 65
click at [723, 48] on button "button" at bounding box center [728, 47] width 16 height 16
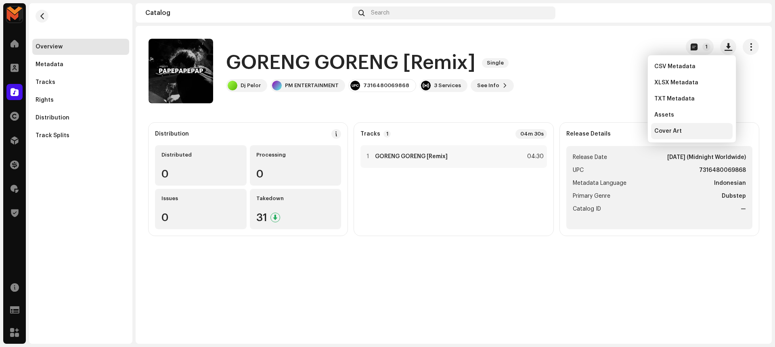
click at [709, 126] on div "Cover Art" at bounding box center [692, 131] width 82 height 16
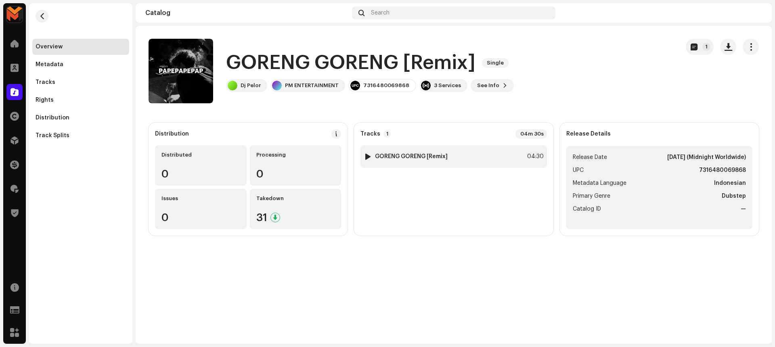
click at [440, 157] on strong "GORENG GORENG [Remix]" at bounding box center [411, 156] width 73 height 6
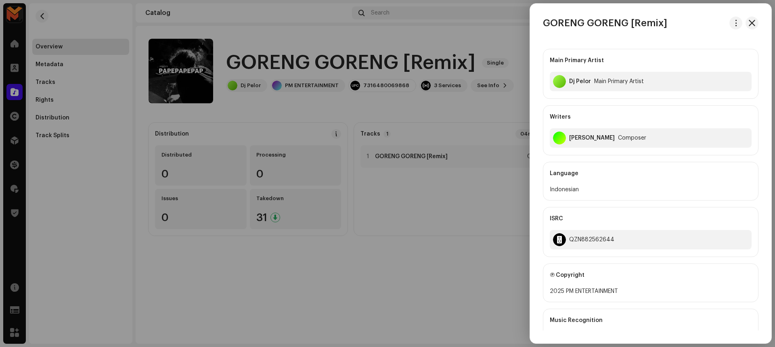
click at [728, 15] on div "GORENG GORENG [Remix] Main Primary Artist Dj Pelor Main Primary Artist Writers …" at bounding box center [650, 174] width 241 height 340
click at [731, 18] on button "button" at bounding box center [735, 23] width 13 height 13
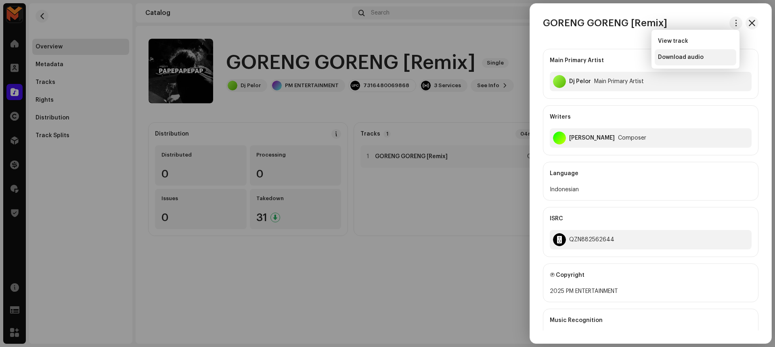
click at [709, 55] on div "Download audio" at bounding box center [695, 57] width 75 height 6
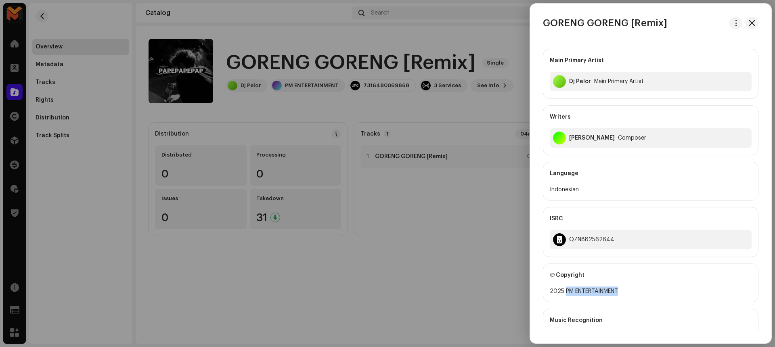
drag, startPoint x: 565, startPoint y: 290, endPoint x: 627, endPoint y: 291, distance: 62.2
click at [627, 291] on div "2025 PM ENTERTAINMENT" at bounding box center [651, 292] width 202 height 10
copy div "PM ENTERTAINMENT"
click at [591, 235] on div "QZN882562644" at bounding box center [651, 239] width 202 height 19
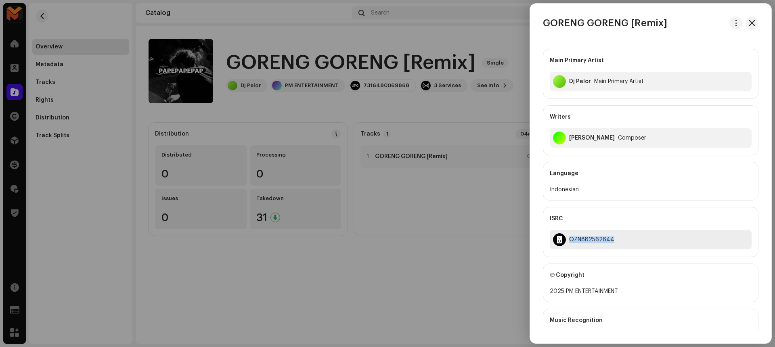
click at [591, 235] on div "QZN882562644" at bounding box center [651, 239] width 202 height 19
copy div "QZN882562644"
click at [502, 113] on div at bounding box center [387, 173] width 775 height 347
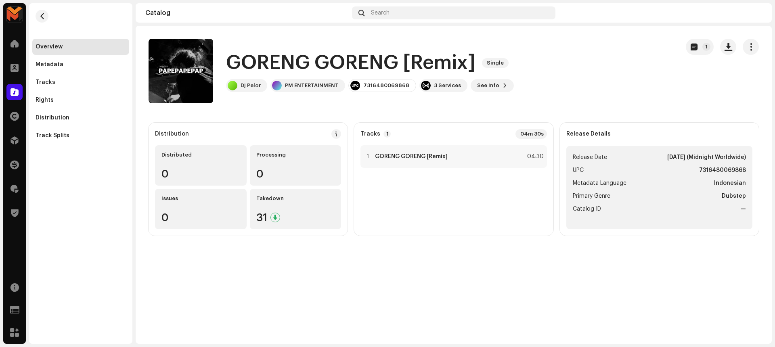
click at [704, 171] on strong "7316480069868" at bounding box center [722, 171] width 47 height 10
copy strong "7316480069868"
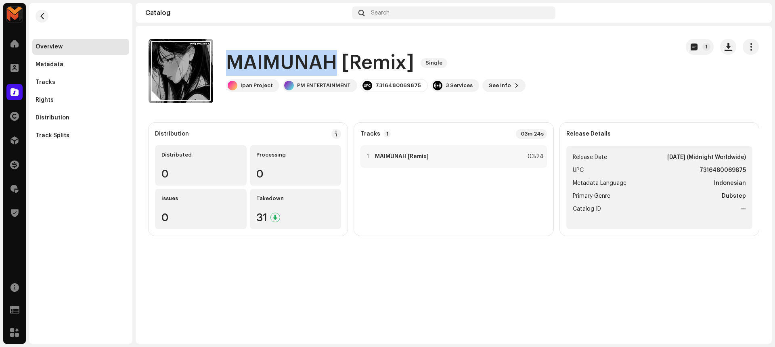
drag, startPoint x: 226, startPoint y: 62, endPoint x: 331, endPoint y: 60, distance: 105.4
click at [331, 60] on h1 "MAIMUNAH [Remix]" at bounding box center [320, 63] width 188 height 26
copy h1 "MAIMUNAH"
click at [393, 99] on div "MAIMUNAH [Remix] Single Ipan Project PM ENTERTAINMENT 7316480069875 3 Services …" at bounding box center [411, 71] width 524 height 65
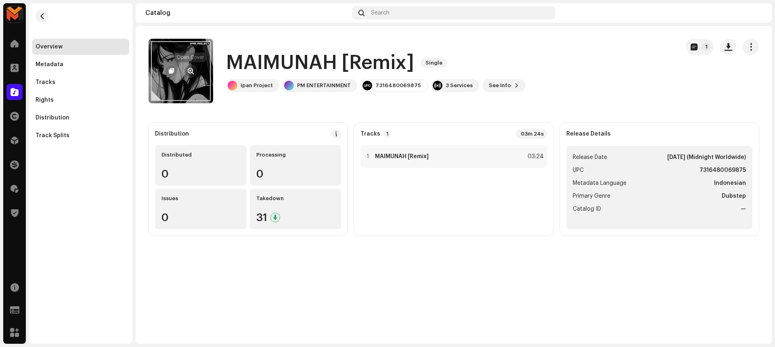
click at [192, 67] on button "button" at bounding box center [190, 71] width 13 height 13
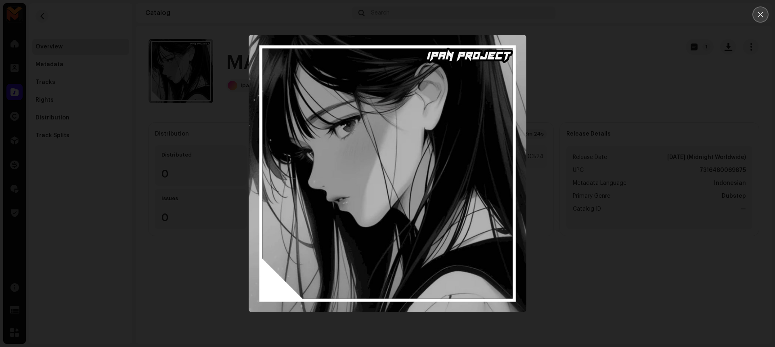
click at [761, 16] on icon "Close" at bounding box center [760, 14] width 7 height 7
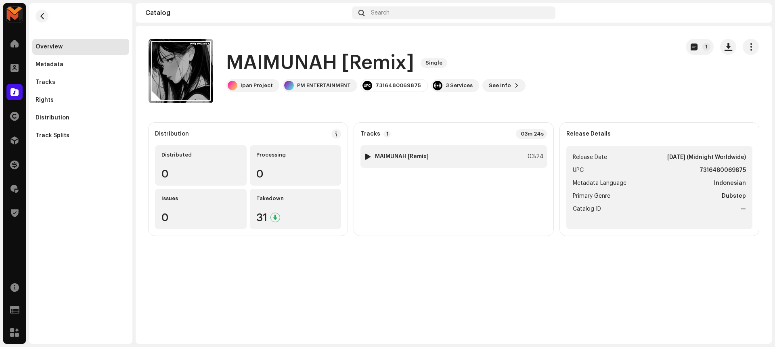
click at [469, 162] on div "1 MAIMUNAH [Remix] 03:24" at bounding box center [453, 156] width 186 height 23
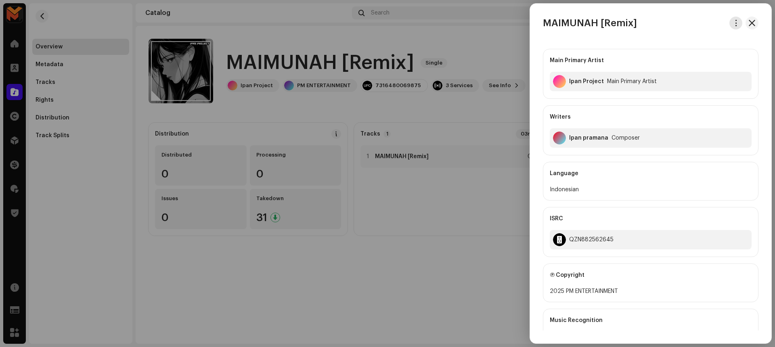
click at [734, 24] on span "button" at bounding box center [736, 23] width 6 height 6
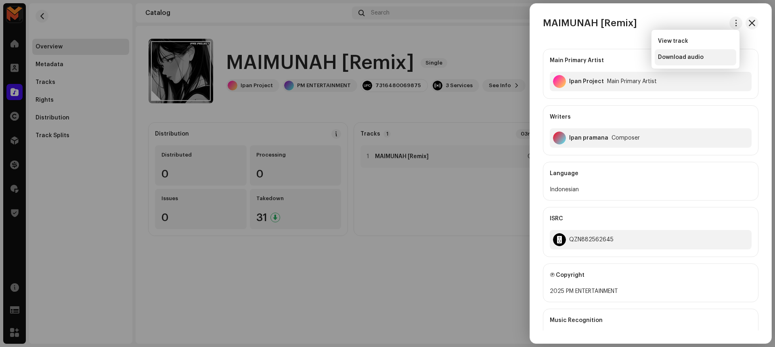
click at [704, 56] on div "Download audio" at bounding box center [695, 57] width 75 height 6
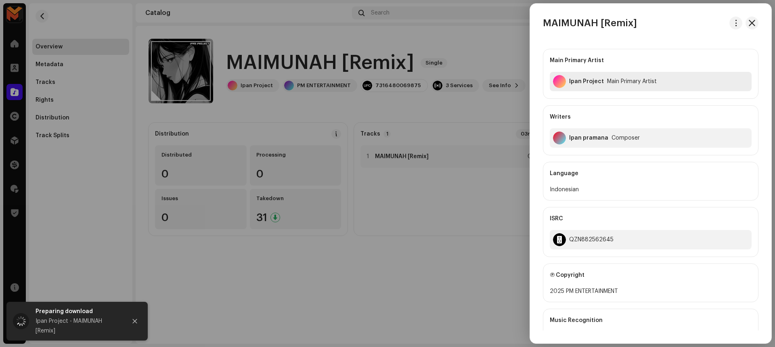
click at [573, 82] on div "Ipan Project" at bounding box center [586, 81] width 35 height 6
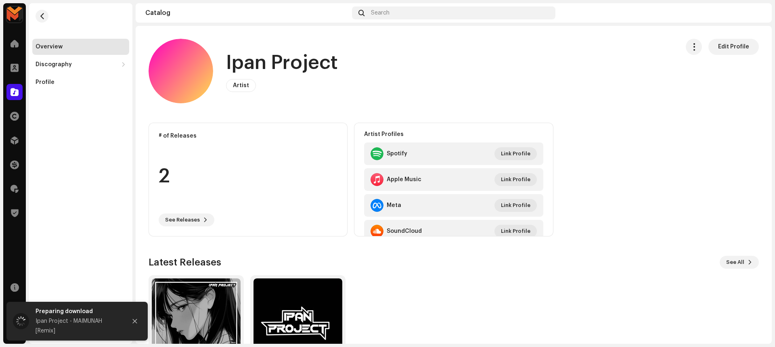
click at [266, 68] on h1 "Ipan Project" at bounding box center [282, 63] width 112 height 26
copy h1 "Ipan Project"
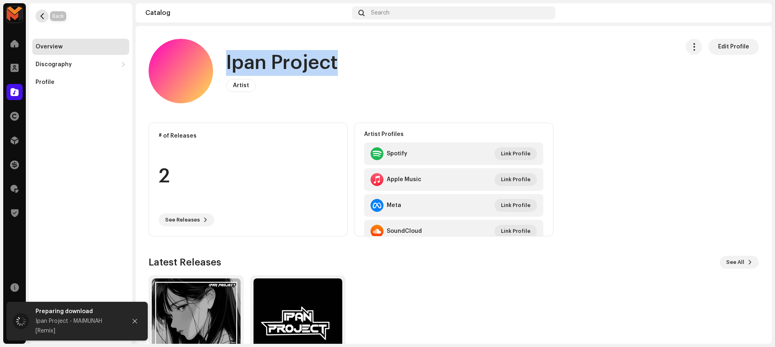
click at [38, 15] on button "button" at bounding box center [42, 16] width 13 height 13
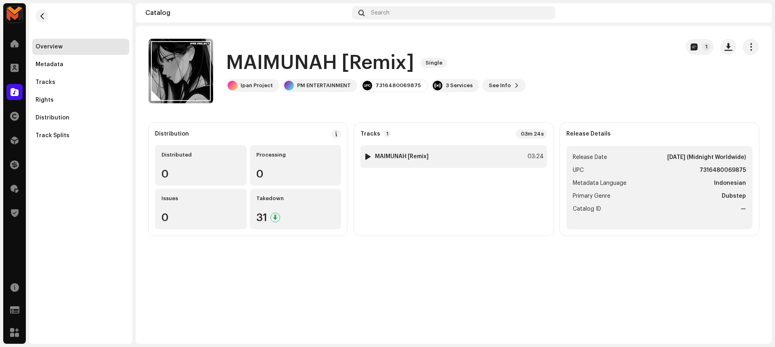
click at [476, 160] on div "1 MAIMUNAH [Remix] 03:24" at bounding box center [453, 156] width 186 height 23
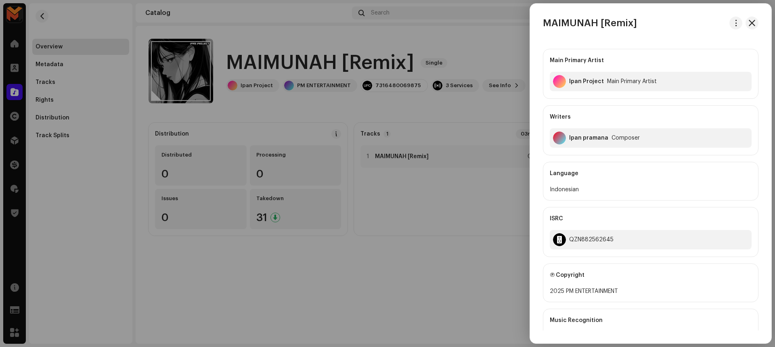
click at [578, 138] on div "Ipan pramana" at bounding box center [588, 138] width 39 height 6
drag, startPoint x: 570, startPoint y: 137, endPoint x: 619, endPoint y: 133, distance: 49.0
click at [619, 133] on div "Ipan pramana Composer" at bounding box center [651, 137] width 202 height 19
copy div "Ipan pramana"
drag, startPoint x: 564, startPoint y: 293, endPoint x: 606, endPoint y: 287, distance: 42.8
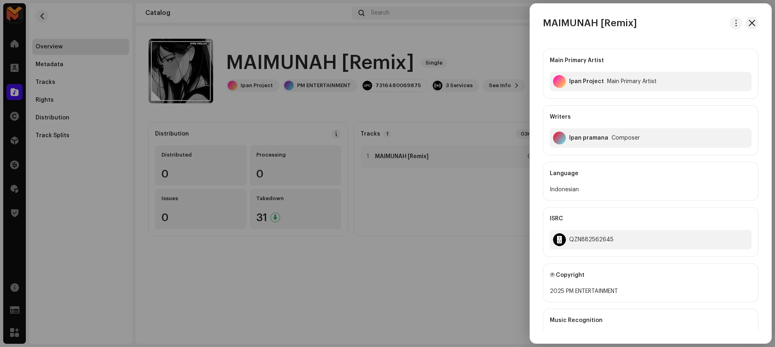
click at [606, 287] on div "2025 PM ENTERTAINMENT" at bounding box center [651, 292] width 202 height 10
drag, startPoint x: 565, startPoint y: 291, endPoint x: 620, endPoint y: 290, distance: 55.7
click at [620, 290] on div "2025 PM ENTERTAINMENT" at bounding box center [651, 292] width 202 height 10
copy div "PM ENTERTAINMENT"
click at [574, 237] on div "QZN882562645" at bounding box center [591, 240] width 44 height 6
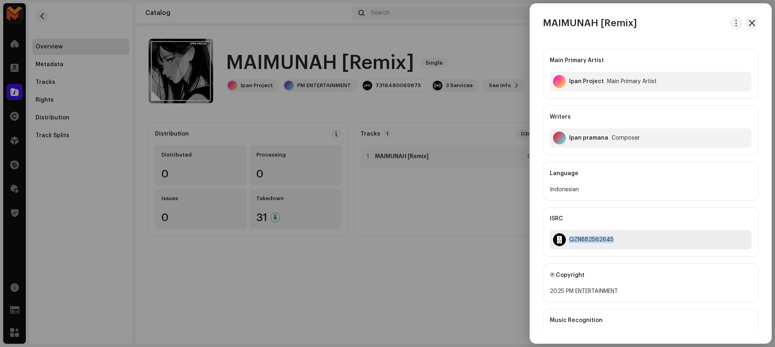
click at [574, 237] on div "QZN882562645" at bounding box center [591, 240] width 44 height 6
copy div "QZN882562645"
click at [457, 233] on div at bounding box center [387, 173] width 775 height 347
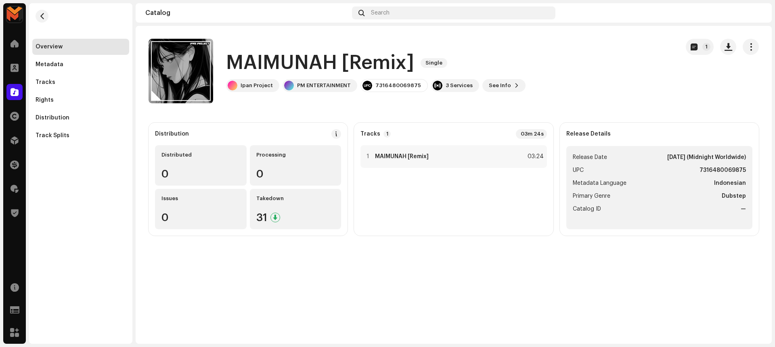
click at [714, 170] on strong "7316480069875" at bounding box center [723, 171] width 46 height 10
copy strong "7316480069875"
drag, startPoint x: 225, startPoint y: 62, endPoint x: 337, endPoint y: 61, distance: 111.8
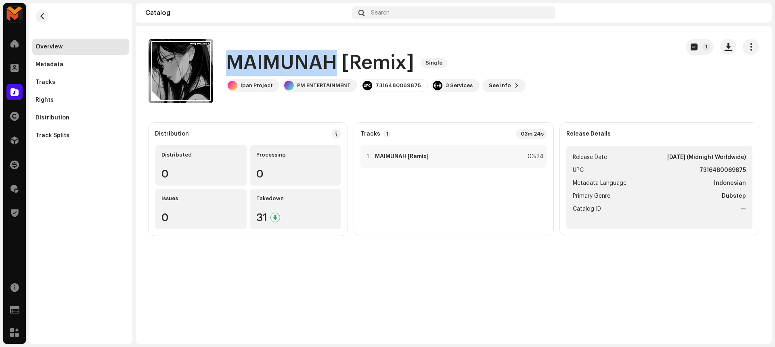
click at [337, 61] on div "MAIMUNAH [Remix] Single Ipan Project PM ENTERTAINMENT 7316480069875 3 Services …" at bounding box center [411, 71] width 524 height 65
copy h1 "MAIMUNAH"
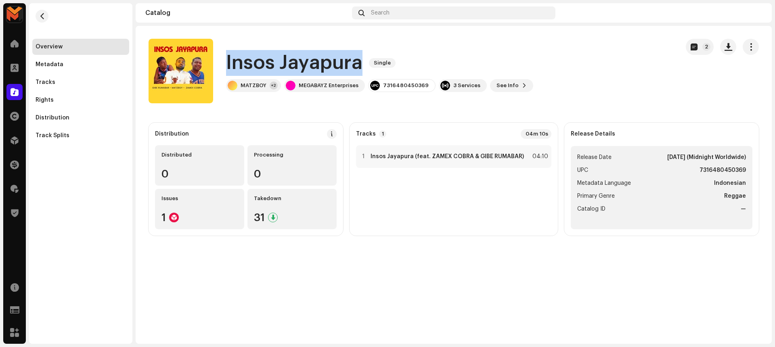
drag, startPoint x: 227, startPoint y: 65, endPoint x: 363, endPoint y: 60, distance: 135.7
click at [363, 60] on div "Insos Jayapura Single" at bounding box center [379, 63] width 307 height 26
copy h1 "Insos Jayapura"
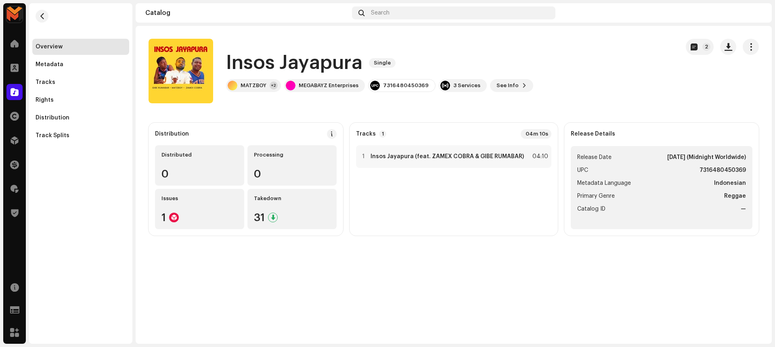
click at [465, 30] on catalog-releases-details-overview "Insos Jayapura Single 2 Insos Jayapura Single MATZBOY +2 MEGABAYZ Enterprises 7…" at bounding box center [454, 137] width 636 height 223
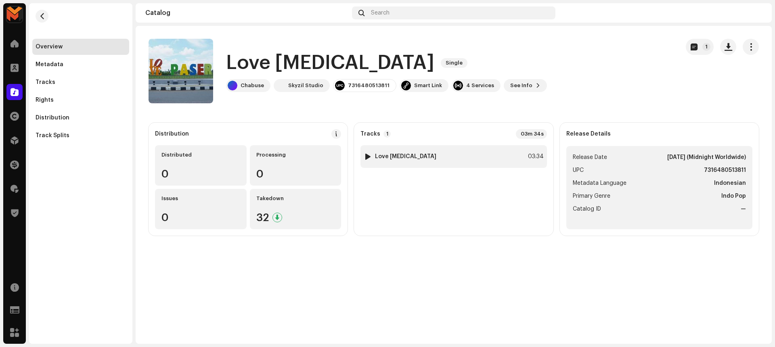
click at [443, 150] on div "1 Love [MEDICAL_DATA] 03:34" at bounding box center [453, 156] width 186 height 23
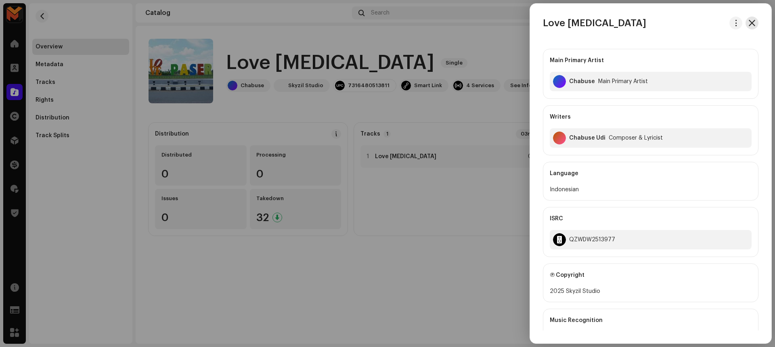
click at [749, 20] on span "button" at bounding box center [752, 23] width 6 height 6
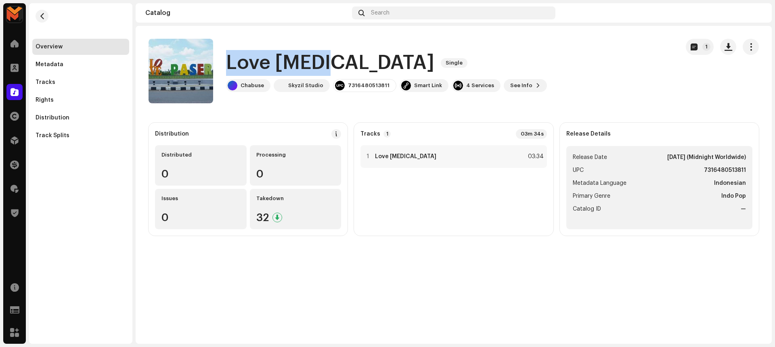
drag, startPoint x: 228, startPoint y: 68, endPoint x: 322, endPoint y: 65, distance: 93.7
click at [322, 65] on h1 "Love [MEDICAL_DATA]" at bounding box center [330, 63] width 208 height 26
copy h1 "Love [MEDICAL_DATA]"
click at [487, 59] on div "Love [MEDICAL_DATA] Single" at bounding box center [386, 63] width 321 height 26
click at [463, 156] on div "1 Love [MEDICAL_DATA] 03:34" at bounding box center [453, 156] width 186 height 23
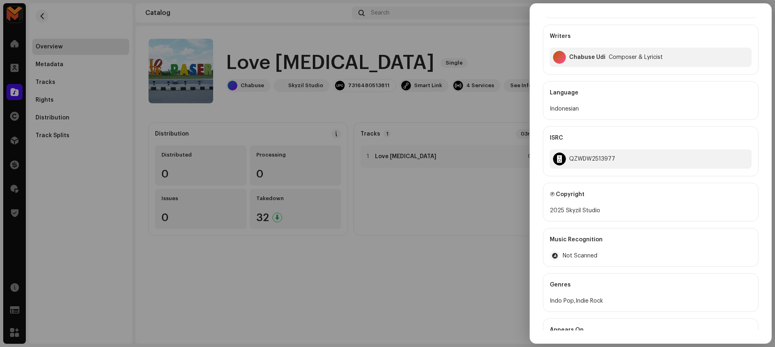
scroll to position [101, 0]
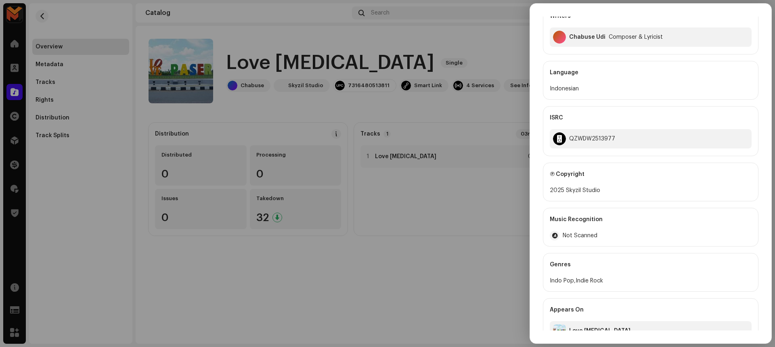
click at [408, 278] on div at bounding box center [387, 173] width 775 height 347
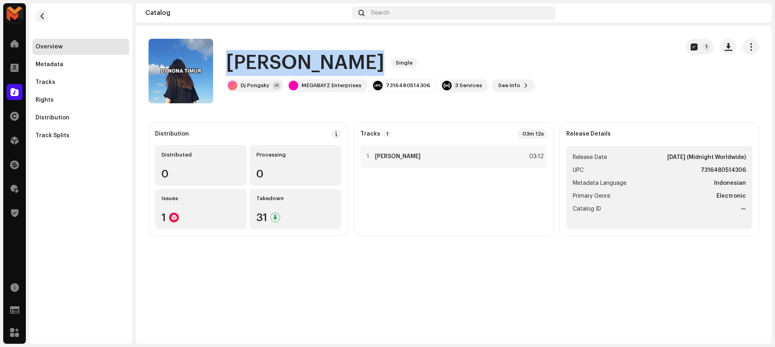
drag, startPoint x: 226, startPoint y: 62, endPoint x: 373, endPoint y: 65, distance: 146.2
click at [373, 65] on h1 "[PERSON_NAME]" at bounding box center [305, 63] width 158 height 26
copy h1 "[PERSON_NAME]"
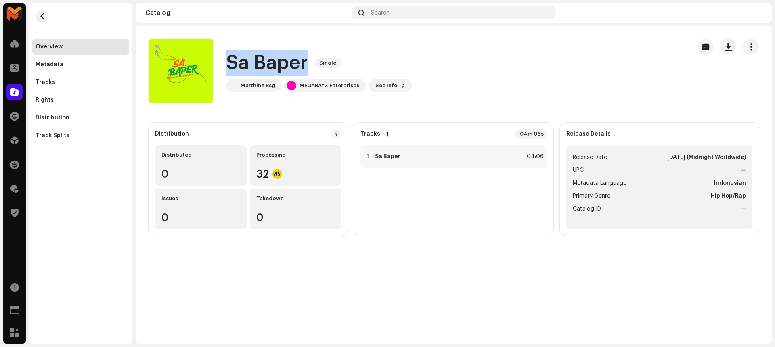
drag, startPoint x: 225, startPoint y: 65, endPoint x: 306, endPoint y: 67, distance: 80.8
click at [306, 67] on div "Sa Baper Single Marthinz Bsg MEGABAYZ Enterprises See Info" at bounding box center [417, 71] width 536 height 65
copy h1 "Sa Baper"
click at [375, 108] on catalog-releases-details-overview "Sa Baper Single Sa Baper Single Marthinz Bsg MEGABAYZ Enterprises See Info Dist…" at bounding box center [454, 137] width 636 height 223
click at [417, 149] on div "1 Sa Baper 04:06" at bounding box center [453, 156] width 186 height 23
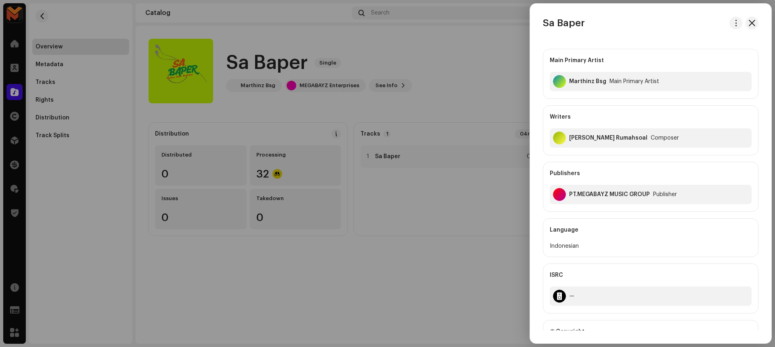
click at [391, 97] on div at bounding box center [387, 173] width 775 height 347
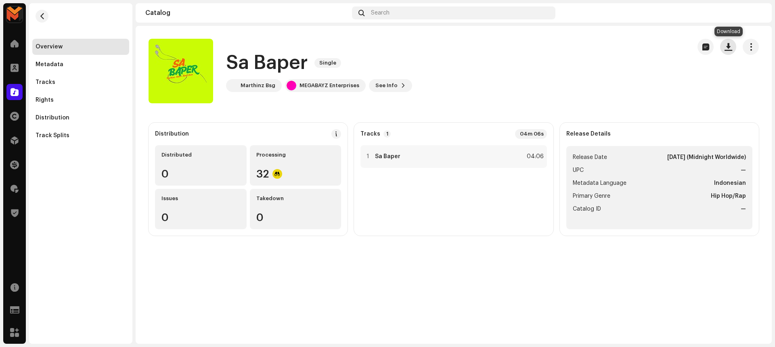
click at [729, 44] on span "button" at bounding box center [729, 47] width 8 height 6
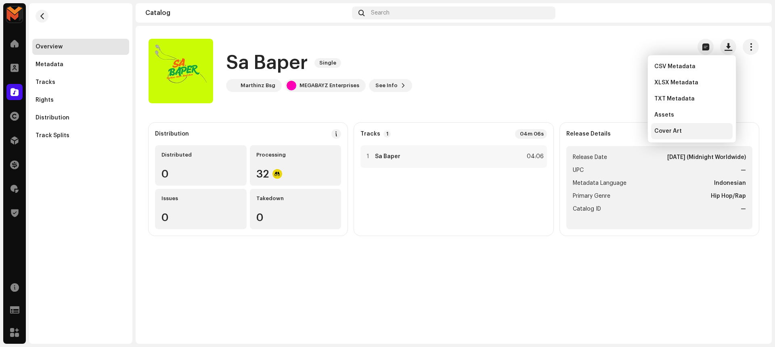
click at [693, 129] on div "Cover Art" at bounding box center [691, 131] width 75 height 6
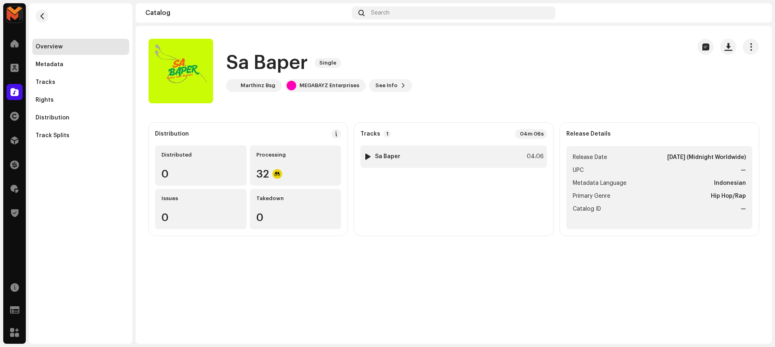
click at [399, 154] on div "1 Sa Baper 04:06" at bounding box center [453, 156] width 186 height 23
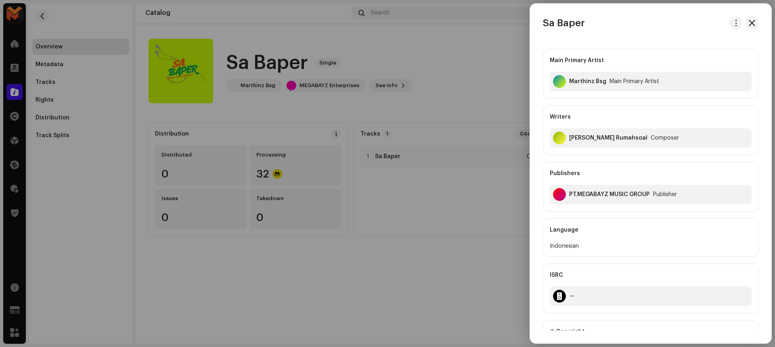
click at [428, 98] on div at bounding box center [387, 173] width 775 height 347
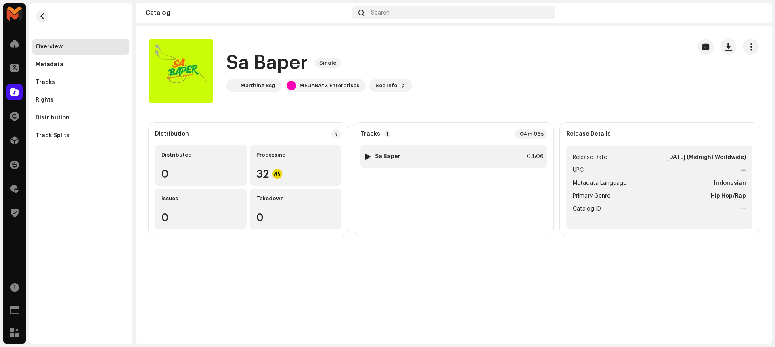
click at [500, 158] on div "1 Sa Baper 04:06" at bounding box center [453, 156] width 186 height 23
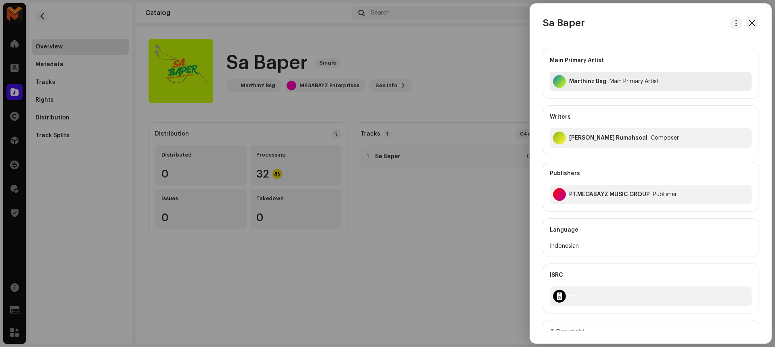
click at [585, 77] on div "Marthinz Bsg Main Primary Artist" at bounding box center [651, 81] width 202 height 19
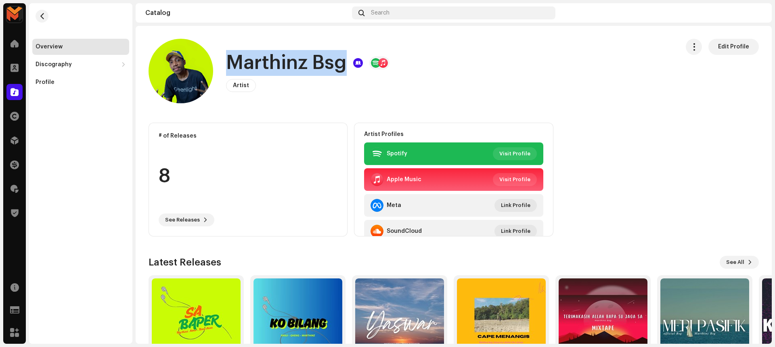
drag, startPoint x: 221, startPoint y: 62, endPoint x: 344, endPoint y: 65, distance: 123.6
click at [344, 65] on div "Marthinz Bsg Artist Edit Profile" at bounding box center [411, 71] width 524 height 65
copy h1 "Marthinz Bsg"
click at [391, 74] on div "Marthinz Bsg Artist Edit Profile" at bounding box center [411, 71] width 524 height 65
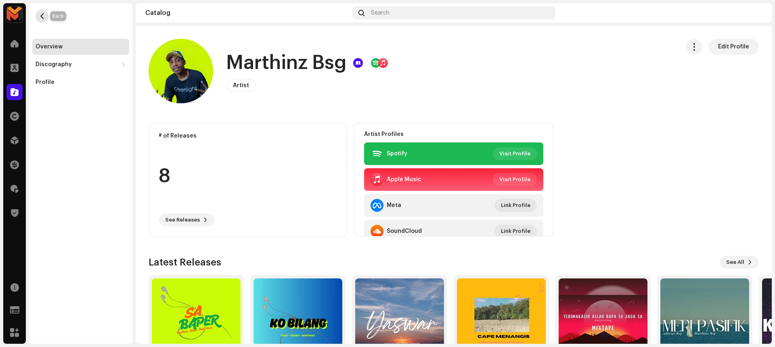
click at [44, 15] on span "button" at bounding box center [42, 16] width 6 height 6
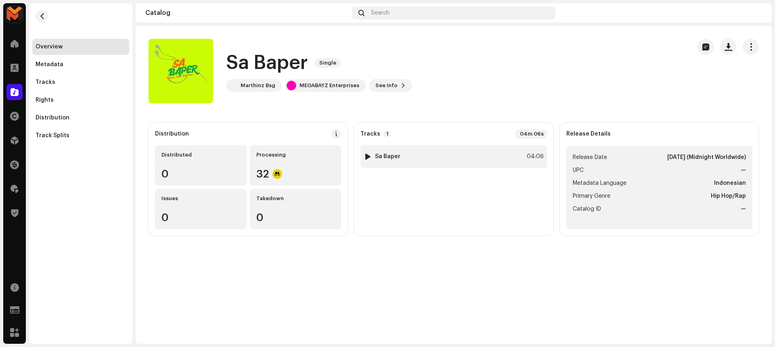
click at [437, 155] on div "1 Sa Baper 04:06" at bounding box center [453, 156] width 186 height 23
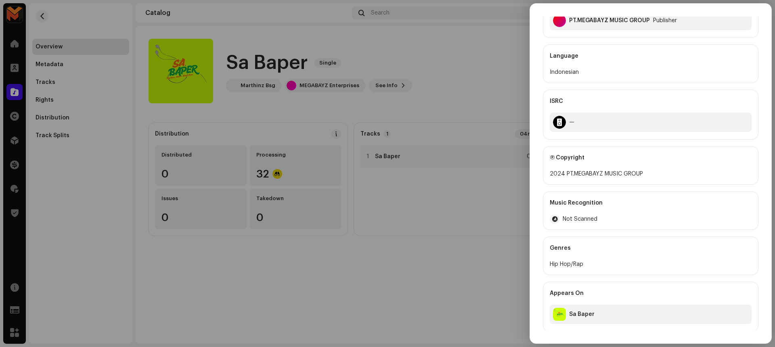
scroll to position [175, 0]
click at [482, 99] on div at bounding box center [387, 173] width 775 height 347
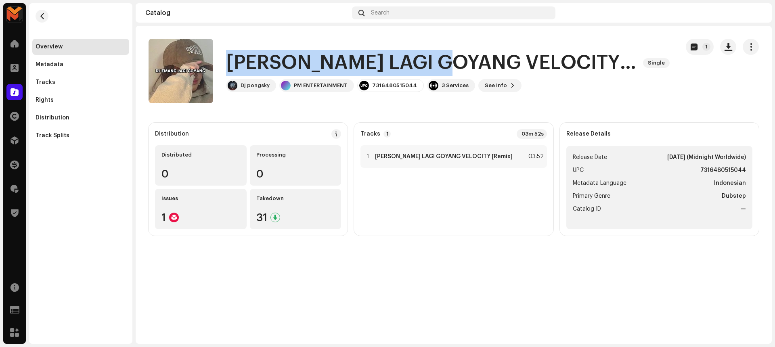
drag, startPoint x: 225, startPoint y: 65, endPoint x: 460, endPoint y: 60, distance: 234.6
click at [460, 60] on div "[PERSON_NAME] LAGI GOYANG VELOCITY [Remix] Single Dj pongsky PM ENTERTAINMENT 7…" at bounding box center [411, 71] width 524 height 65
copy h1 "DJ EMANG LAGI GOYANG"
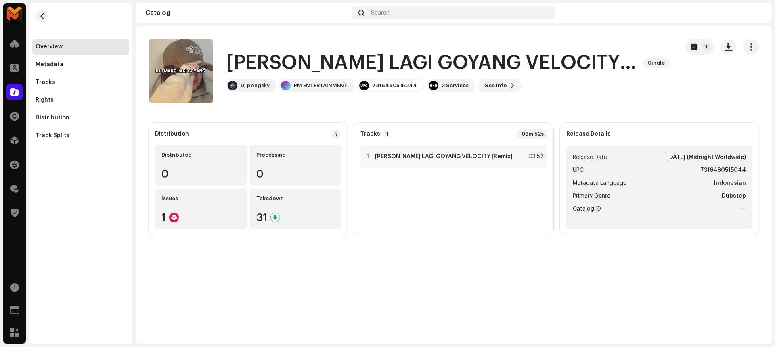
click at [469, 108] on catalog-releases-details-overview "DJ EMANG LAGI GOYANG VELOCITY [Remix] Single 1 DJ EMANG LAGI GOYANG VELOCITY [R…" at bounding box center [454, 137] width 636 height 223
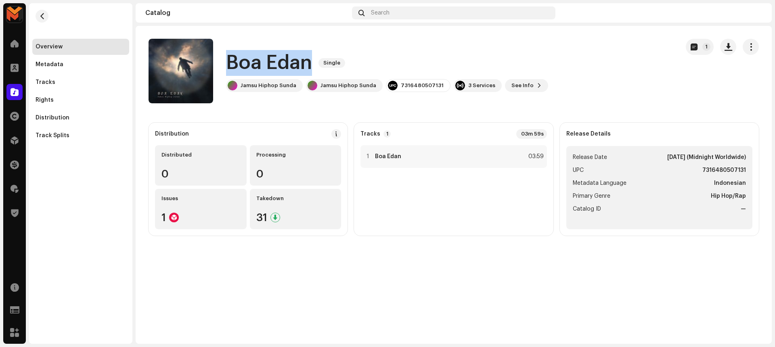
drag, startPoint x: 228, startPoint y: 65, endPoint x: 323, endPoint y: 72, distance: 95.5
click at [323, 72] on div "Boa Edan Single" at bounding box center [387, 63] width 322 height 26
copy div "Boa Edan Single"
click at [359, 64] on div "Boa Edan Single" at bounding box center [387, 63] width 322 height 26
click at [452, 157] on div "1 Boa Edan 03:59" at bounding box center [453, 156] width 186 height 23
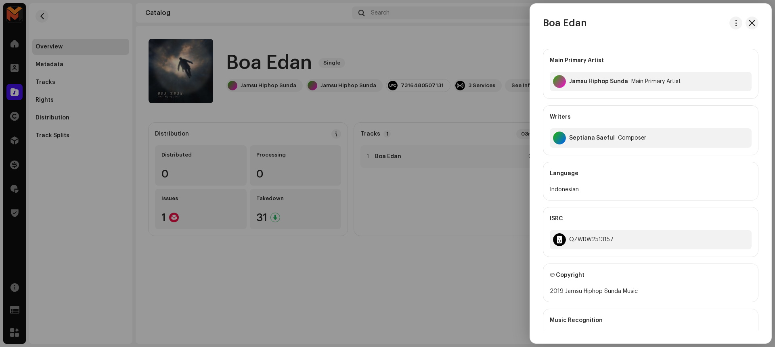
click at [454, 111] on div at bounding box center [387, 173] width 775 height 347
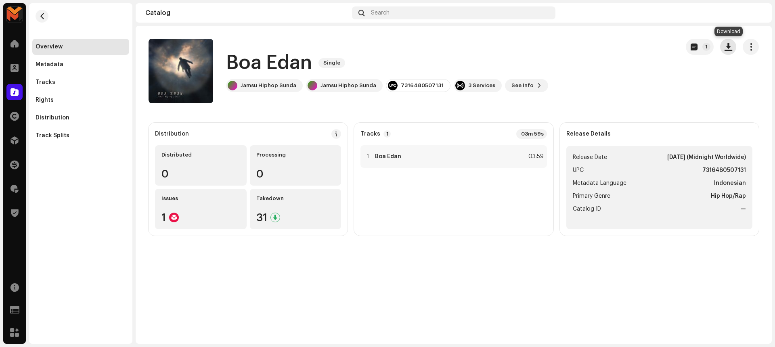
click at [732, 50] on button "button" at bounding box center [728, 47] width 16 height 16
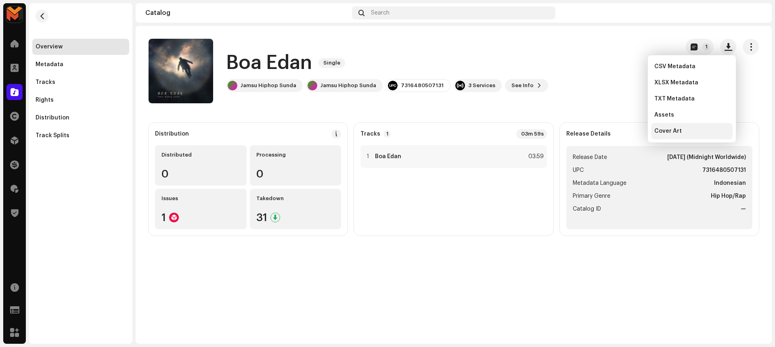
click at [681, 130] on div "Cover Art" at bounding box center [691, 131] width 75 height 6
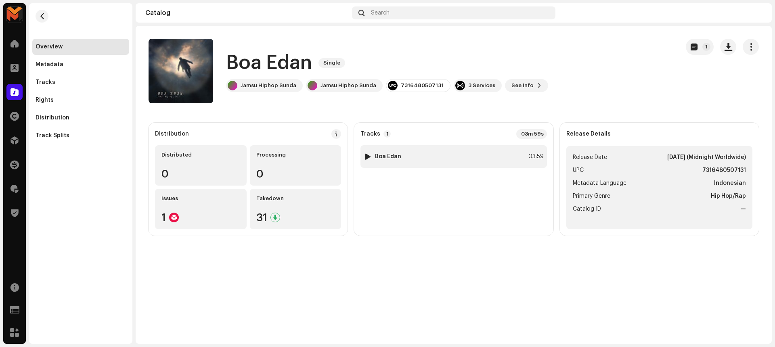
click at [402, 146] on div "1 Boa Edan 03:59" at bounding box center [453, 156] width 186 height 23
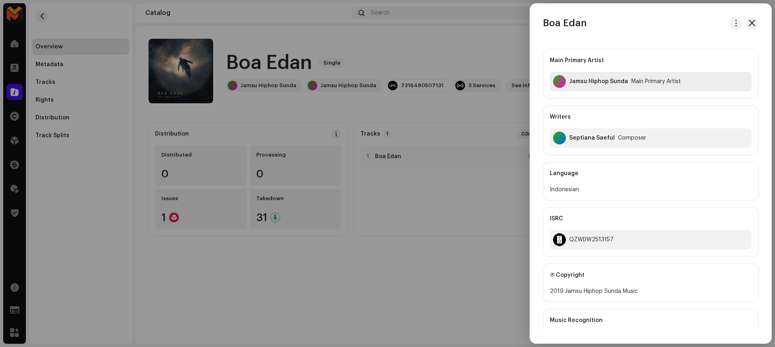
click at [582, 78] on div "Jamsu Hiphop Sunda" at bounding box center [598, 81] width 59 height 6
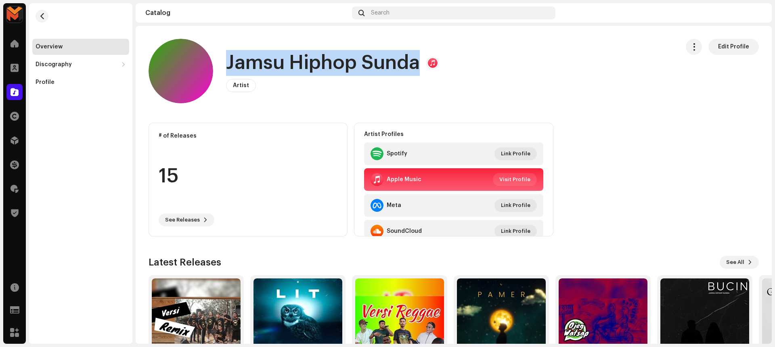
drag, startPoint x: 228, startPoint y: 64, endPoint x: 415, endPoint y: 69, distance: 187.0
click at [415, 69] on h1 "Jamsu Hiphop Sunda" at bounding box center [323, 63] width 194 height 26
copy h1 "Jamsu Hiphop Sunda"
click at [43, 16] on span "button" at bounding box center [42, 16] width 6 height 6
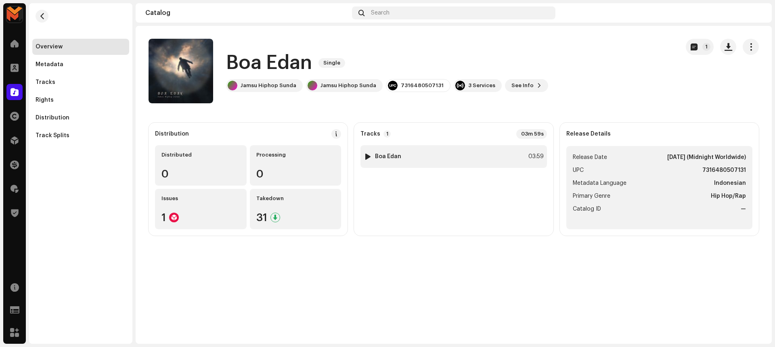
click at [422, 150] on div "1 Boa Edan 03:59" at bounding box center [453, 156] width 186 height 23
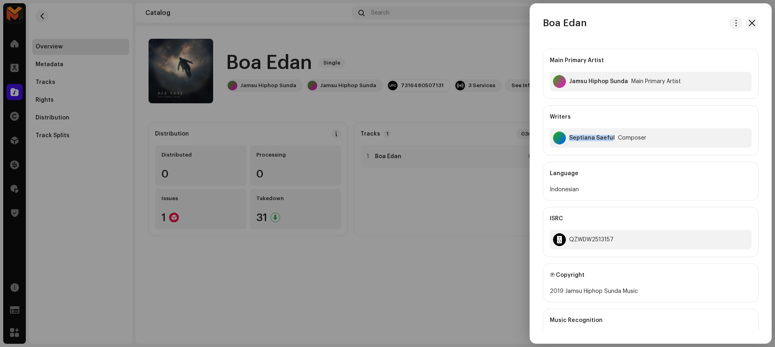
drag, startPoint x: 570, startPoint y: 138, endPoint x: 610, endPoint y: 135, distance: 40.8
click at [610, 135] on div "Septiana Saeful" at bounding box center [592, 138] width 46 height 6
click at [555, 101] on div "Main Primary Artist Jamsu Hiphop Sunda Main Primary Artist Writers Septiana Sae…" at bounding box center [651, 102] width 216 height 107
drag, startPoint x: 569, startPoint y: 138, endPoint x: 612, endPoint y: 137, distance: 42.8
click at [612, 137] on div "Septiana Saeful Composer" at bounding box center [651, 137] width 202 height 19
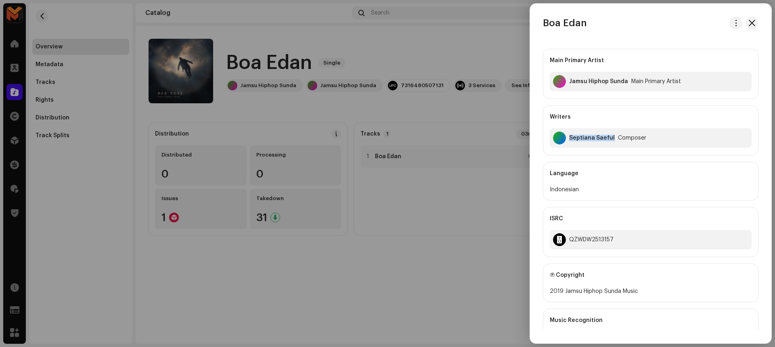
copy div "Septiana Saeful"
drag, startPoint x: 564, startPoint y: 291, endPoint x: 638, endPoint y: 293, distance: 74.3
click at [638, 293] on div "2019 Jamsu Hiphop Sunda Music" at bounding box center [651, 292] width 202 height 10
copy div "Jamsu Hiphop Sunda Music"
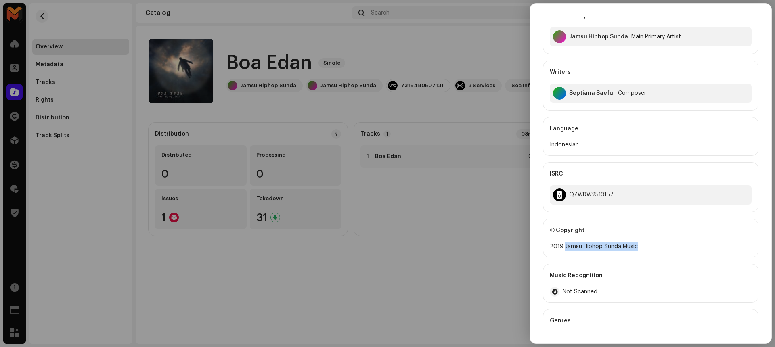
scroll to position [46, 0]
click at [589, 191] on div "QZWDW2513157" at bounding box center [591, 193] width 44 height 6
copy div "QZWDW2513157"
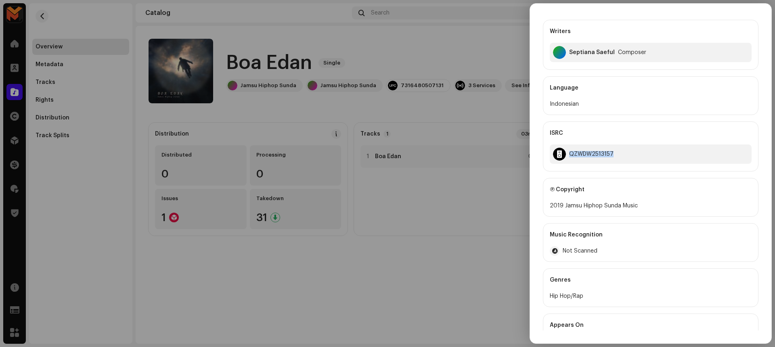
scroll to position [119, 0]
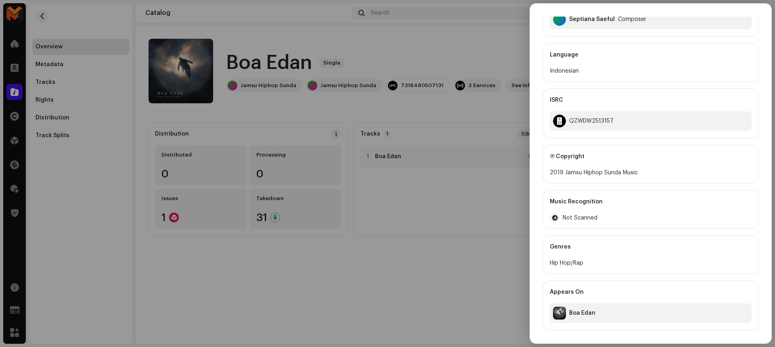
click at [472, 256] on div at bounding box center [387, 173] width 775 height 347
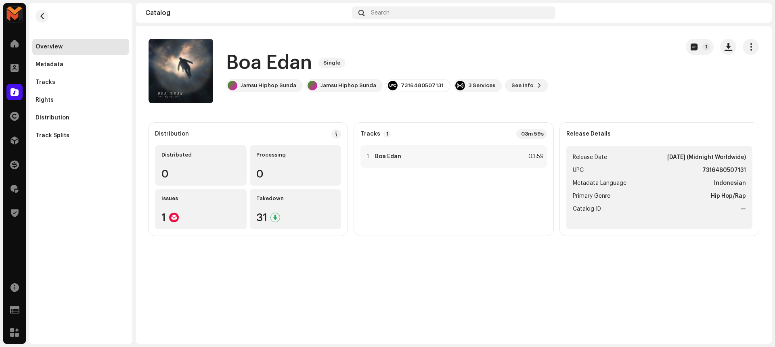
click at [709, 167] on strong "7316480507131" at bounding box center [724, 171] width 44 height 10
copy strong "7316480507131"
click at [518, 151] on div "1 Boa Edan 03:59" at bounding box center [453, 156] width 186 height 23
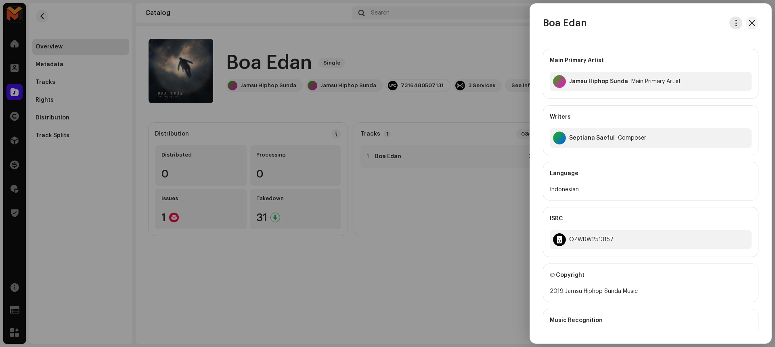
click at [735, 21] on span "button" at bounding box center [736, 23] width 6 height 6
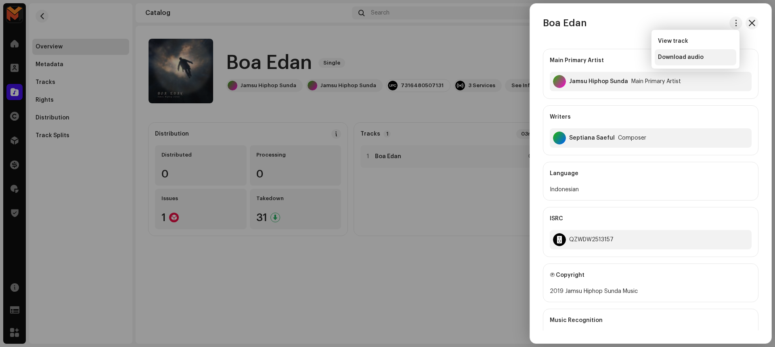
click at [702, 56] on div "Download audio" at bounding box center [695, 57] width 75 height 6
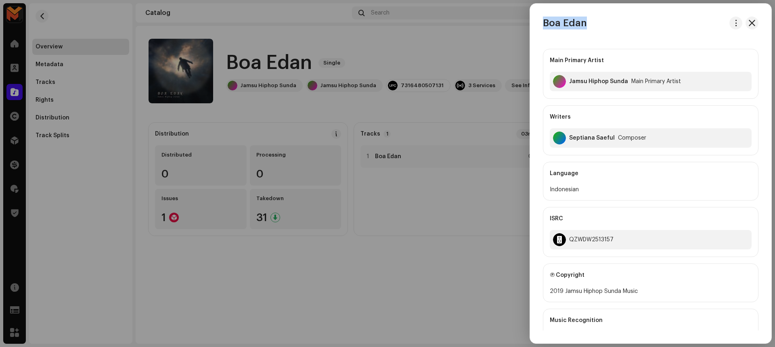
drag, startPoint x: 544, startPoint y: 23, endPoint x: 614, endPoint y: 22, distance: 69.9
click at [614, 22] on div "Boa Edan" at bounding box center [650, 23] width 241 height 13
copy h3 "Boa Edan"
drag, startPoint x: 570, startPoint y: 80, endPoint x: 620, endPoint y: 79, distance: 49.7
click at [620, 79] on div "Jamsu Hiphop Sunda" at bounding box center [598, 81] width 59 height 6
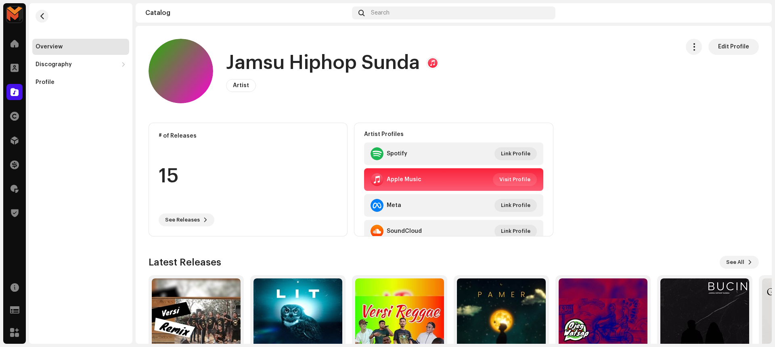
click at [287, 63] on h1 "Jamsu Hiphop Sunda" at bounding box center [323, 63] width 194 height 26
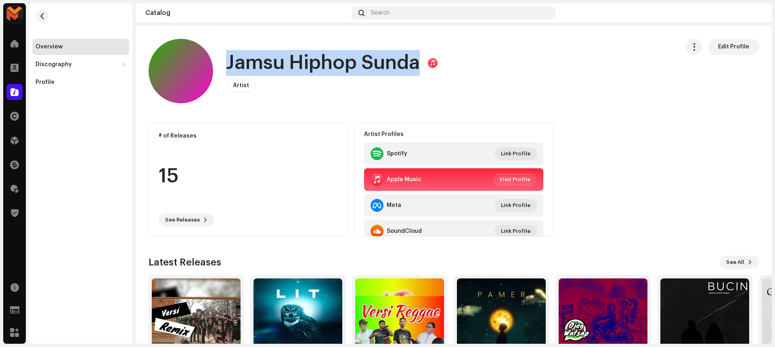
click at [287, 63] on h1 "Jamsu Hiphop Sunda" at bounding box center [323, 63] width 194 height 26
copy h1 "Jamsu Hiphop Sunda"
click at [39, 15] on span "button" at bounding box center [42, 16] width 6 height 6
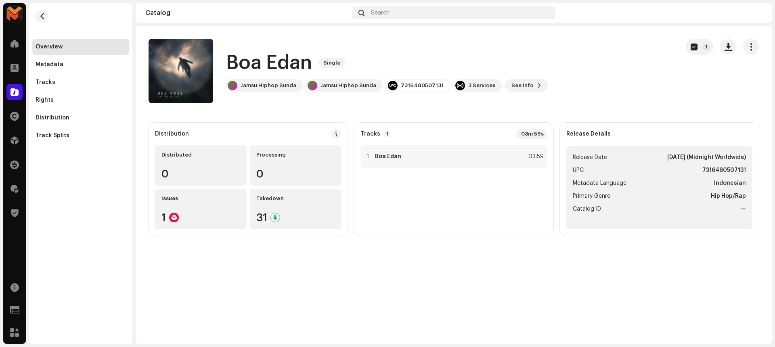
click at [710, 168] on strong "7316480507131" at bounding box center [724, 171] width 44 height 10
copy strong "7316480507131"
drag, startPoint x: 640, startPoint y: 249, endPoint x: 478, endPoint y: 153, distance: 189.0
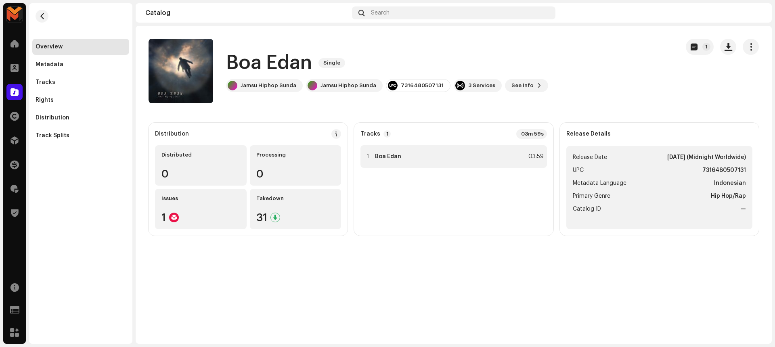
click at [640, 249] on div "Boa Edan Single 1 Boa Edan Single Jamsu Hiphop Sunda Jamsu Hiphop Sunda 7316480…" at bounding box center [454, 185] width 636 height 318
click at [466, 137] on div "Tracks 1 03m 59s" at bounding box center [453, 134] width 186 height 10
click at [466, 161] on div "1 Boa Edan 03:59" at bounding box center [453, 156] width 186 height 23
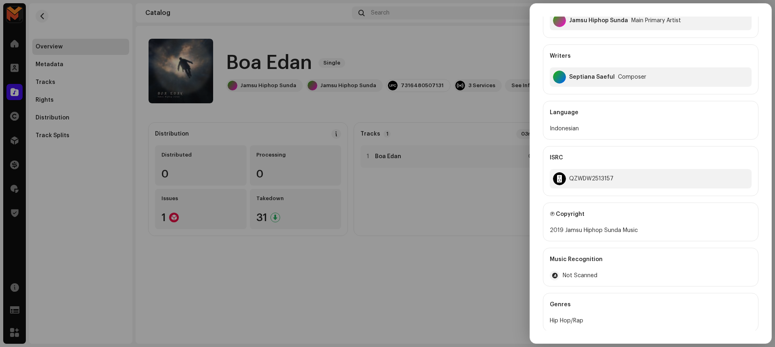
scroll to position [119, 0]
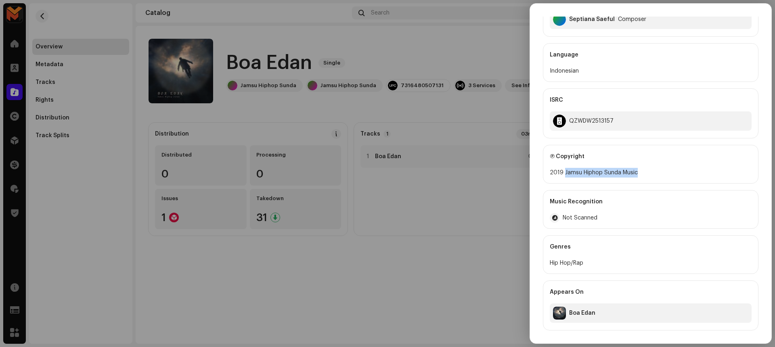
drag, startPoint x: 564, startPoint y: 172, endPoint x: 643, endPoint y: 175, distance: 78.8
click at [643, 175] on div "2019 Jamsu Hiphop Sunda Music" at bounding box center [651, 173] width 202 height 10
copy div "Jamsu Hiphop Sunda Music"
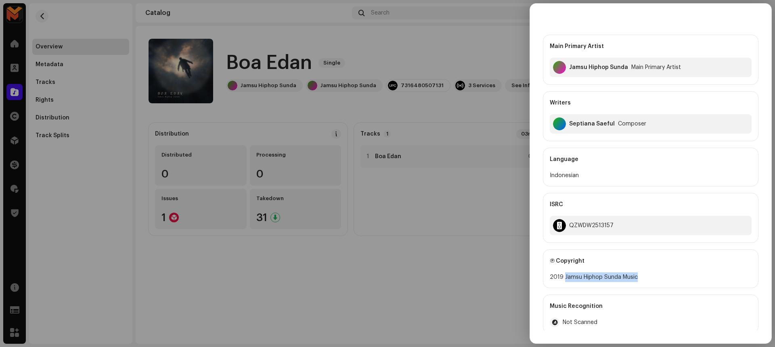
scroll to position [0, 0]
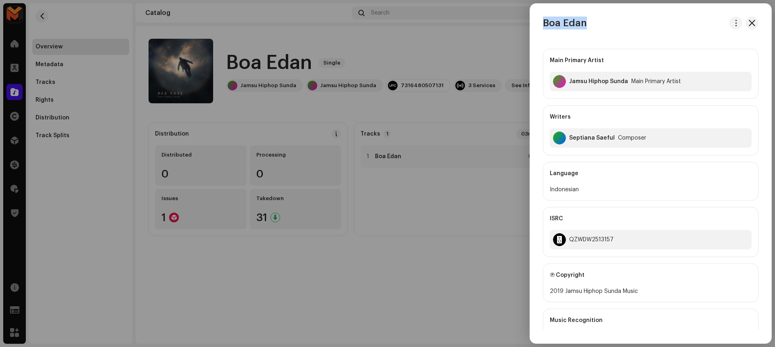
drag, startPoint x: 543, startPoint y: 23, endPoint x: 604, endPoint y: 25, distance: 61.8
click at [604, 25] on div "Boa Edan" at bounding box center [650, 23] width 241 height 13
drag, startPoint x: 567, startPoint y: 138, endPoint x: 614, endPoint y: 139, distance: 46.8
click at [614, 139] on div "Septiana Saeful Composer" at bounding box center [651, 137] width 202 height 19
drag, startPoint x: 568, startPoint y: 237, endPoint x: 615, endPoint y: 241, distance: 47.4
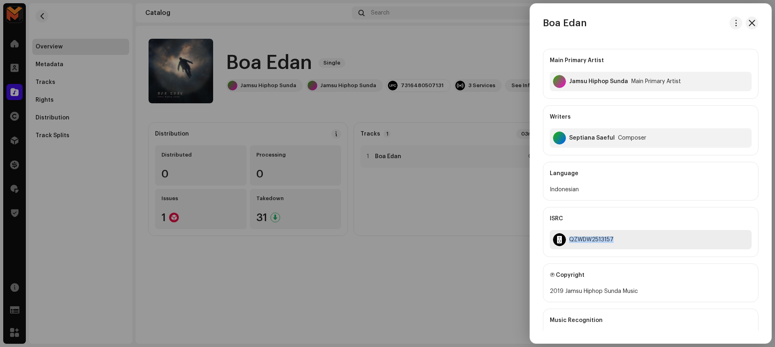
click at [615, 241] on div "QZWDW2513157" at bounding box center [651, 239] width 202 height 19
click at [589, 78] on div "Jamsu Hiphop Sunda" at bounding box center [598, 81] width 59 height 6
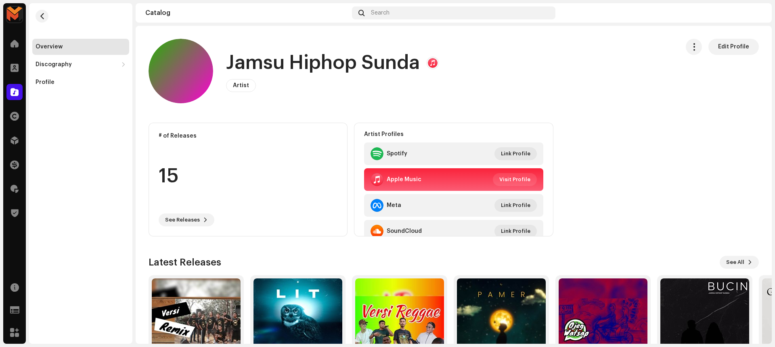
click at [334, 70] on h1 "Jamsu Hiphop Sunda" at bounding box center [323, 63] width 194 height 26
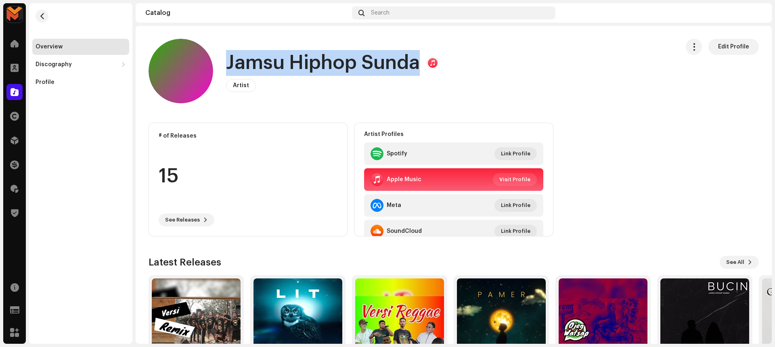
click at [334, 70] on h1 "Jamsu Hiphop Sunda" at bounding box center [323, 63] width 194 height 26
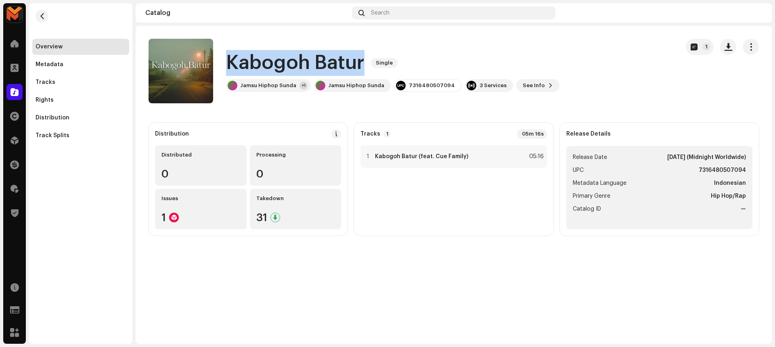
drag, startPoint x: 226, startPoint y: 63, endPoint x: 362, endPoint y: 65, distance: 136.1
click at [362, 65] on h1 "Kabogoh Batur" at bounding box center [295, 63] width 138 height 26
copy h1 "Kabogoh Batur"
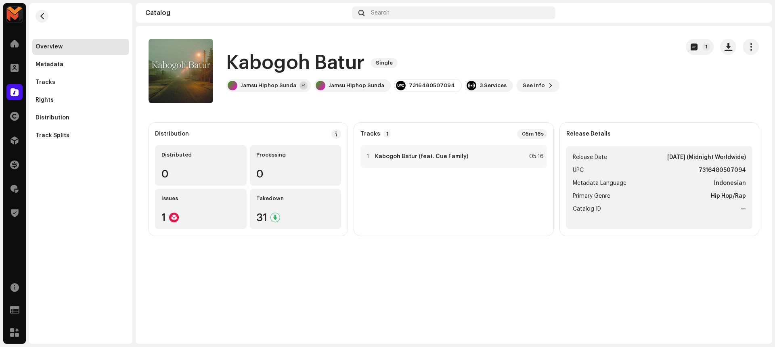
click at [518, 101] on div "Kabogoh Batur Single Jamsu Hiphop Sunda +1 Jamsu Hiphop Sunda 7316480507094 3 S…" at bounding box center [411, 71] width 524 height 65
click at [477, 154] on div "1 Kabogoh Batur (feat. Cue Family) 05:16" at bounding box center [453, 156] width 186 height 23
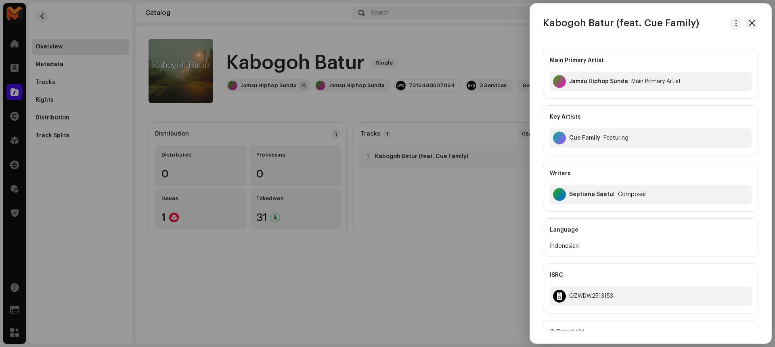
click at [487, 110] on div at bounding box center [387, 173] width 775 height 347
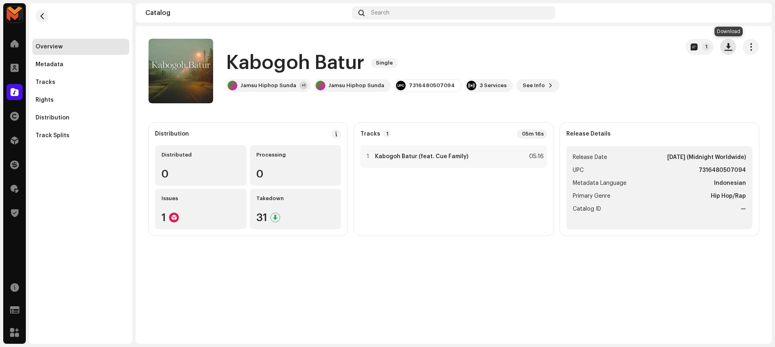
click at [731, 45] on span "button" at bounding box center [729, 47] width 8 height 6
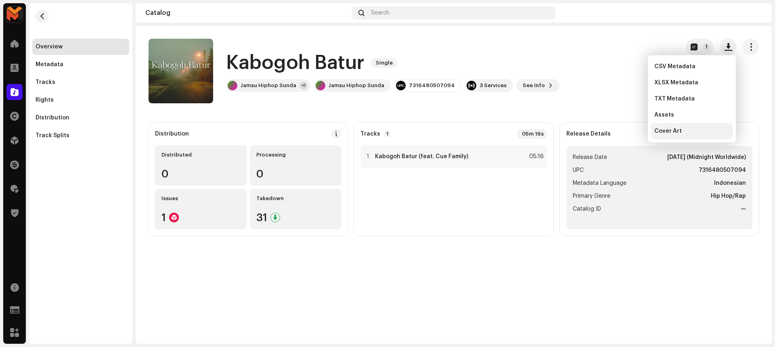
click at [702, 131] on div "Cover Art" at bounding box center [691, 131] width 75 height 6
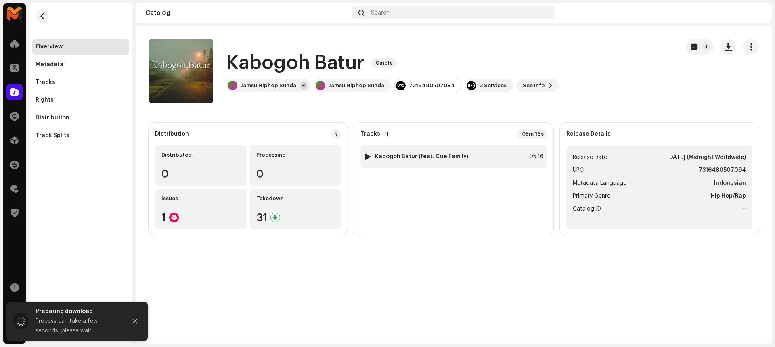
click at [515, 157] on div "1 Kabogoh Batur (feat. Cue Family) 05:16" at bounding box center [453, 156] width 186 height 23
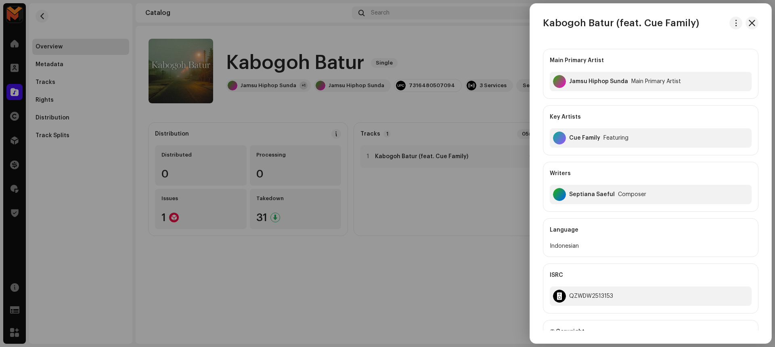
click at [650, 43] on div "Main Primary Artist Jamsu Hiphop Sunda Main Primary Artist Key Artists Cue Fami…" at bounding box center [651, 273] width 216 height 463
drag, startPoint x: 571, startPoint y: 136, endPoint x: 599, endPoint y: 143, distance: 29.0
click at [599, 143] on div "Cue Family Featuring" at bounding box center [651, 137] width 202 height 19
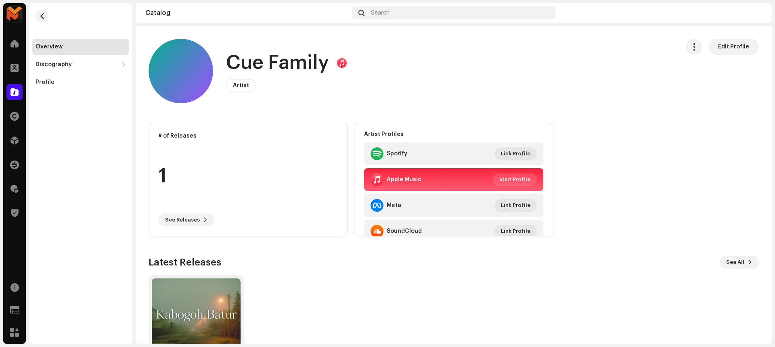
click at [252, 62] on h1 "Cue Family" at bounding box center [277, 63] width 103 height 26
copy h1 "Cue Family"
click at [43, 19] on span "button" at bounding box center [42, 16] width 6 height 6
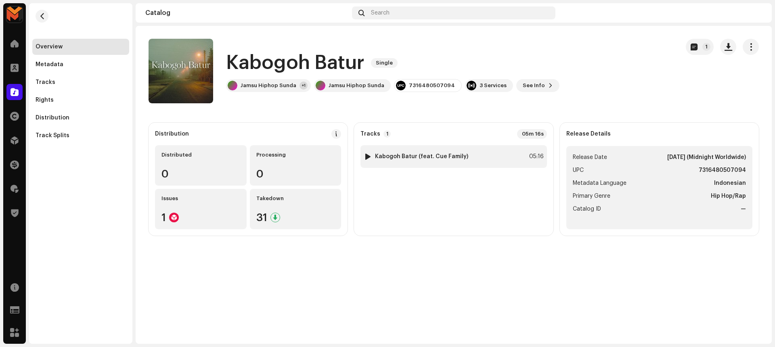
click at [503, 148] on div "1 Kabogoh Batur (feat. Cue Family) 05:16" at bounding box center [453, 156] width 186 height 23
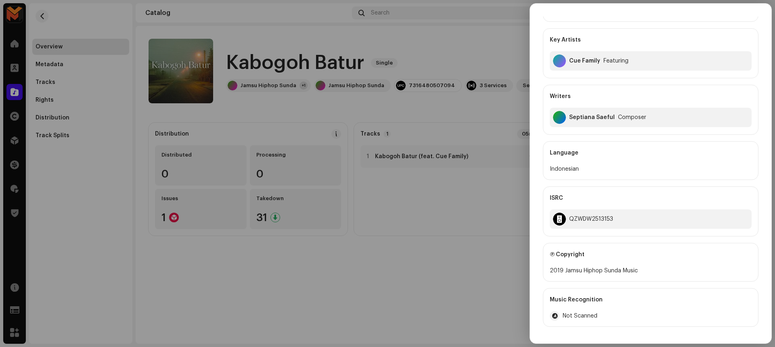
scroll to position [87, 0]
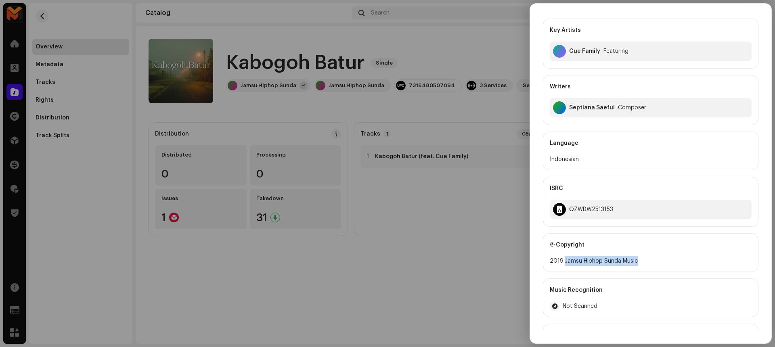
drag, startPoint x: 564, startPoint y: 262, endPoint x: 645, endPoint y: 263, distance: 80.7
click at [645, 263] on div "2019 Jamsu Hiphop Sunda Music" at bounding box center [651, 261] width 202 height 10
copy div "Jamsu Hiphop Sunda Music"
click at [587, 204] on div "QZWDW2513153" at bounding box center [651, 209] width 202 height 19
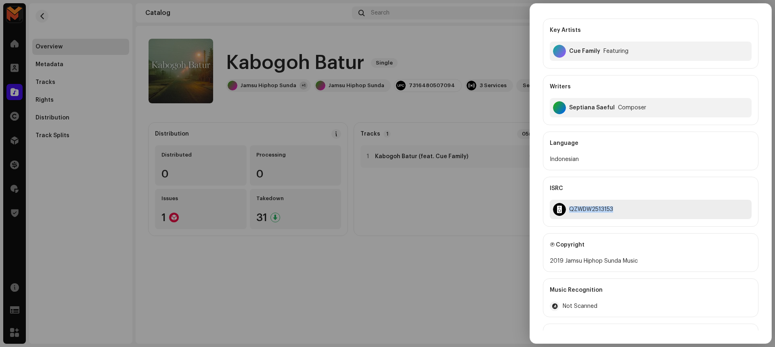
click at [587, 204] on div "QZWDW2513153" at bounding box center [651, 209] width 202 height 19
copy div "QZWDW2513153"
click at [466, 247] on div at bounding box center [387, 173] width 775 height 347
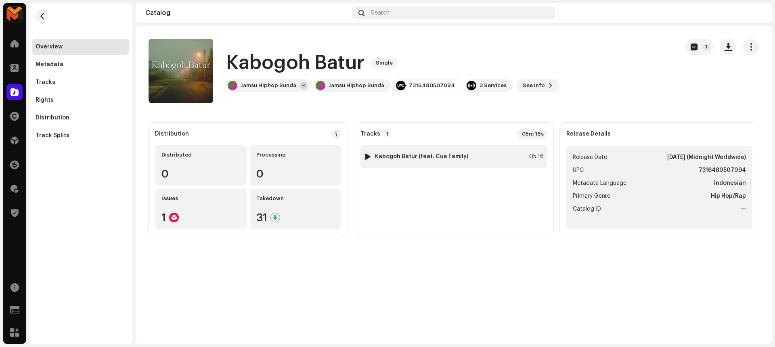
click at [467, 159] on div "1 Kabogoh Batur (feat. Cue Family) 05:16" at bounding box center [453, 156] width 186 height 23
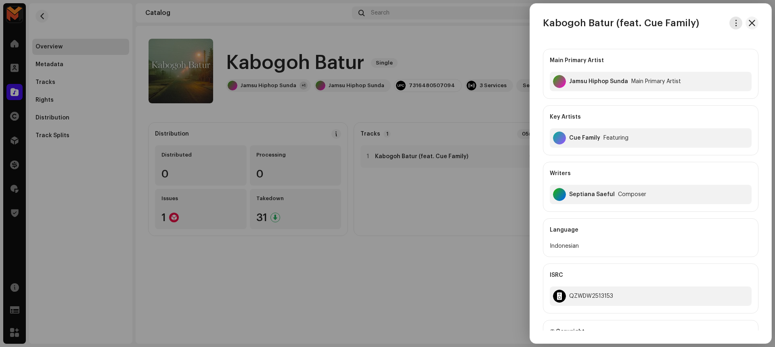
click at [736, 22] on span "button" at bounding box center [736, 23] width 6 height 6
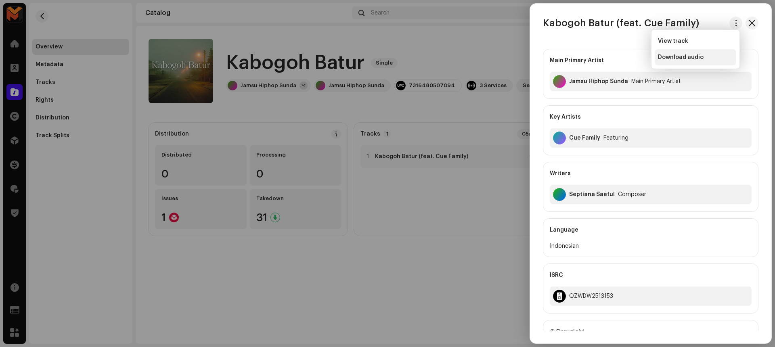
click at [713, 53] on div "Download audio" at bounding box center [696, 57] width 82 height 16
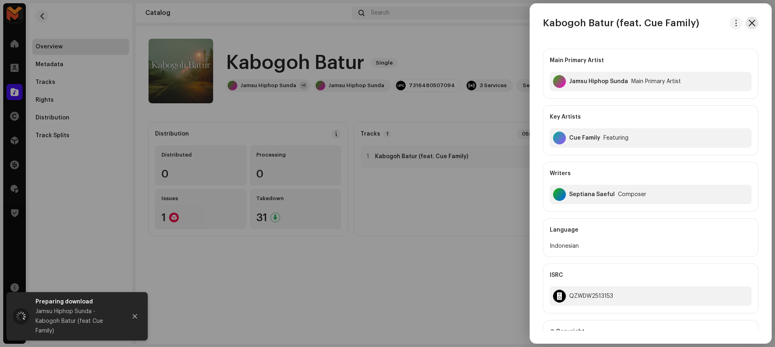
click at [749, 25] on span "button" at bounding box center [752, 23] width 6 height 6
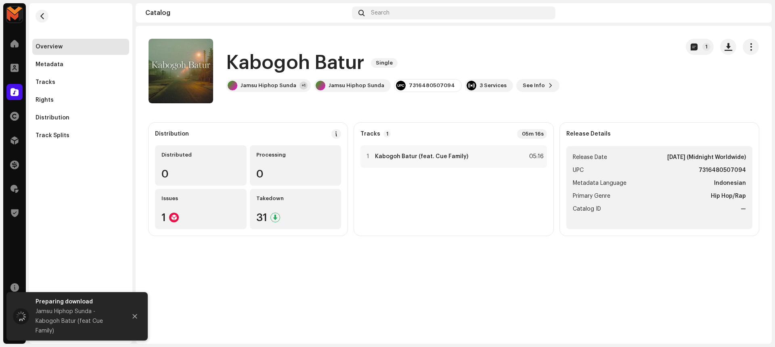
click at [470, 263] on div "Kabogoh Batur Single 1 Kabogoh Batur Single Jamsu Hiphop Sunda +1 Jamsu Hiphop …" at bounding box center [454, 185] width 636 height 318
click at [715, 164] on ul "Release Date Apr 23, 2025 (Midnight Worldwide) UPC 7316480507094 Metadata Langu…" at bounding box center [659, 187] width 186 height 83
click at [715, 170] on strong "7316480507094" at bounding box center [722, 171] width 47 height 10
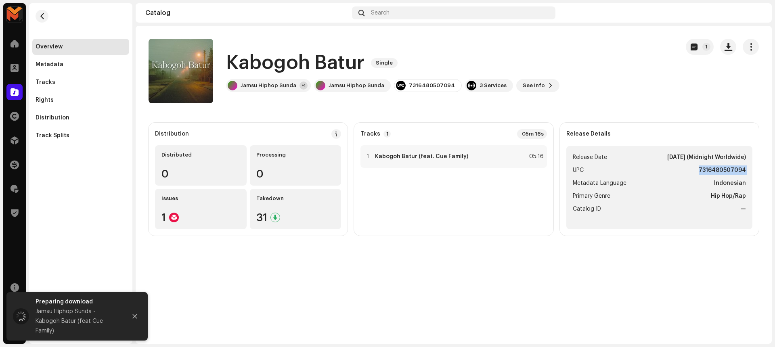
copy strong "7316480507094"
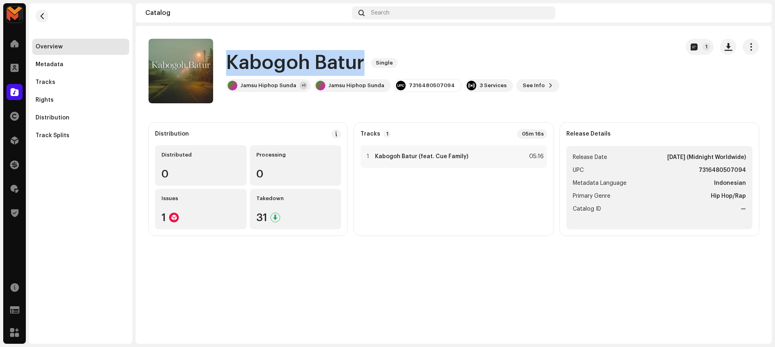
drag, startPoint x: 229, startPoint y: 62, endPoint x: 361, endPoint y: 59, distance: 132.1
click at [361, 59] on h1 "Kabogoh Batur" at bounding box center [295, 63] width 138 height 26
copy h1 "Kabogoh Batur"
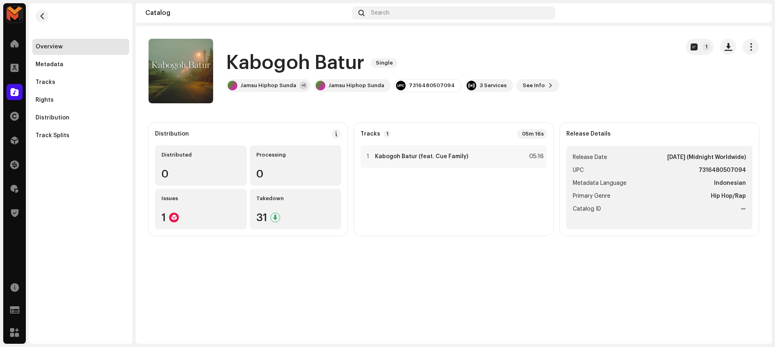
click at [707, 167] on strong "7316480507094" at bounding box center [722, 171] width 47 height 10
copy strong "7316480507094"
click at [634, 88] on div "Kabogoh Batur Single Jamsu Hiphop Sunda +1 Jamsu Hiphop Sunda 7316480507094 3 S…" at bounding box center [411, 71] width 524 height 65
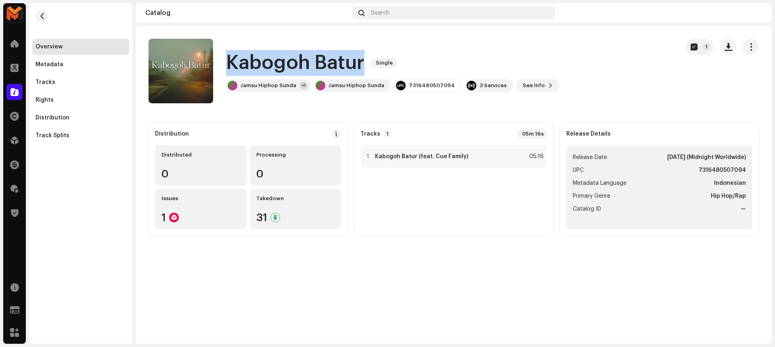
drag, startPoint x: 228, startPoint y: 63, endPoint x: 363, endPoint y: 62, distance: 134.4
click at [363, 62] on h1 "Kabogoh Batur" at bounding box center [295, 63] width 138 height 26
copy h1 "Kabogoh Batur"
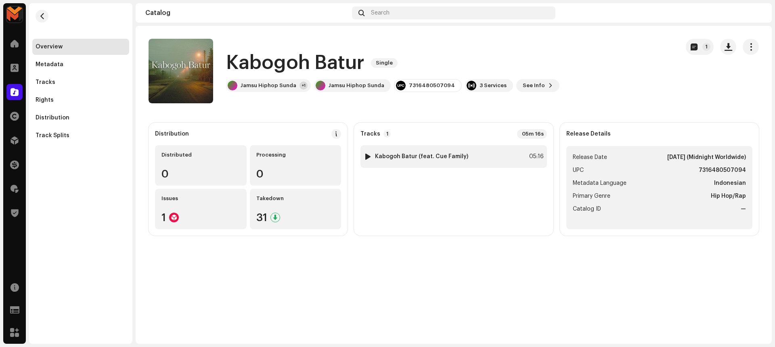
click at [419, 158] on strong "Kabogoh Batur (feat. Cue Family)" at bounding box center [421, 156] width 93 height 6
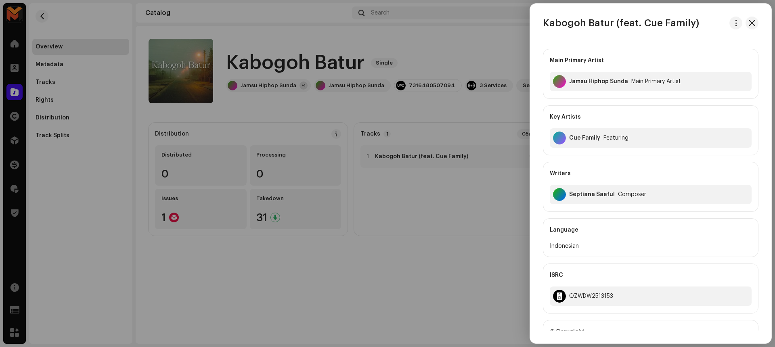
click at [429, 112] on div at bounding box center [387, 173] width 775 height 347
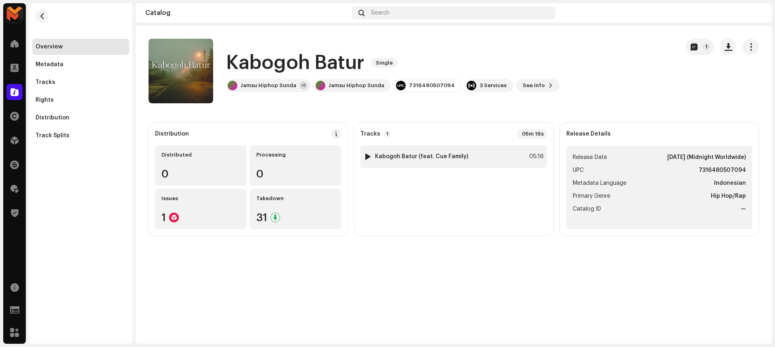
click at [472, 159] on div "1 Kabogoh Batur (feat. Cue Family) 05:16" at bounding box center [453, 156] width 186 height 23
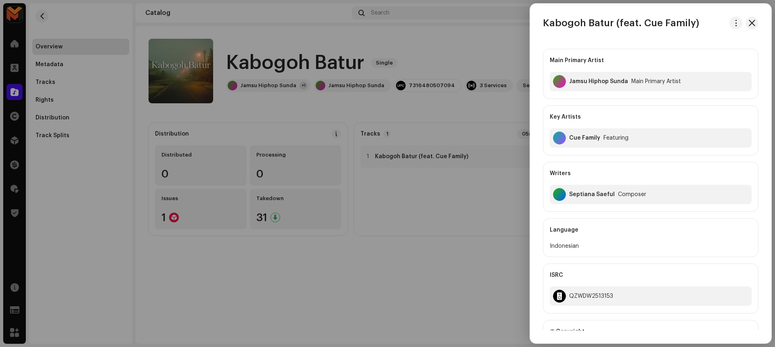
click at [396, 272] on div at bounding box center [387, 173] width 775 height 347
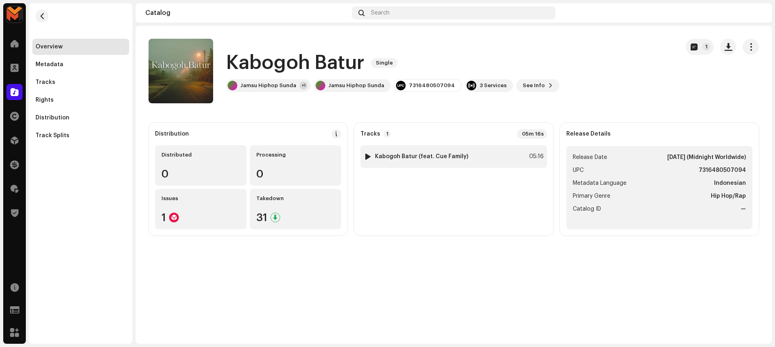
click at [502, 159] on div "1 Kabogoh Batur (feat. Cue Family) 05:16" at bounding box center [453, 156] width 186 height 23
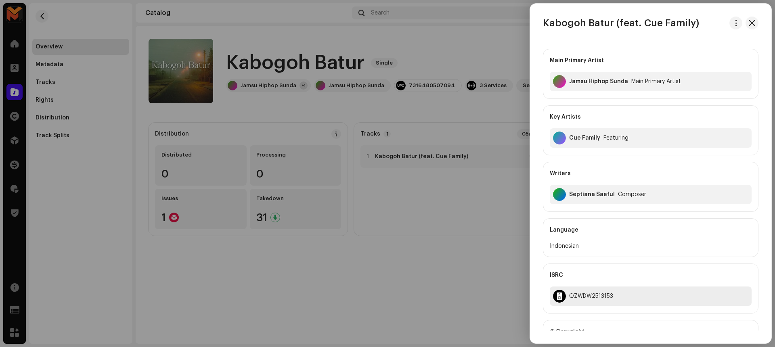
click at [583, 295] on div "QZWDW2513153" at bounding box center [591, 296] width 44 height 6
copy div "QZWDW2513153"
click at [444, 111] on div at bounding box center [387, 173] width 775 height 347
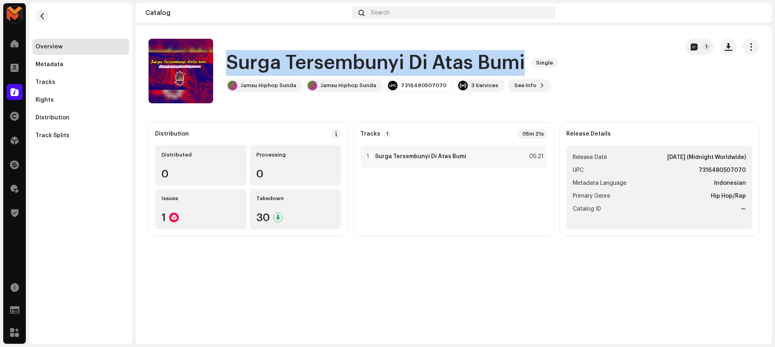
drag, startPoint x: 226, startPoint y: 61, endPoint x: 530, endPoint y: 61, distance: 304.8
click at [530, 61] on div "Surga Tersembunyi Di Atas Bumi Single" at bounding box center [393, 63] width 335 height 26
copy div "Surga Tersembunyi Di Atas Bumi Single"
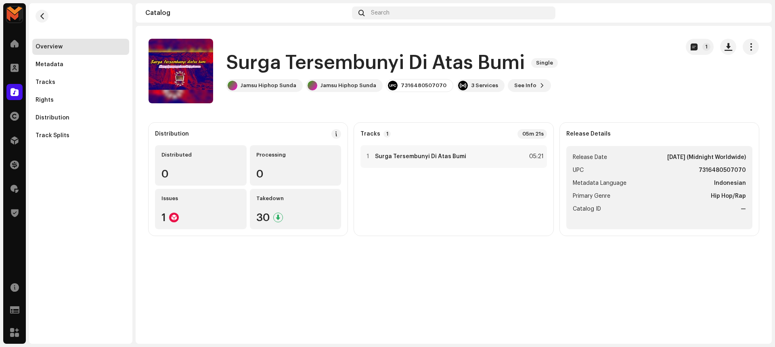
click at [557, 102] on div "Surga Tersembunyi Di Atas Bumi Single Jamsu Hiphop Sunda Jamsu Hiphop Sunda 731…" at bounding box center [411, 71] width 524 height 65
click at [493, 155] on div "1 Surga Tersembunyi Di Atas Bumi 05:21" at bounding box center [453, 156] width 186 height 23
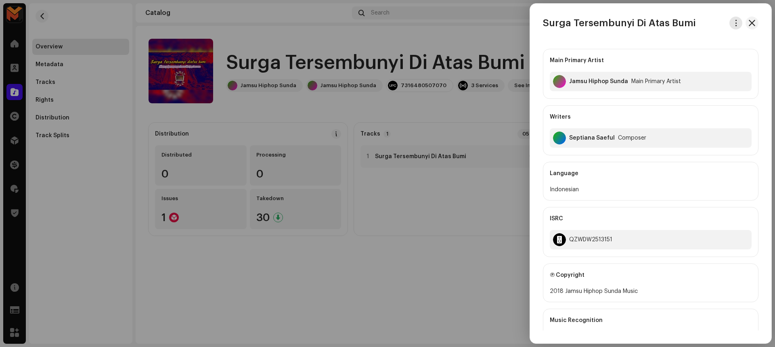
click at [733, 25] on span "button" at bounding box center [736, 23] width 6 height 6
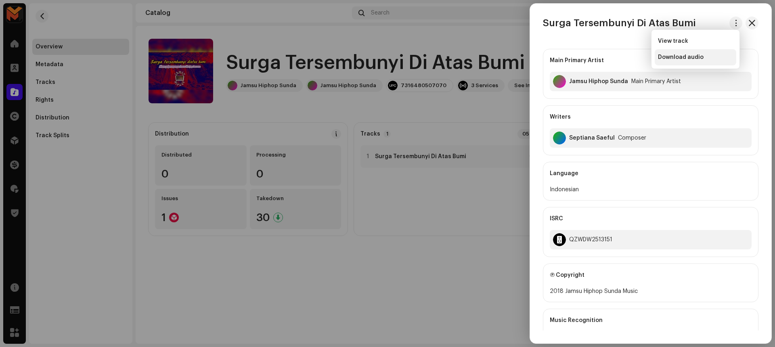
click at [704, 54] on div "Download audio" at bounding box center [695, 57] width 75 height 6
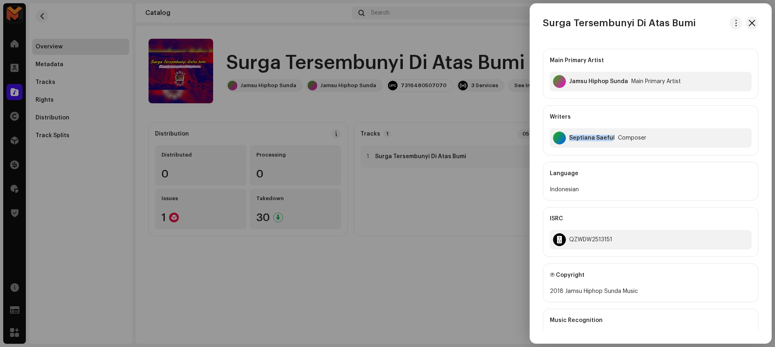
drag, startPoint x: 568, startPoint y: 140, endPoint x: 610, endPoint y: 137, distance: 42.5
click at [610, 137] on div "Septiana Saeful Composer" at bounding box center [651, 137] width 202 height 19
copy div "Septiana Saefu"
drag, startPoint x: 566, startPoint y: 291, endPoint x: 646, endPoint y: 291, distance: 80.3
click at [646, 291] on div "2018 Jamsu Hiphop Sunda Music" at bounding box center [651, 292] width 202 height 10
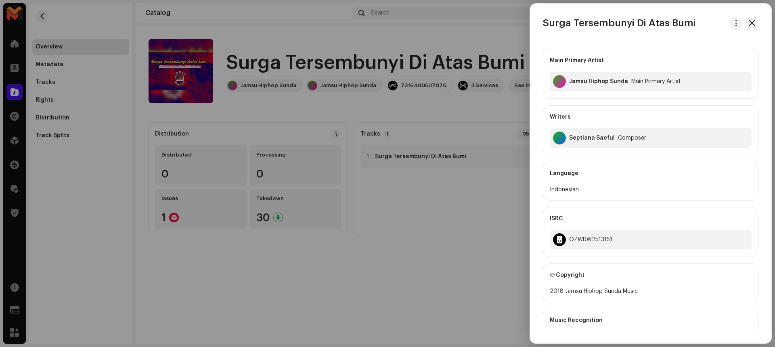
click at [647, 272] on div "Ⓟ Copyright" at bounding box center [651, 275] width 202 height 23
drag, startPoint x: 563, startPoint y: 292, endPoint x: 623, endPoint y: 290, distance: 60.2
click at [640, 287] on div "2018 Jamsu Hiphop Sunda Music" at bounding box center [651, 292] width 202 height 10
drag, startPoint x: 564, startPoint y: 291, endPoint x: 646, endPoint y: 291, distance: 81.9
click at [646, 291] on div "2018 Jamsu Hiphop Sunda Music" at bounding box center [651, 292] width 202 height 10
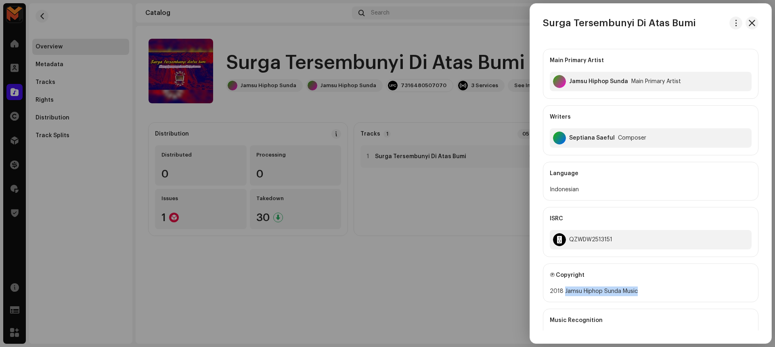
copy div "Jamsu Hiphop Sunda Music"
click at [590, 238] on div "QZWDW2513151" at bounding box center [590, 240] width 43 height 6
copy div "QZWDW2513151"
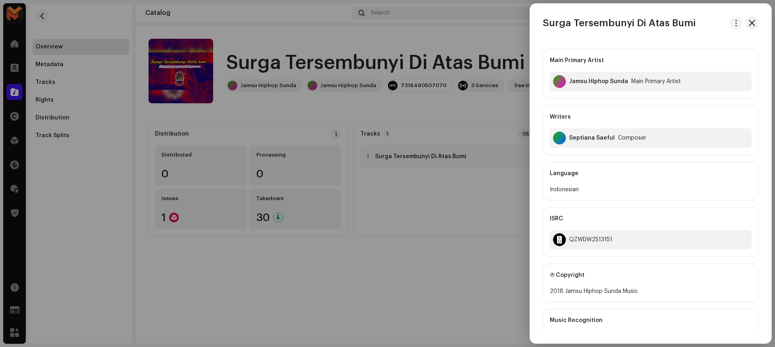
click at [451, 232] on div at bounding box center [387, 173] width 775 height 347
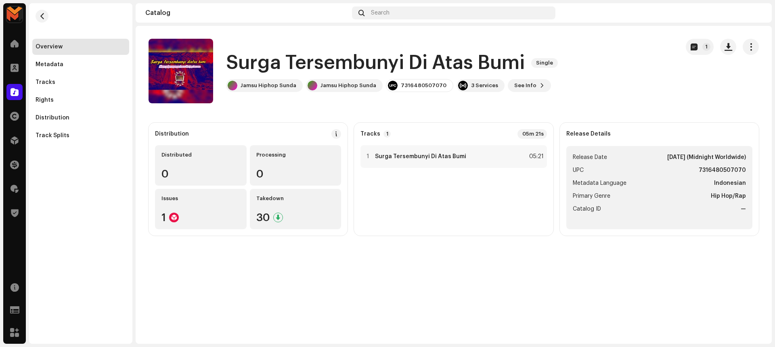
click at [702, 169] on strong "7316480507070" at bounding box center [722, 171] width 47 height 10
copy strong "7316480507070"
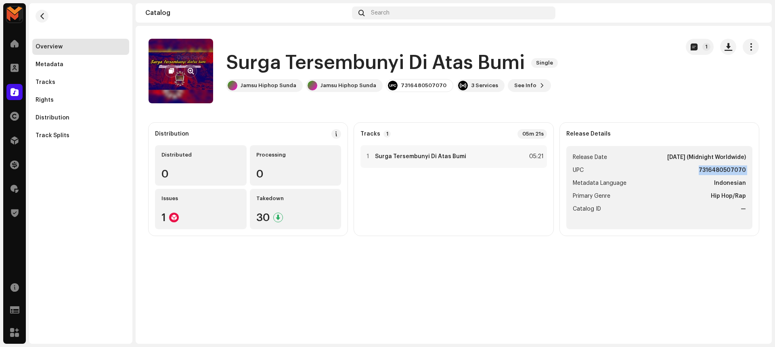
click at [194, 69] on button "button" at bounding box center [190, 71] width 13 height 13
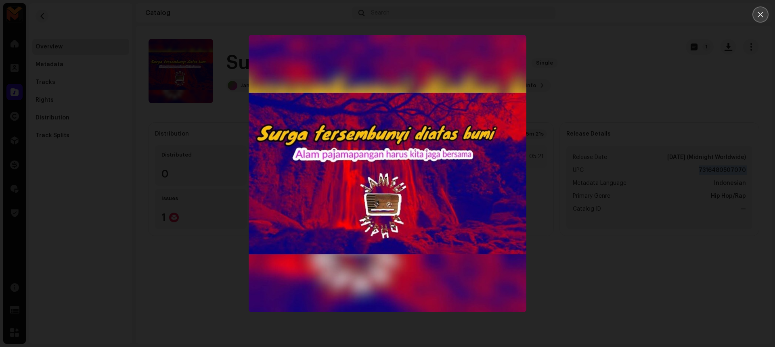
click at [762, 16] on icon "Close" at bounding box center [761, 15] width 6 height 6
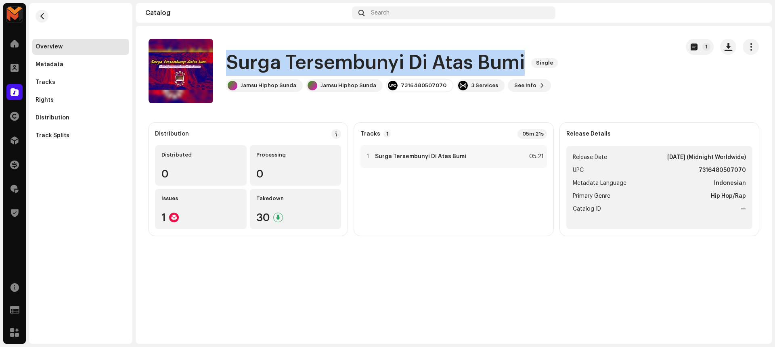
drag, startPoint x: 228, startPoint y: 65, endPoint x: 524, endPoint y: 59, distance: 295.2
click at [524, 59] on h1 "Surga Tersembunyi Di Atas Bumi" at bounding box center [375, 63] width 299 height 26
copy h1 "Surga Tersembunyi Di Atas Bumi"
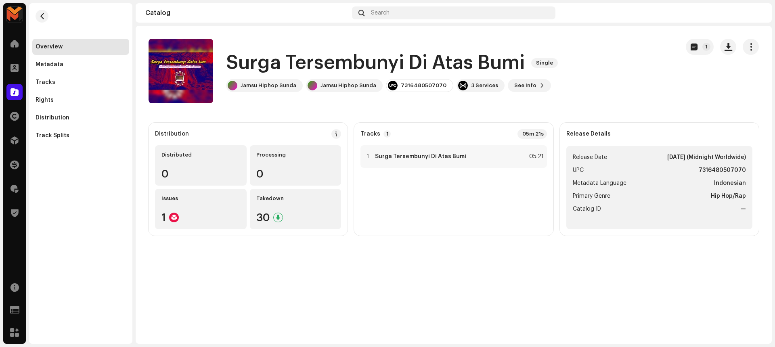
click at [451, 106] on catalog-releases-details-overview "Surga Tersembunyi Di Atas Bumi Single 1 Surga Tersembunyi Di Atas Bumi Single J…" at bounding box center [454, 137] width 636 height 223
click at [229, 67] on h1 "Surga Tersembunyi Di Atas Bumi" at bounding box center [375, 63] width 299 height 26
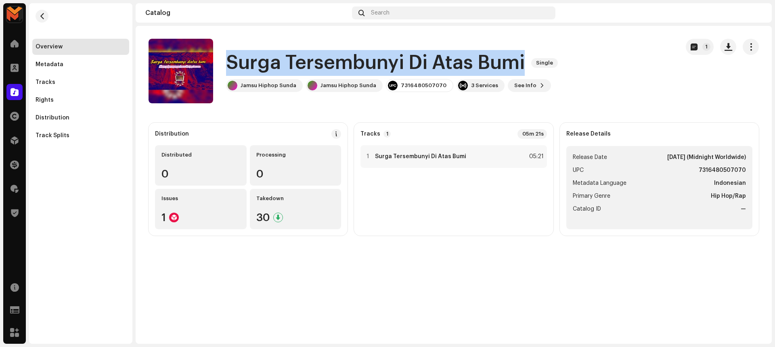
click at [229, 67] on h1 "Surga Tersembunyi Di Atas Bumi" at bounding box center [375, 63] width 299 height 26
copy div "Surga Tersembunyi Di Atas Bumi Single"
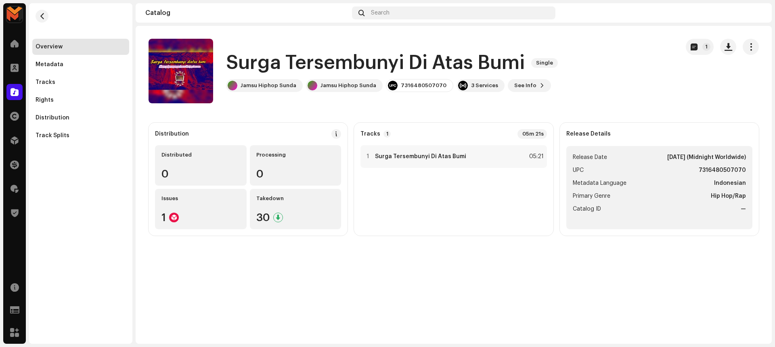
click at [721, 171] on strong "7316480507070" at bounding box center [722, 171] width 47 height 10
copy strong "7316480507070"
click at [455, 50] on h1 "Surga Tersembunyi Di Atas Bumi" at bounding box center [375, 63] width 299 height 26
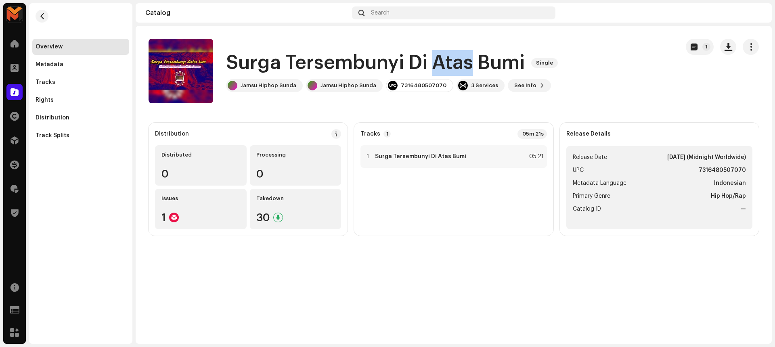
click at [455, 50] on h1 "Surga Tersembunyi Di Atas Bumi" at bounding box center [375, 63] width 299 height 26
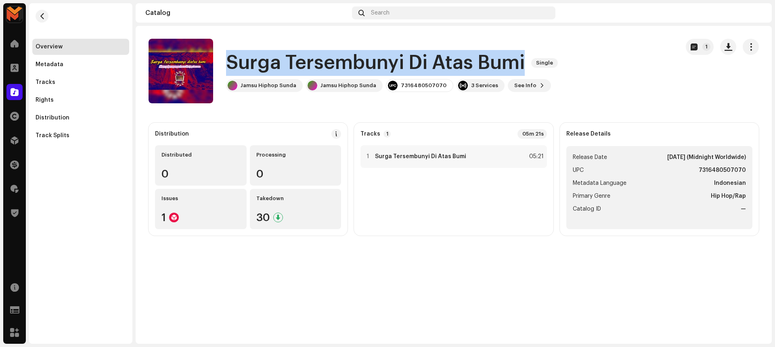
click at [455, 50] on h1 "Surga Tersembunyi Di Atas Bumi" at bounding box center [375, 63] width 299 height 26
copy div "Surga Tersembunyi Di Atas Bumi Single"
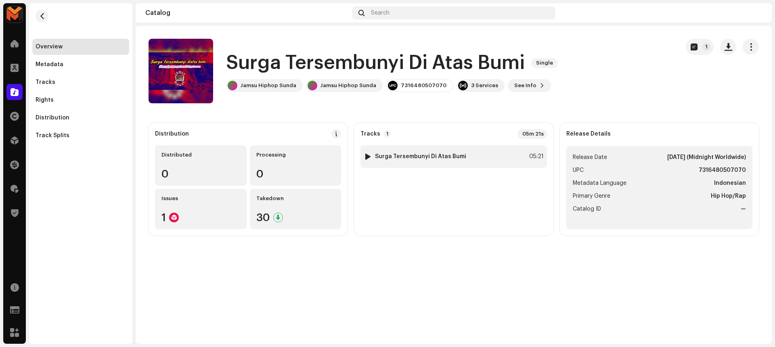
click at [437, 160] on div "1 Surga Tersembunyi Di Atas Bumi" at bounding box center [415, 157] width 103 height 8
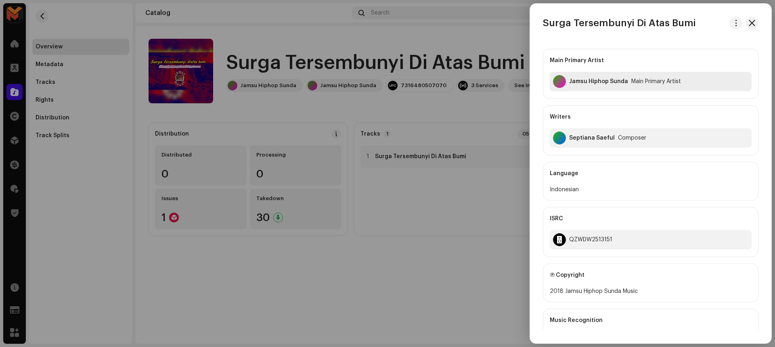
click at [589, 79] on div "Jamsu Hiphop Sunda" at bounding box center [598, 81] width 59 height 6
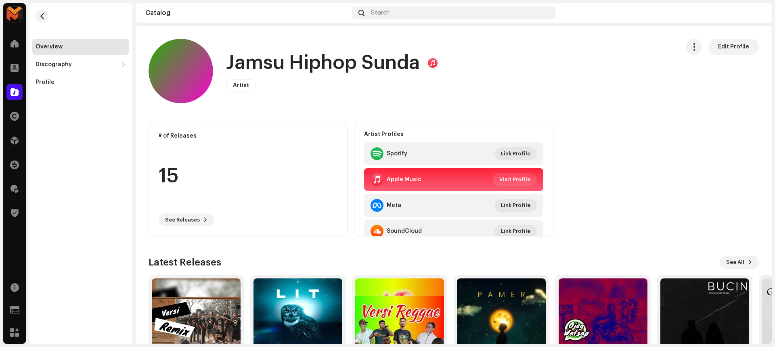
click at [308, 69] on h1 "Jamsu Hiphop Sunda" at bounding box center [323, 63] width 194 height 26
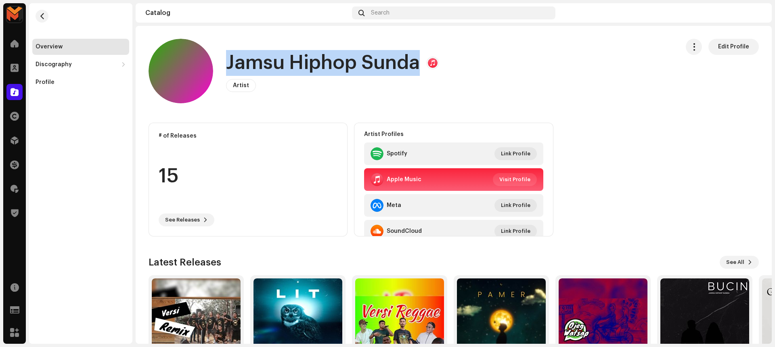
click at [308, 69] on h1 "Jamsu Hiphop Sunda" at bounding box center [323, 63] width 194 height 26
copy h1 "Jamsu Hiphop Sunda"
click at [46, 18] on button "button" at bounding box center [42, 16] width 13 height 13
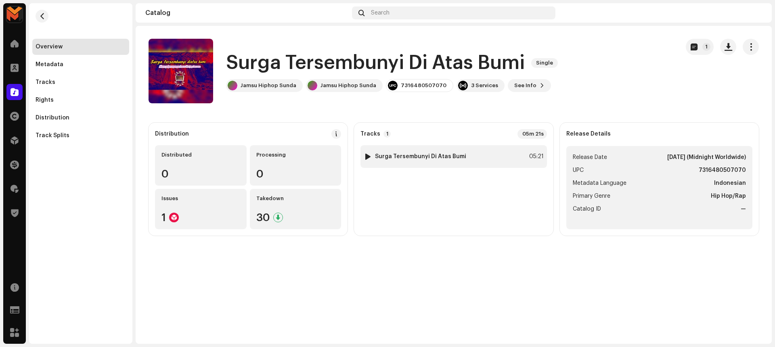
click at [512, 157] on div "1 Surga Tersembunyi Di Atas Bumi 05:21" at bounding box center [453, 156] width 186 height 23
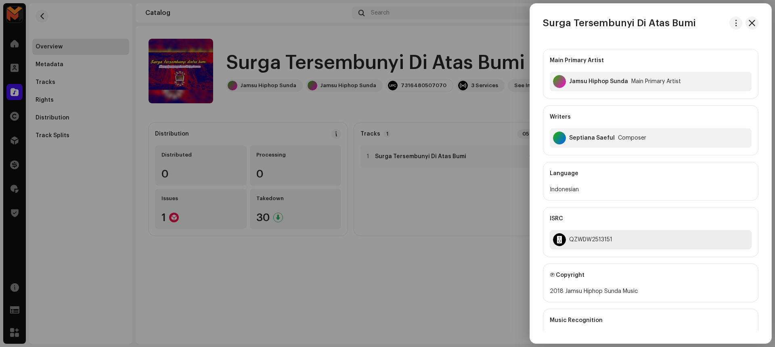
click at [604, 237] on div "QZWDW2513151" at bounding box center [590, 240] width 43 height 6
click at [496, 120] on div at bounding box center [387, 173] width 775 height 347
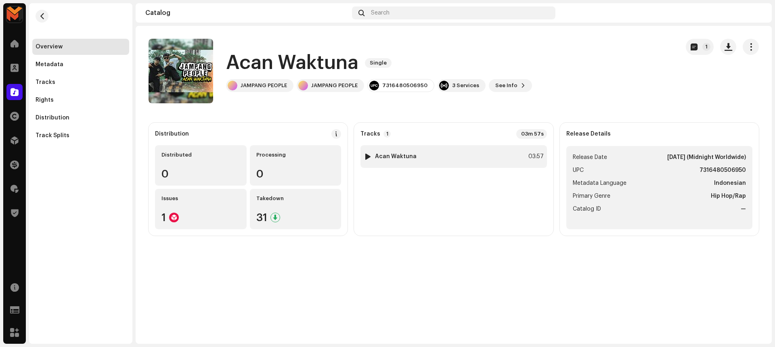
click at [410, 156] on strong "Acan Waktuna" at bounding box center [396, 156] width 42 height 6
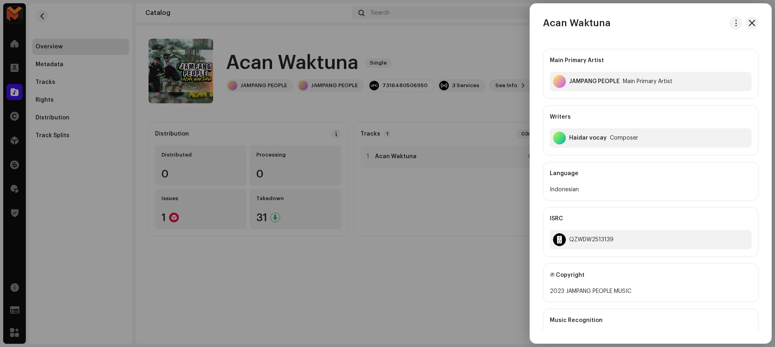
click at [488, 105] on div at bounding box center [387, 173] width 775 height 347
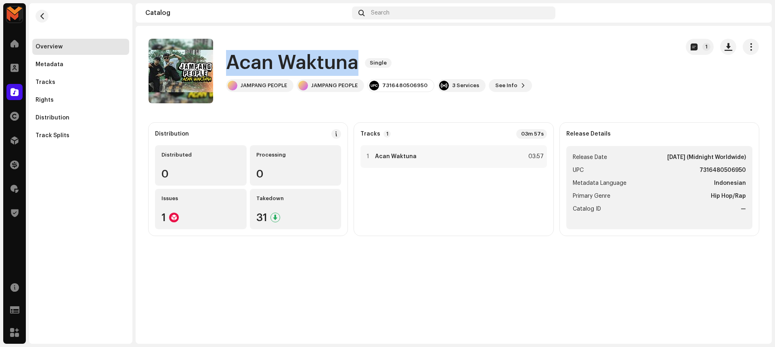
drag, startPoint x: 222, startPoint y: 64, endPoint x: 371, endPoint y: 68, distance: 148.2
click at [371, 68] on div "Acan Waktuna Single JAMPANG PEOPLE JAMPANG PEOPLE 7316480506950 3 Services See …" at bounding box center [411, 71] width 524 height 65
copy div "Acan Waktuna Single"
click at [453, 46] on div "Acan Waktuna Single JAMPANG PEOPLE JAMPANG PEOPLE 7316480506950 3 Services See …" at bounding box center [411, 71] width 524 height 65
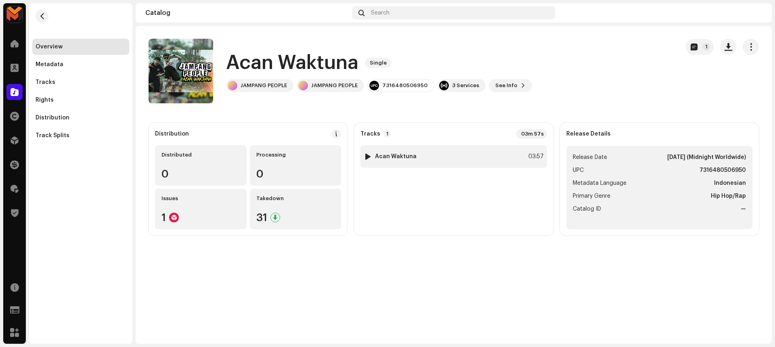
click at [477, 159] on div "1 Acan Waktuna 03:57" at bounding box center [453, 156] width 186 height 23
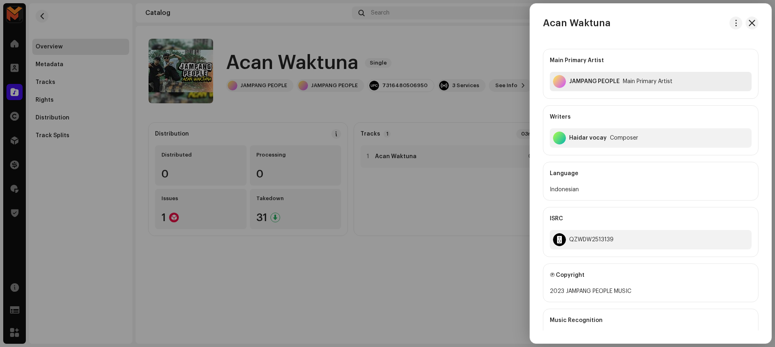
click at [592, 80] on div "JAMPANG PEOPLE" at bounding box center [594, 81] width 50 height 6
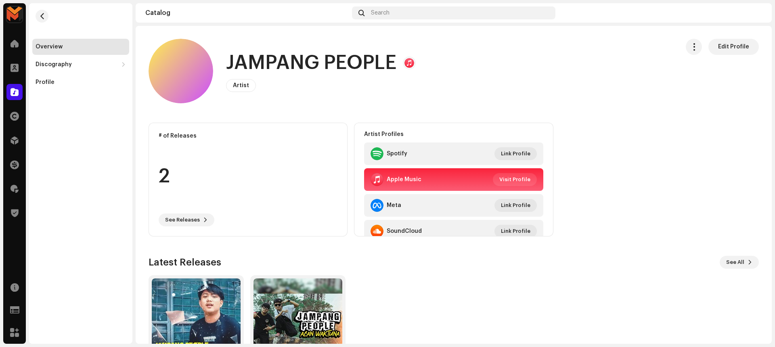
click at [329, 68] on h1 "JAMPANG PEOPLE" at bounding box center [311, 63] width 170 height 26
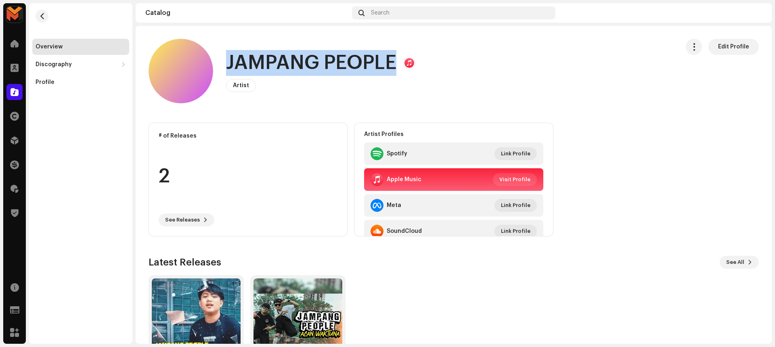
click at [329, 68] on h1 "JAMPANG PEOPLE" at bounding box center [311, 63] width 170 height 26
copy h1 "JAMPANG PEOPLE"
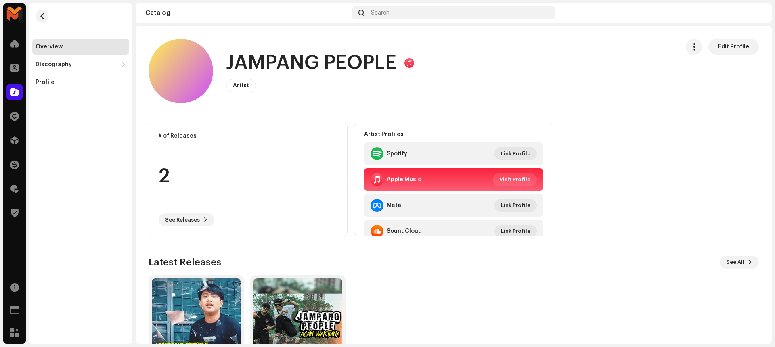
click at [477, 88] on div "JAMPANG PEOPLE Artist Edit Profile" at bounding box center [411, 71] width 524 height 65
click at [38, 17] on button "button" at bounding box center [42, 16] width 13 height 13
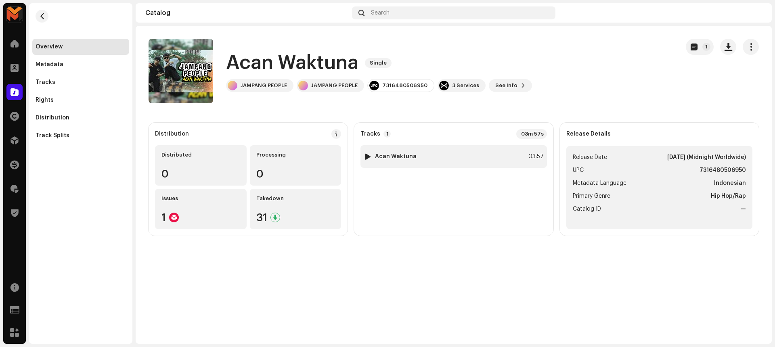
click at [525, 160] on div "1 Acan Waktuna 03:57" at bounding box center [453, 156] width 186 height 23
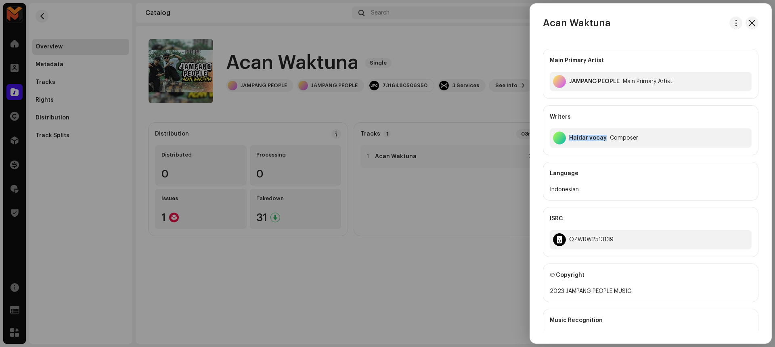
drag, startPoint x: 570, startPoint y: 137, endPoint x: 605, endPoint y: 136, distance: 35.5
click at [605, 136] on div "Haidar vocay Composer" at bounding box center [651, 137] width 202 height 19
copy div "Haidar vocay"
click at [541, 101] on div "Main Primary Artist JAMPANG PEOPLE Main Primary Artist Writers [PERSON_NAME] vo…" at bounding box center [650, 245] width 241 height 407
drag, startPoint x: 565, startPoint y: 291, endPoint x: 652, endPoint y: 290, distance: 87.2
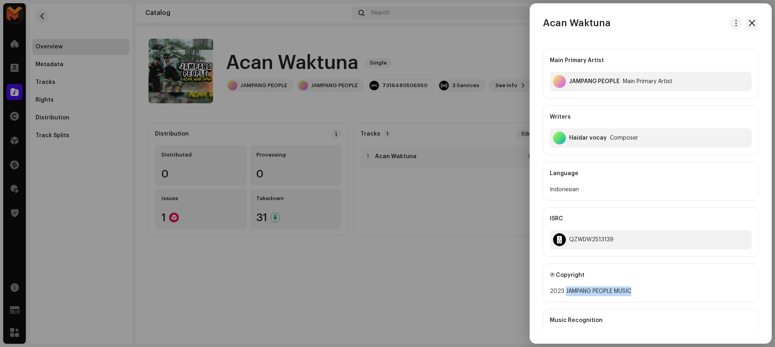
click at [652, 290] on div "2023 JAMPANG PEOPLE MUSIC" at bounding box center [651, 292] width 202 height 10
copy div "JAMPANG PEOPLE MUSIC"
click at [586, 240] on div "QZWDW2513139" at bounding box center [591, 240] width 44 height 6
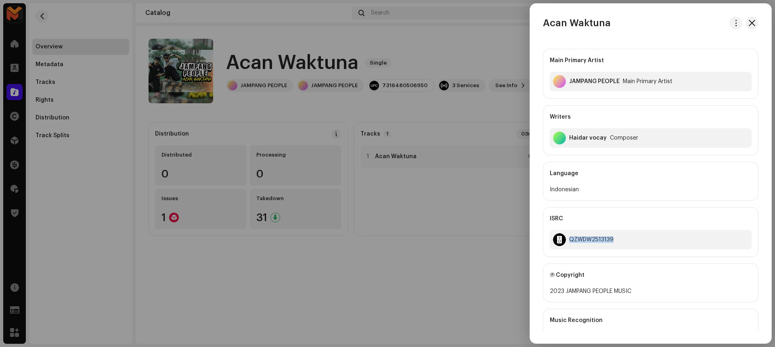
copy div "QZWDW2513139"
click at [517, 61] on div at bounding box center [387, 173] width 775 height 347
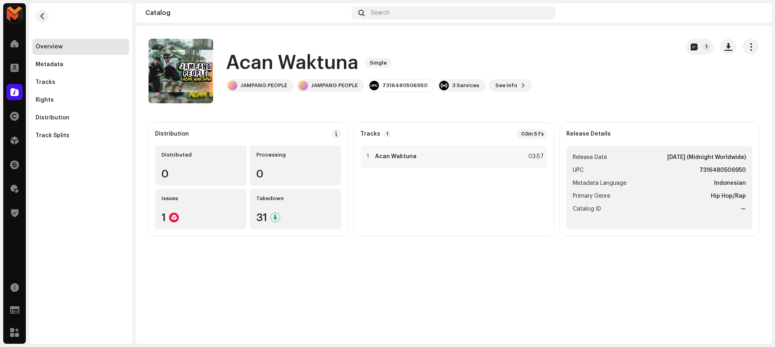
click at [713, 171] on strong "7316480506950" at bounding box center [723, 171] width 46 height 10
copy strong "7316480506950"
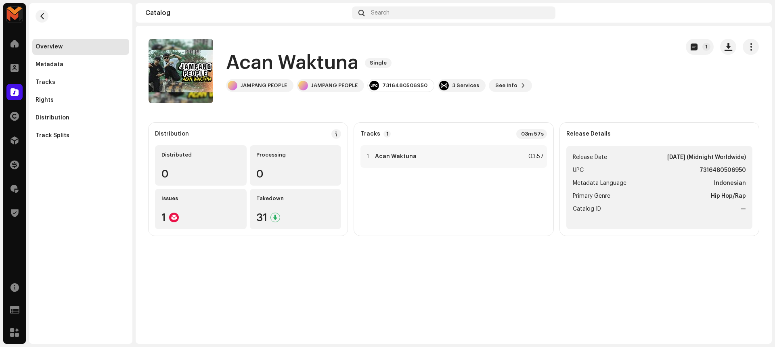
click at [551, 101] on div "Acan Waktuna Single JAMPANG PEOPLE JAMPANG PEOPLE 7316480506950 3 Services See …" at bounding box center [411, 71] width 524 height 65
click at [495, 148] on div "1 Acan Waktuna 03:57" at bounding box center [453, 156] width 186 height 23
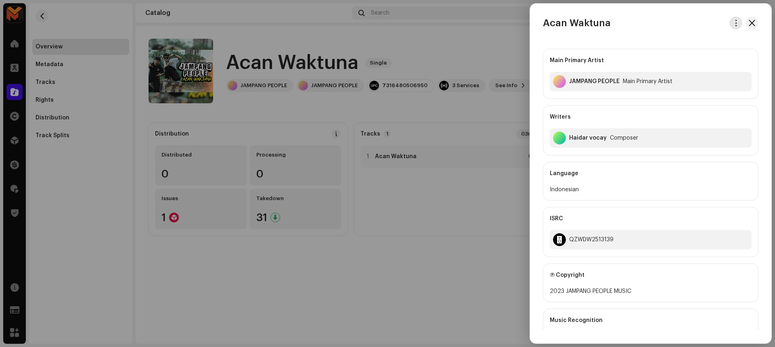
click at [734, 19] on button "button" at bounding box center [735, 23] width 13 height 13
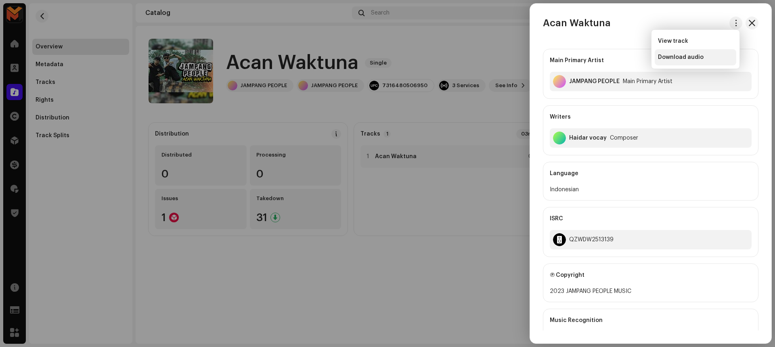
click at [708, 54] on div "Download audio" at bounding box center [695, 57] width 75 height 6
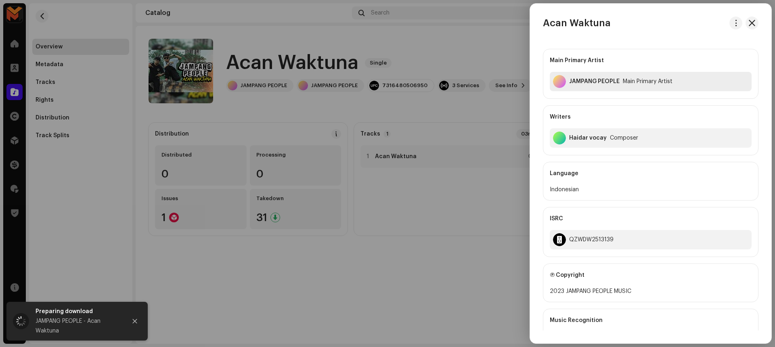
click at [585, 81] on div "JAMPANG PEOPLE" at bounding box center [594, 81] width 50 height 6
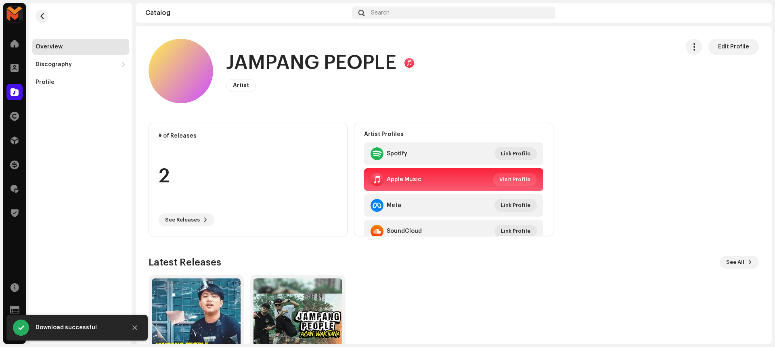
click at [355, 67] on h1 "JAMPANG PEOPLE" at bounding box center [311, 63] width 170 height 26
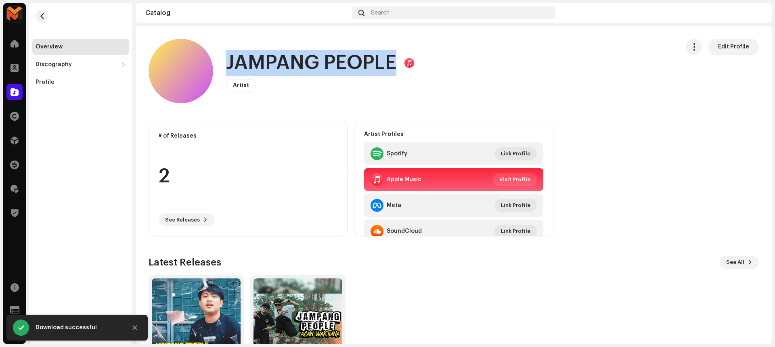
click at [355, 67] on h1 "JAMPANG PEOPLE" at bounding box center [311, 63] width 170 height 26
copy h1 "JAMPANG PEOPLE"
click at [40, 14] on span "button" at bounding box center [42, 16] width 6 height 6
